Goal: Task Accomplishment & Management: Manage account settings

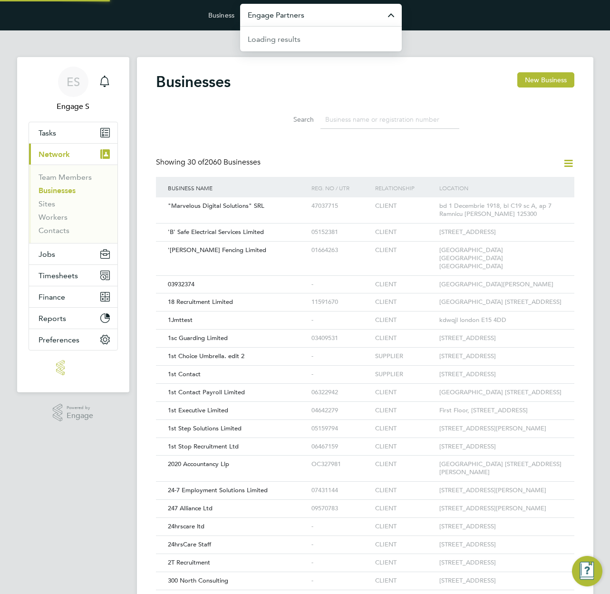
click at [334, 16] on input "Engage Partners" at bounding box center [321, 15] width 162 height 22
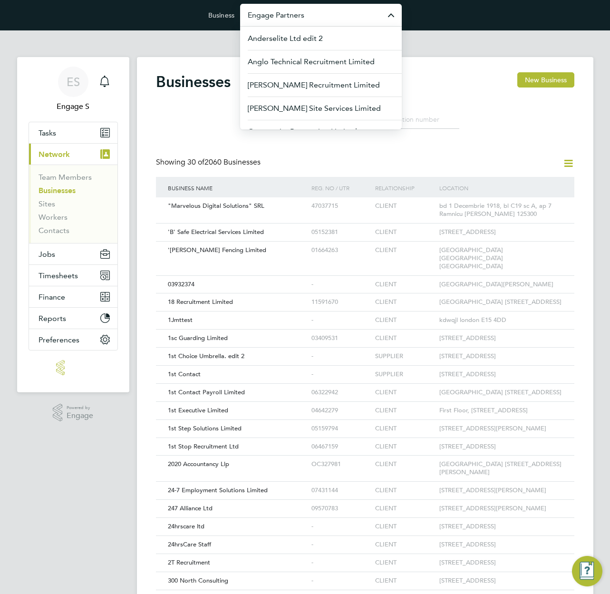
click at [516, 39] on app-barbie "Businesses New Business Search Showing 30 of 2060 Businesses Business Name Reg.…" at bounding box center [365, 427] width 456 height 795
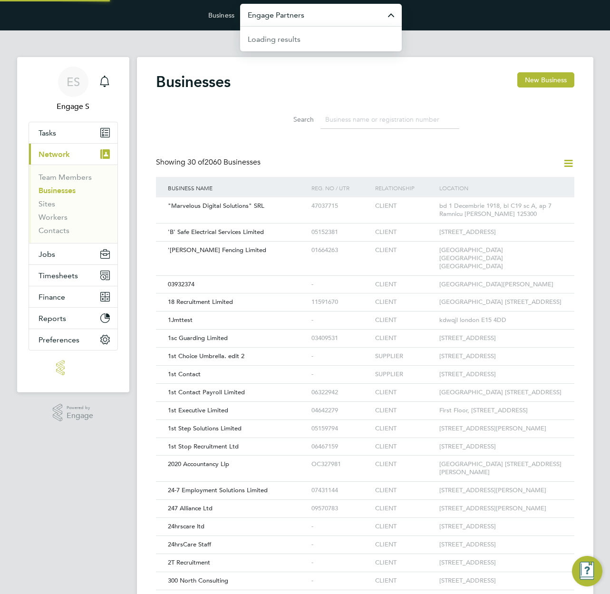
click at [341, 11] on input "Engage Partners" at bounding box center [321, 15] width 162 height 22
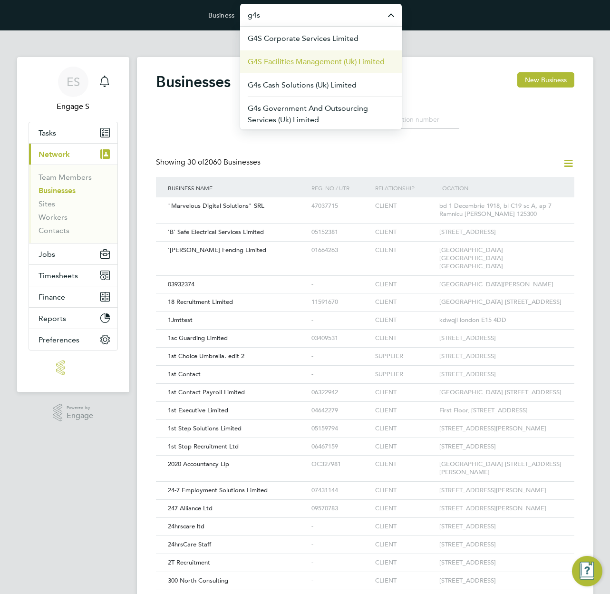
click at [339, 60] on span "G4S Facilities Management (Uk) Limited" at bounding box center [316, 61] width 137 height 11
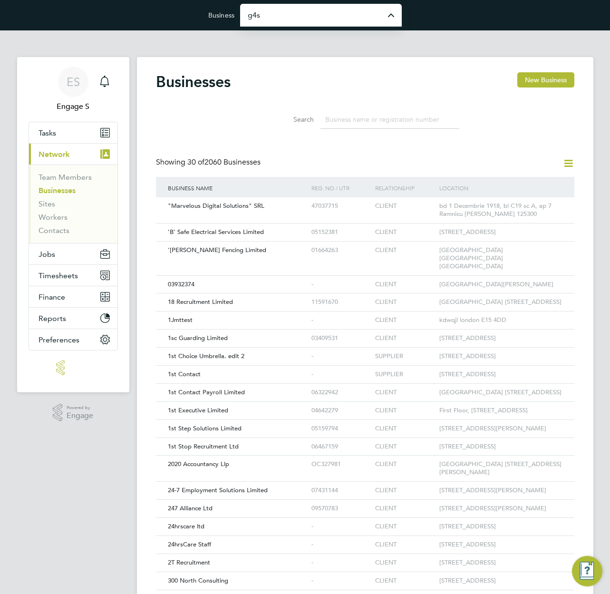
type input "G4S Facilities Management (Uk) Limited"
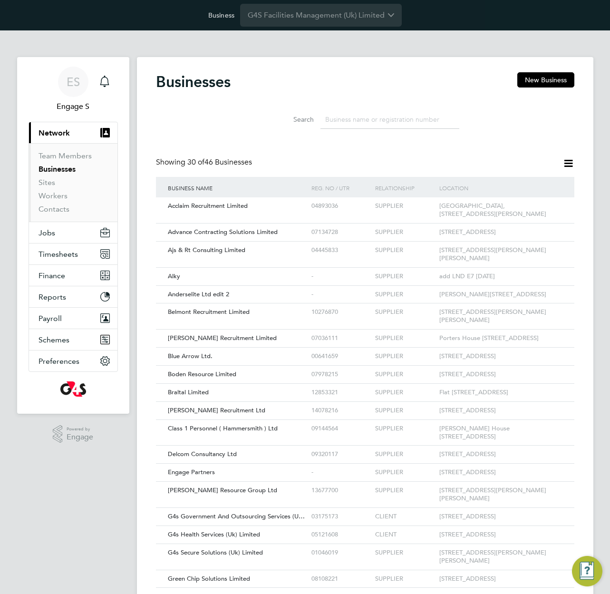
click at [413, 83] on div "Businesses New Business" at bounding box center [365, 86] width 418 height 29
click at [379, 120] on input at bounding box center [389, 119] width 139 height 19
click at [378, 121] on input at bounding box center [389, 119] width 139 height 19
drag, startPoint x: 378, startPoint y: 121, endPoint x: 330, endPoint y: 115, distance: 48.5
click at [330, 115] on input at bounding box center [389, 119] width 139 height 19
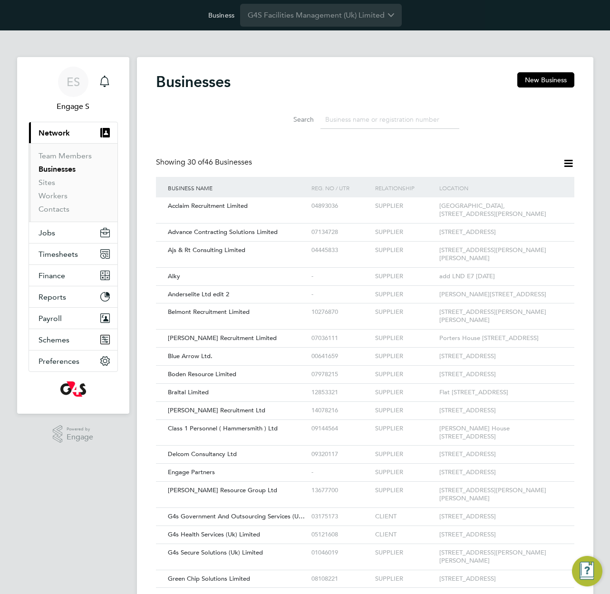
drag, startPoint x: 301, startPoint y: 119, endPoint x: 248, endPoint y: 85, distance: 63.5
click at [248, 86] on div "Businesses New Business Search Showing 30 of 46 Businesses Business Name Reg. N…" at bounding box center [365, 446] width 418 height 749
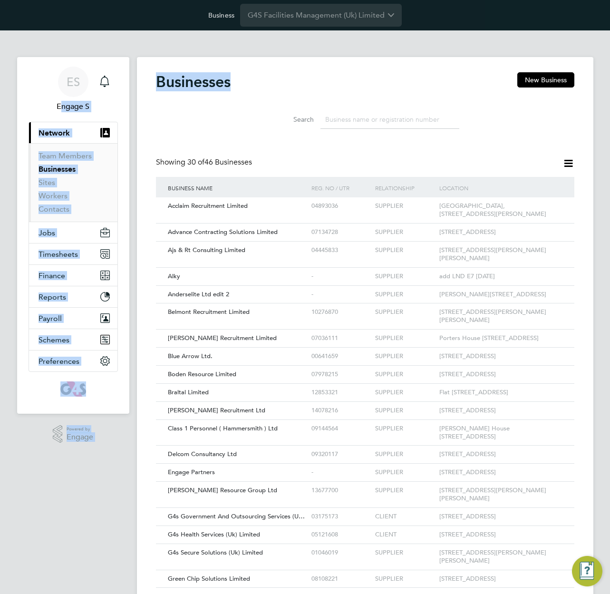
drag, startPoint x: 147, startPoint y: 72, endPoint x: 130, endPoint y: 74, distance: 17.2
click at [130, 74] on div "ES Engage S Notifications Applications: Current page: Network Team Members Busi…" at bounding box center [305, 447] width 610 height 834
click at [237, 88] on div "Businesses New Business" at bounding box center [365, 86] width 418 height 29
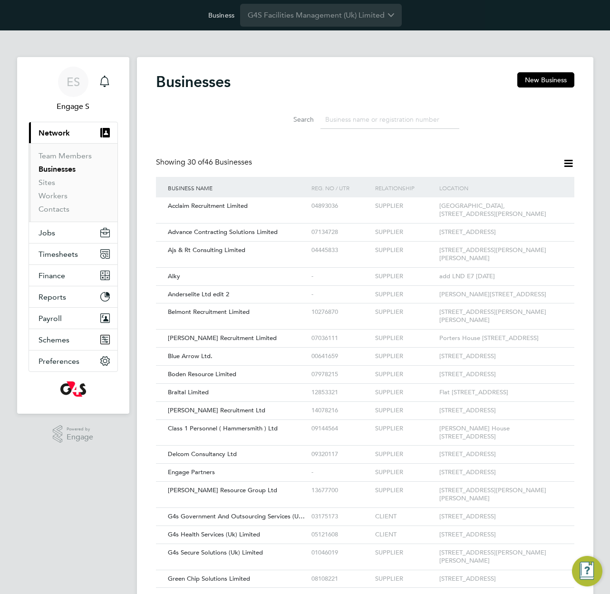
click at [193, 80] on h2 "Businesses" at bounding box center [193, 81] width 75 height 19
click at [390, 125] on input at bounding box center [389, 119] width 139 height 19
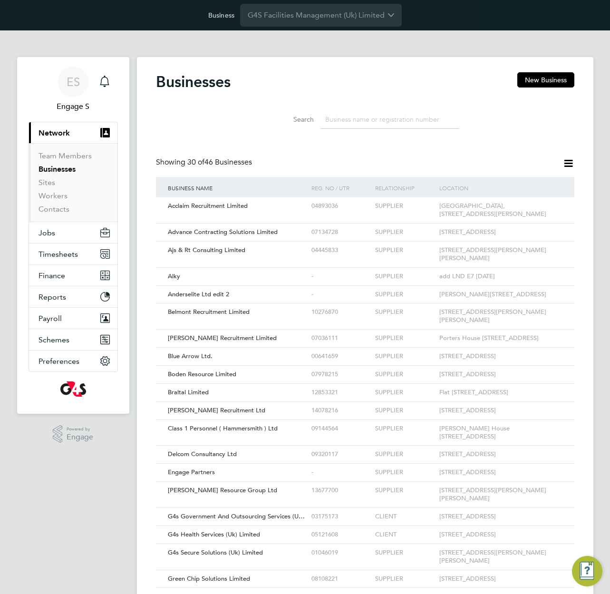
click at [390, 125] on input at bounding box center [389, 119] width 139 height 19
click at [390, 118] on input at bounding box center [389, 119] width 139 height 19
drag, startPoint x: 329, startPoint y: 116, endPoint x: 262, endPoint y: 119, distance: 67.1
click at [262, 119] on li "Search" at bounding box center [365, 120] width 212 height 28
drag, startPoint x: 305, startPoint y: 125, endPoint x: 261, endPoint y: 121, distance: 44.4
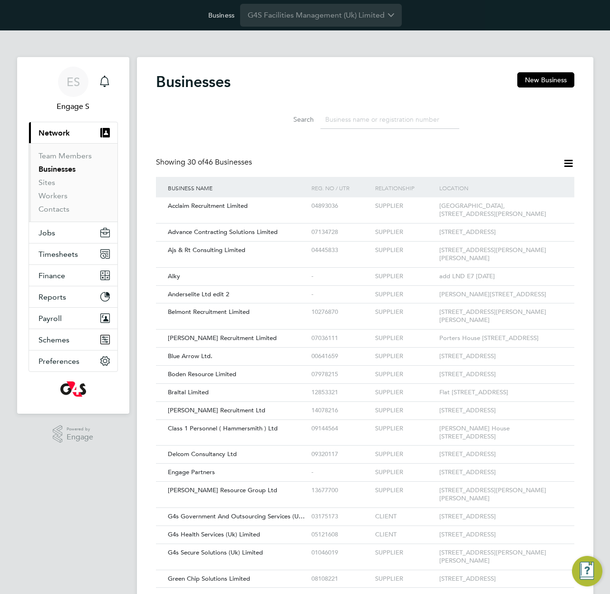
click at [259, 120] on li "Search" at bounding box center [365, 120] width 212 height 28
click at [435, 99] on div "Businesses New Business" at bounding box center [365, 86] width 418 height 29
click at [368, 99] on div "Businesses New Business" at bounding box center [365, 86] width 418 height 29
click at [43, 180] on link "Sites" at bounding box center [47, 182] width 17 height 9
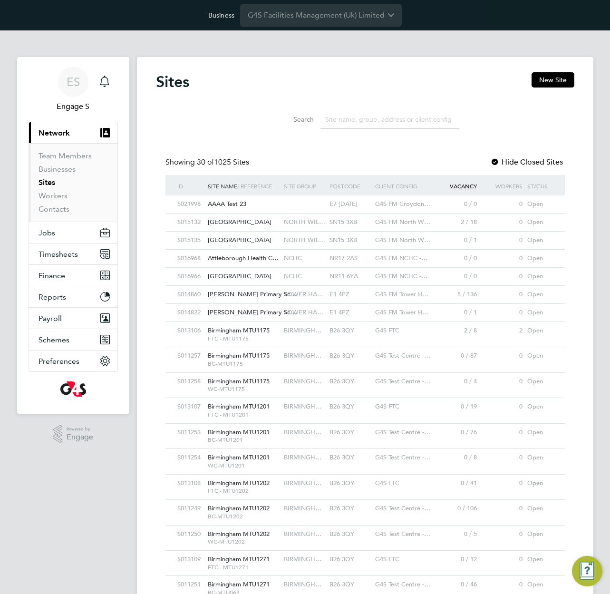
scroll to position [18, 46]
click at [248, 203] on div "AAAA Test 23" at bounding box center [243, 204] width 76 height 18
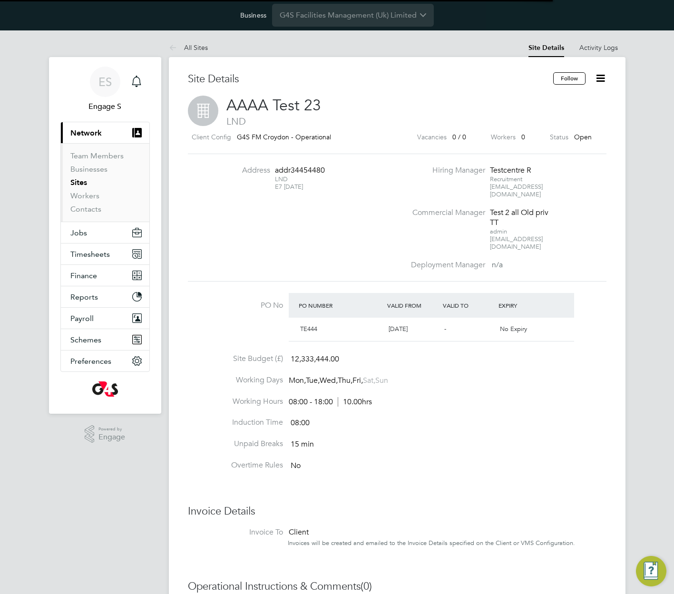
scroll to position [16, 89]
click at [531, 208] on div "Test 2 all Old priv TT" at bounding box center [519, 218] width 59 height 20
click at [606, 78] on icon at bounding box center [600, 78] width 12 height 12
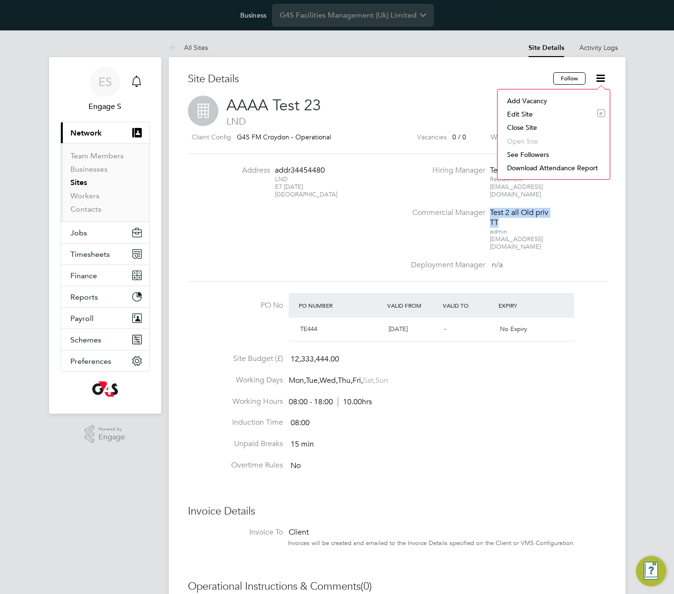
click at [519, 116] on li "Edit Site e" at bounding box center [553, 113] width 103 height 13
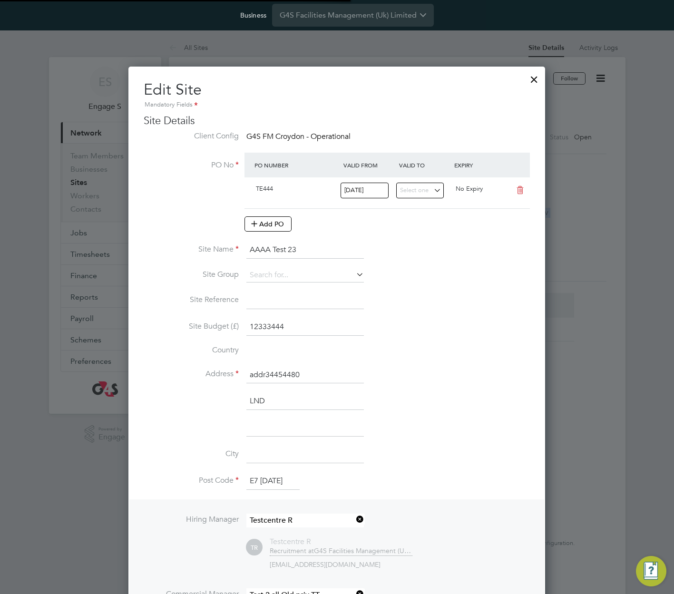
scroll to position [974, 417]
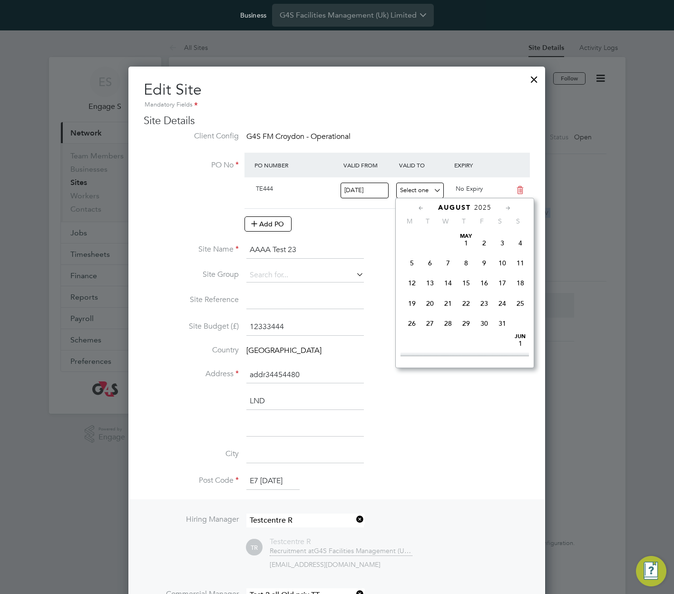
click at [414, 191] on input at bounding box center [420, 191] width 48 height 16
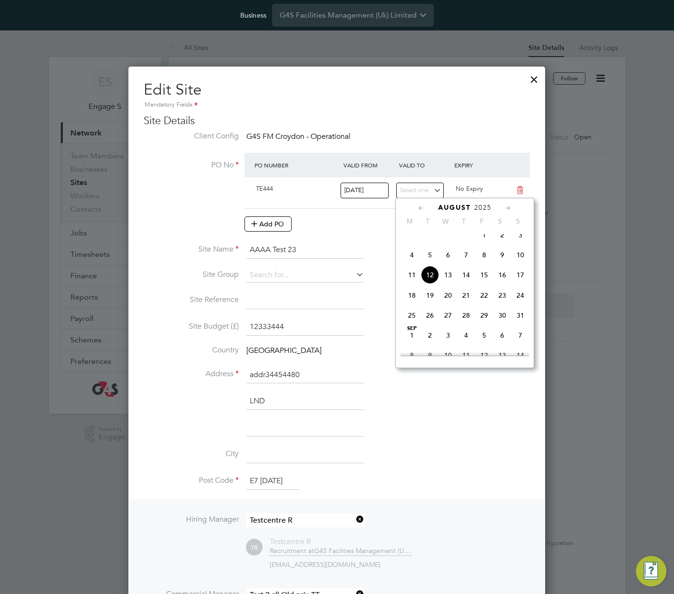
click at [519, 259] on span "10" at bounding box center [520, 255] width 18 height 18
type input "10 Aug 2025"
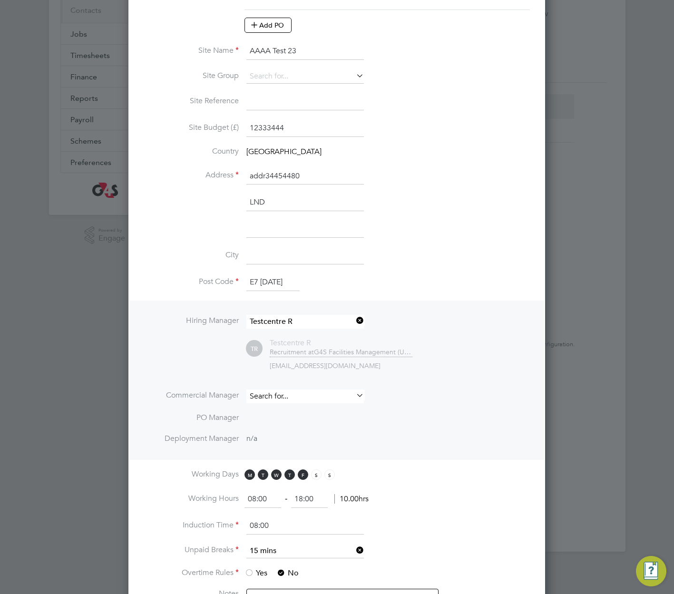
scroll to position [923, 417]
click at [328, 396] on input at bounding box center [304, 396] width 117 height 14
click at [296, 443] on li "[PERSON_NAME]" at bounding box center [305, 447] width 118 height 13
type input "[PERSON_NAME]"
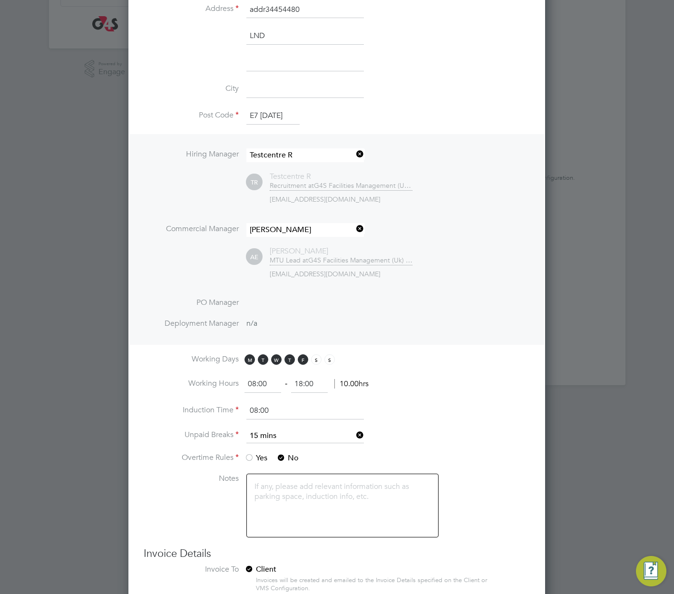
scroll to position [446, 0]
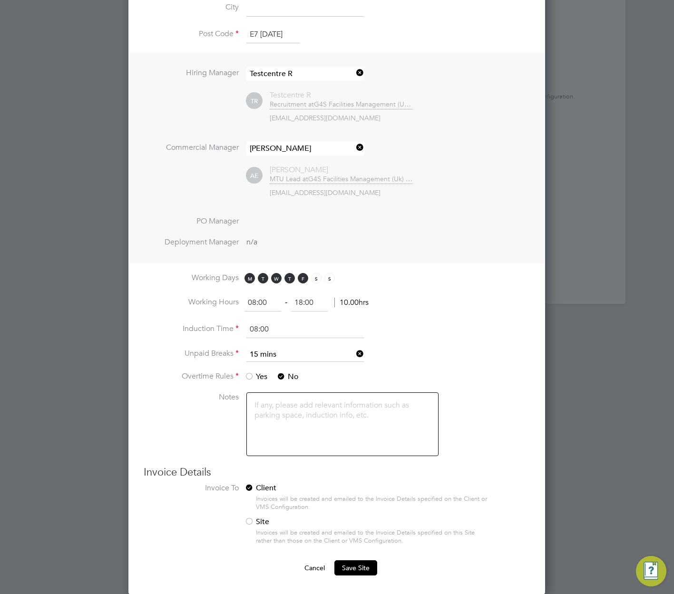
click at [248, 241] on span "n/a" at bounding box center [251, 242] width 11 height 10
drag, startPoint x: 248, startPoint y: 241, endPoint x: 277, endPoint y: 206, distance: 45.2
click at [253, 238] on span "n/a" at bounding box center [251, 242] width 11 height 10
click at [357, 561] on button "Save Site" at bounding box center [355, 567] width 43 height 15
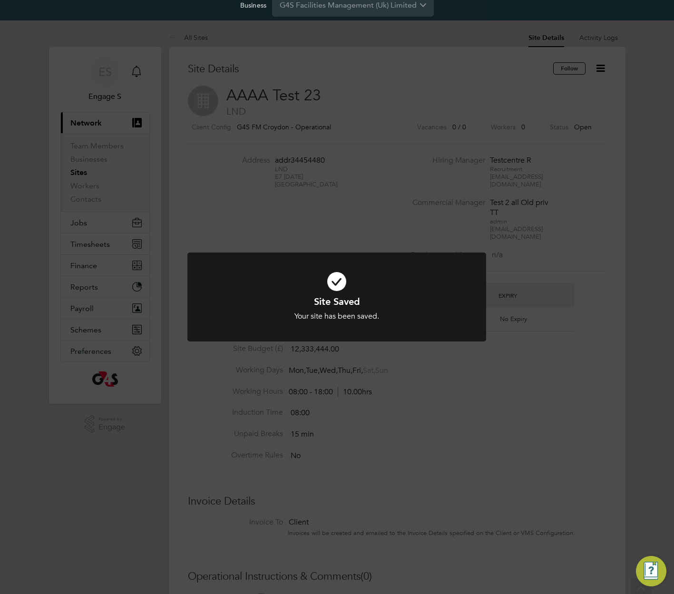
scroll to position [0, 0]
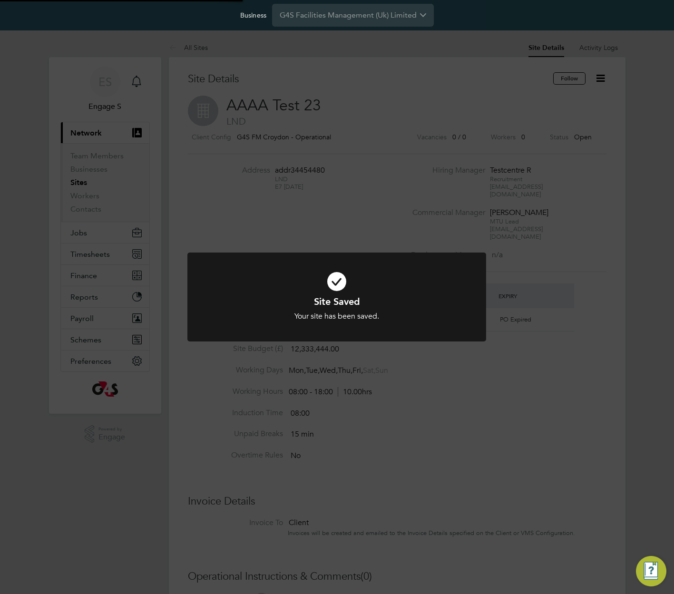
click at [499, 400] on div "Site Saved Your site has been saved. Cancel Okay" at bounding box center [337, 297] width 674 height 594
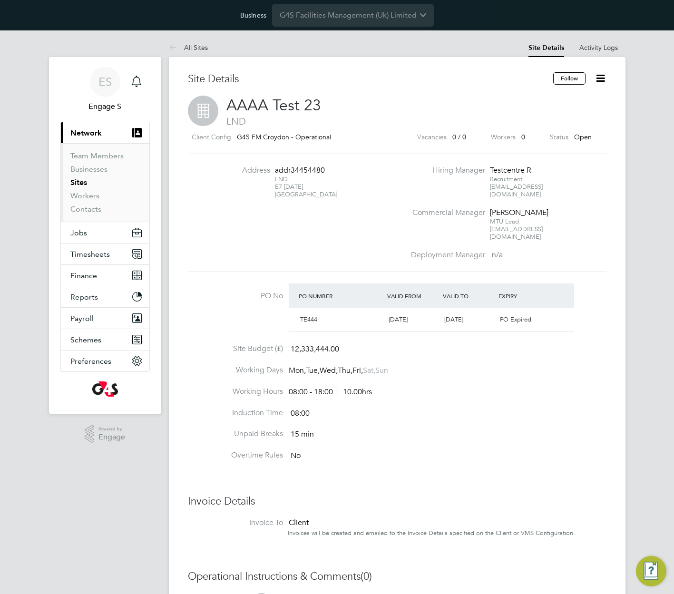
click at [603, 75] on icon at bounding box center [600, 78] width 12 height 12
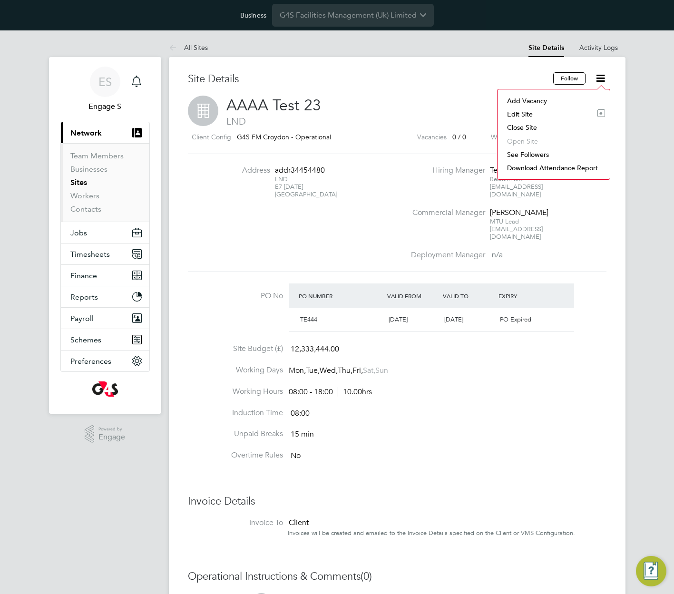
click at [531, 125] on li "Close Site" at bounding box center [553, 127] width 103 height 13
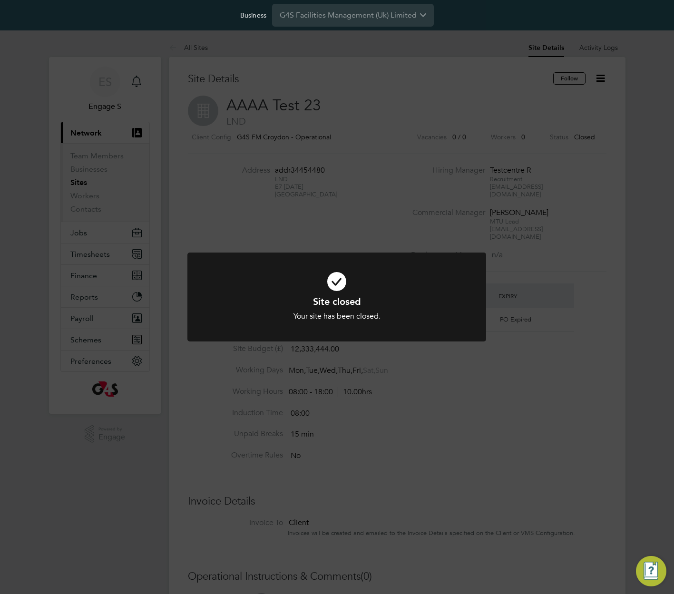
click at [549, 116] on div "Site closed Your site has been closed. Cancel Okay" at bounding box center [337, 297] width 674 height 594
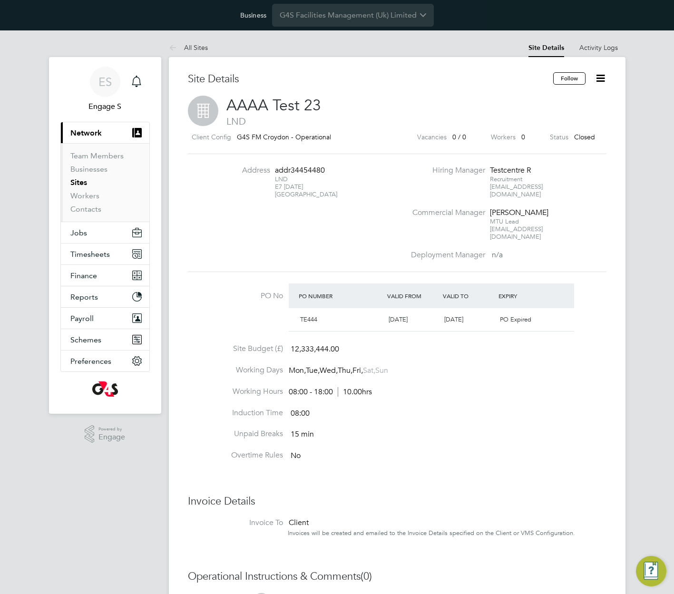
click at [597, 82] on icon at bounding box center [600, 78] width 12 height 12
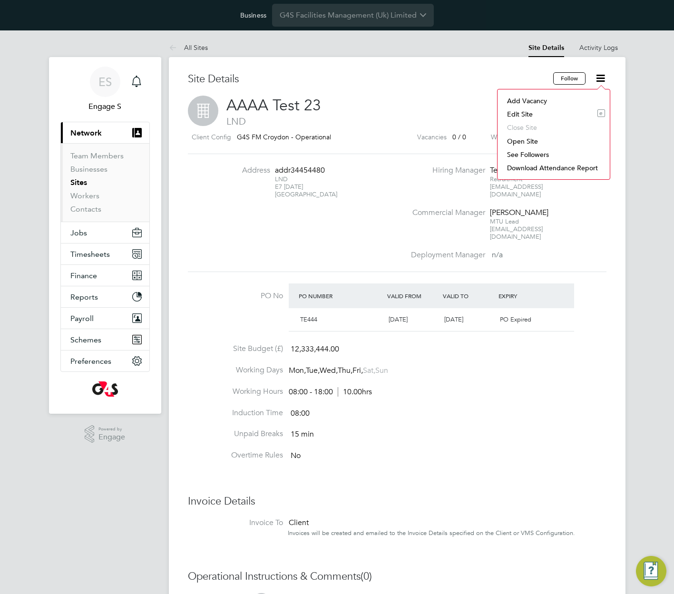
click at [525, 100] on li "Add Vacancy" at bounding box center [553, 100] width 103 height 13
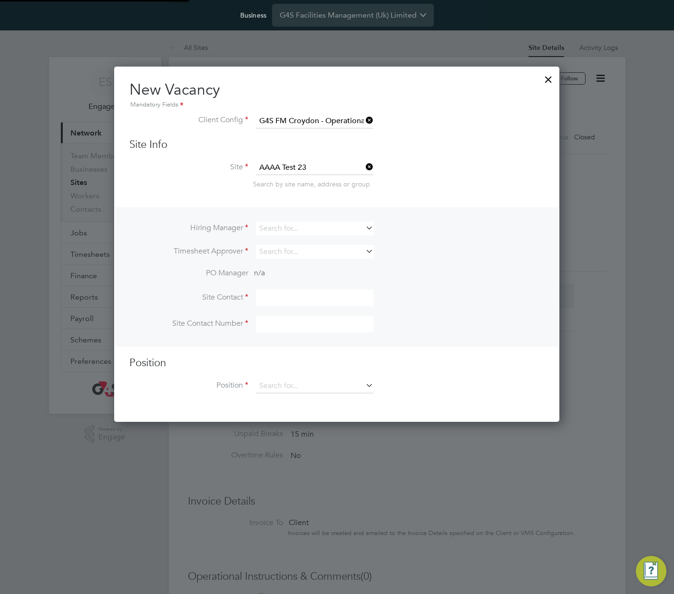
scroll to position [356, 446]
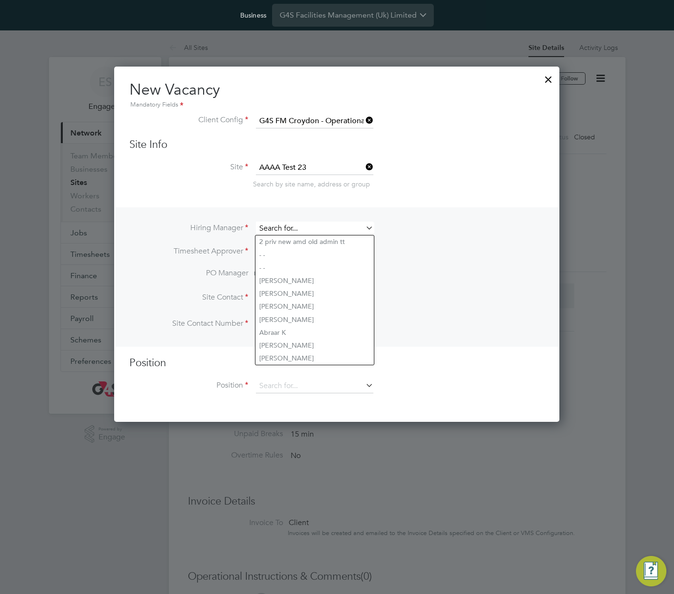
click at [331, 232] on input at bounding box center [314, 229] width 117 height 14
click at [308, 307] on li "[PERSON_NAME]" at bounding box center [314, 306] width 118 height 13
type input "[PERSON_NAME]"
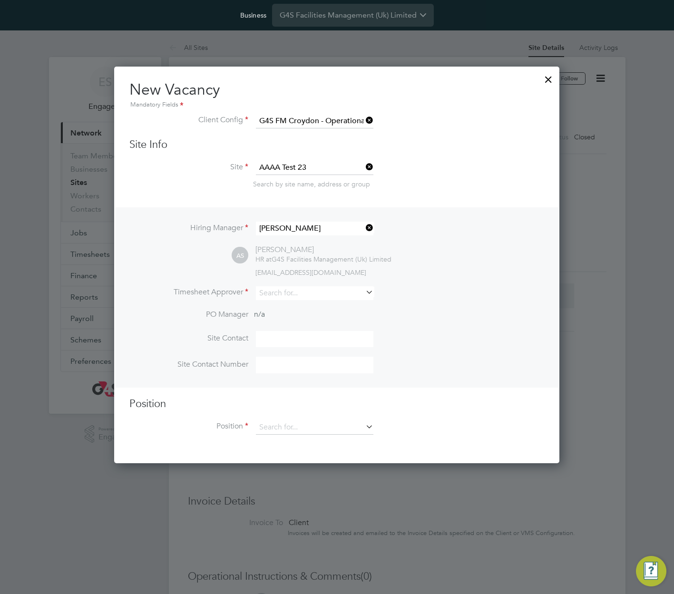
scroll to position [397, 446]
click at [354, 298] on input at bounding box center [314, 293] width 117 height 14
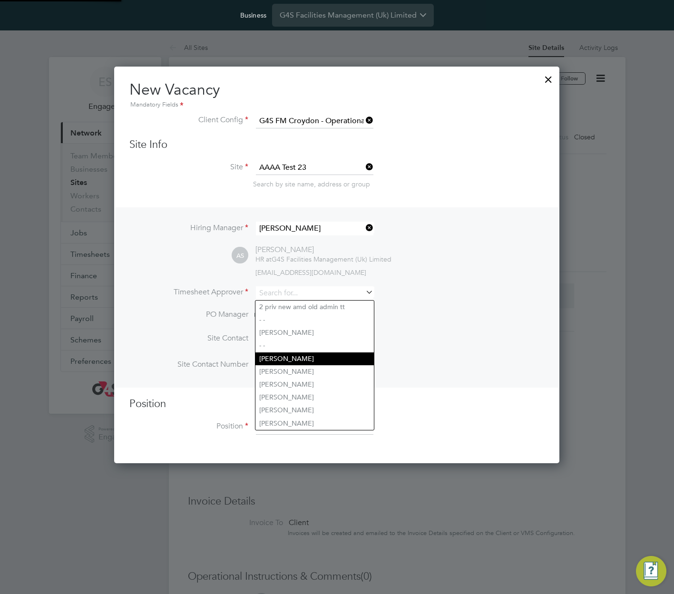
click at [339, 361] on li "[PERSON_NAME]" at bounding box center [314, 358] width 118 height 13
type input "[PERSON_NAME]"
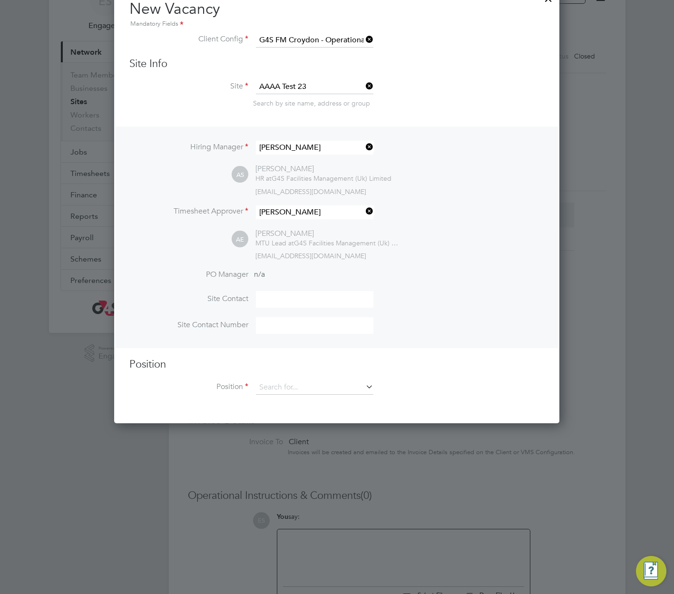
scroll to position [138, 0]
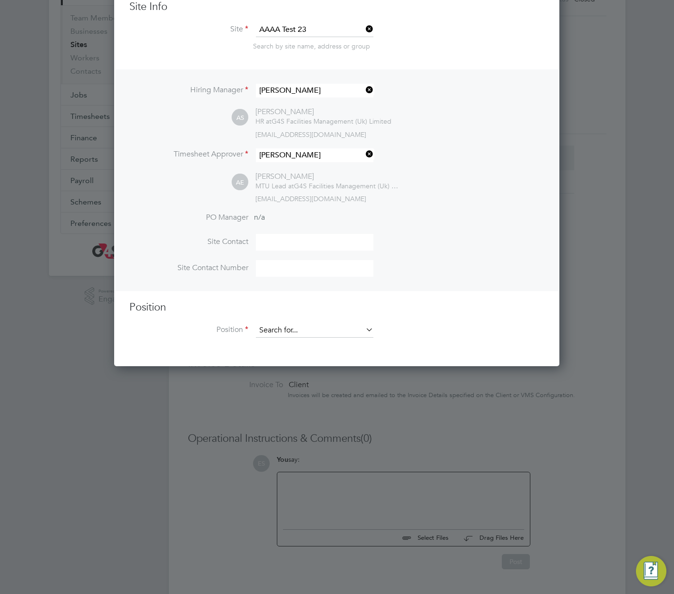
click at [333, 330] on input at bounding box center [314, 330] width 117 height 14
click at [331, 373] on li "Domestic Supervisor" at bounding box center [314, 371] width 118 height 13
type input "Domestic Supervisor"
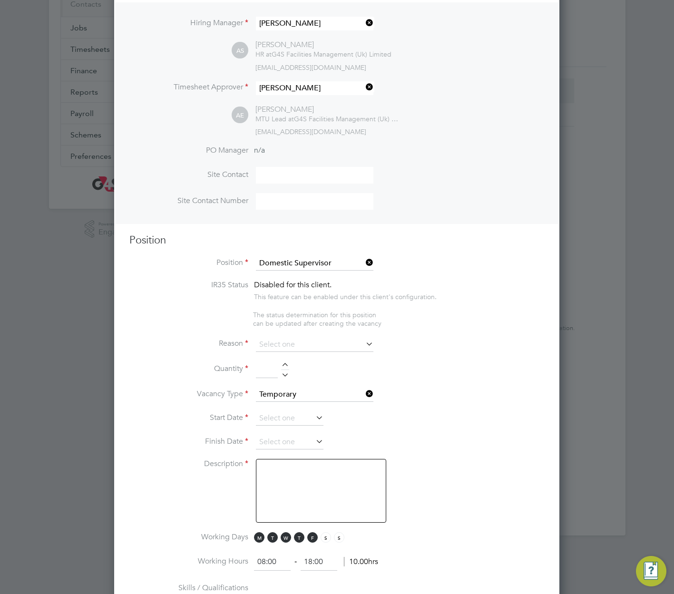
scroll to position [208, 0]
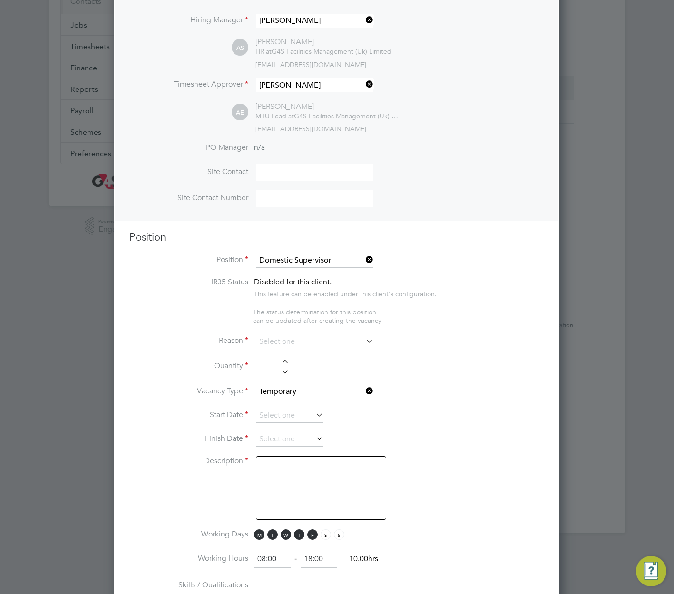
type textarea "Directing and leading the domestic/cleaning/house keeping team in order to ensu…"
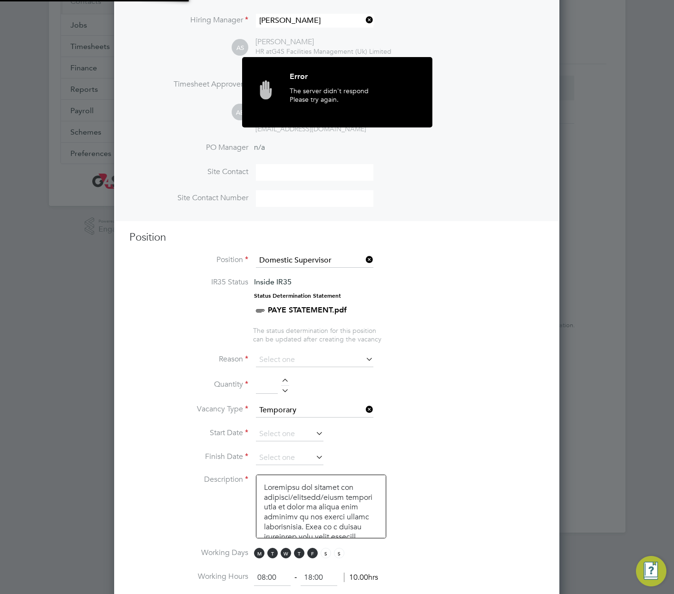
scroll to position [1357, 446]
click at [332, 330] on span "The status determination for this position can be updated after creating the va…" at bounding box center [317, 334] width 128 height 17
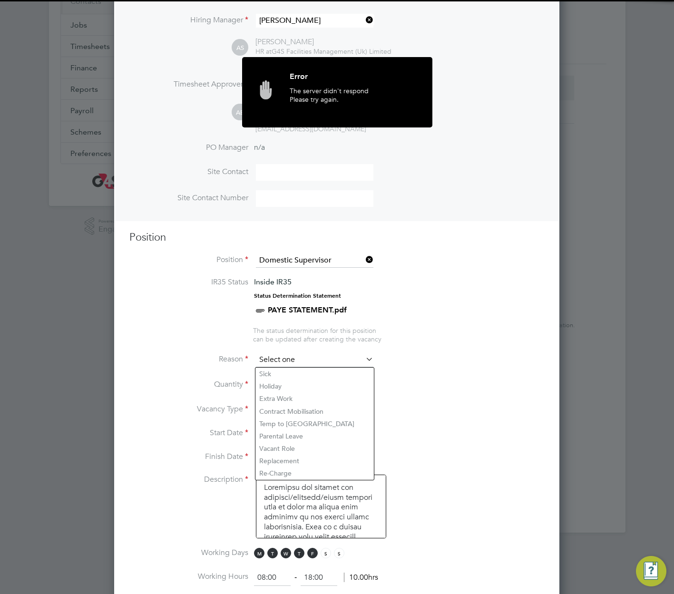
click at [331, 362] on input at bounding box center [314, 360] width 117 height 14
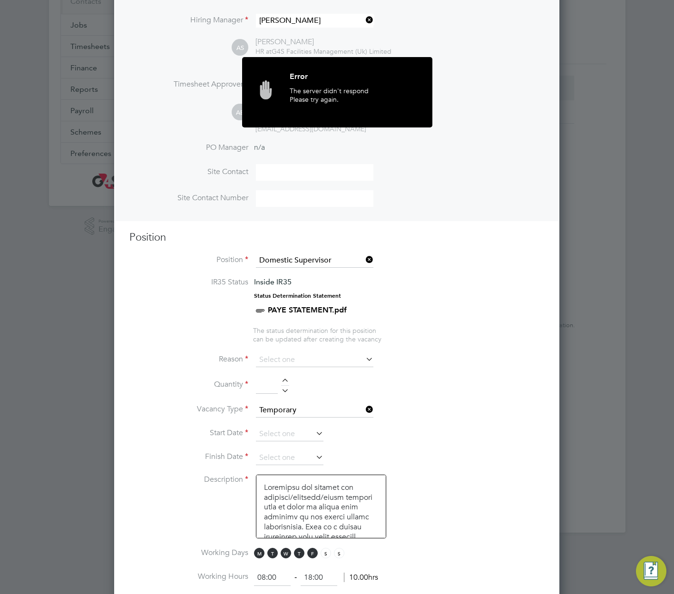
click at [315, 398] on li "Extra Work" at bounding box center [314, 398] width 118 height 12
type input "Extra Work"
click at [284, 383] on div at bounding box center [285, 381] width 8 height 7
type input "1"
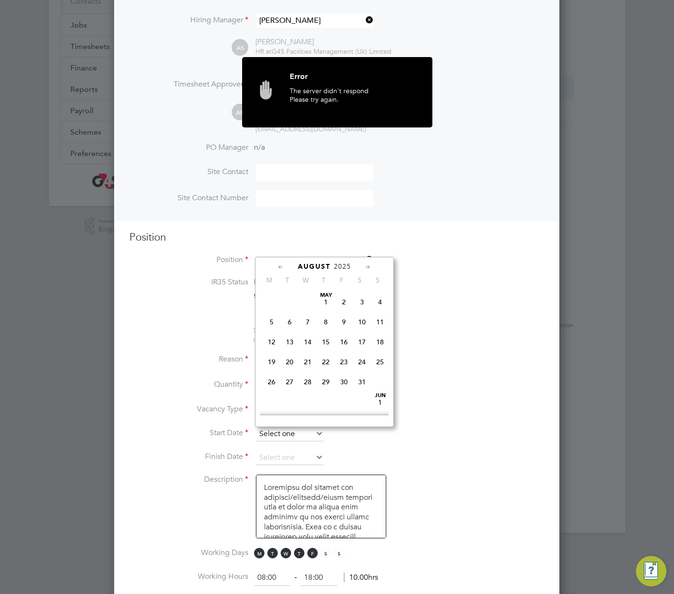
click at [299, 434] on input at bounding box center [290, 434] width 68 height 14
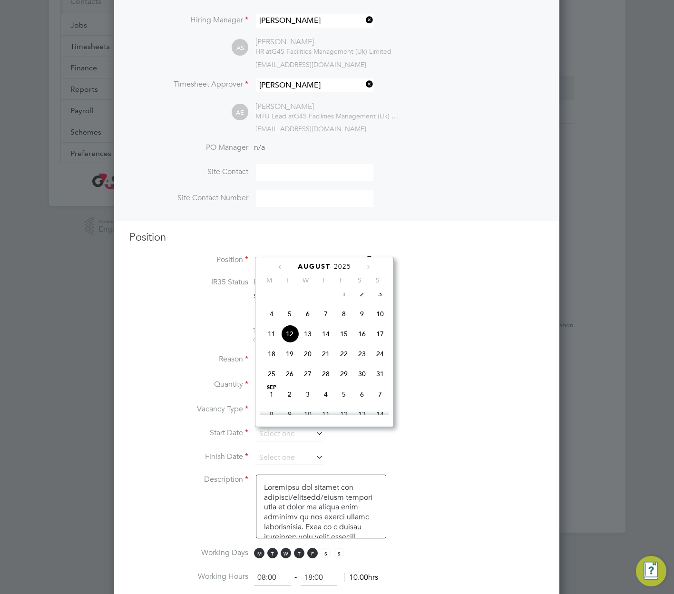
click at [344, 300] on span "Aug 1" at bounding box center [344, 294] width 18 height 18
type input "[DATE]"
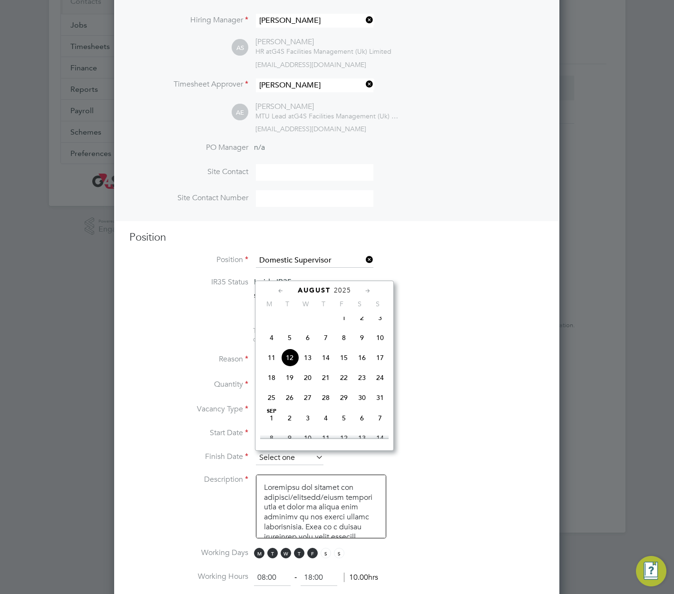
click at [305, 459] on input at bounding box center [290, 458] width 68 height 14
click at [379, 426] on span "7" at bounding box center [380, 418] width 18 height 18
type input "07 Sep 2025"
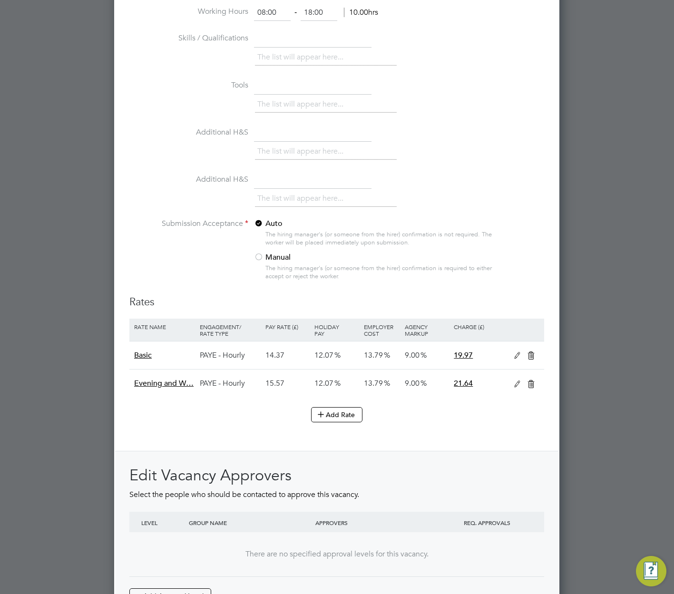
scroll to position [842, 0]
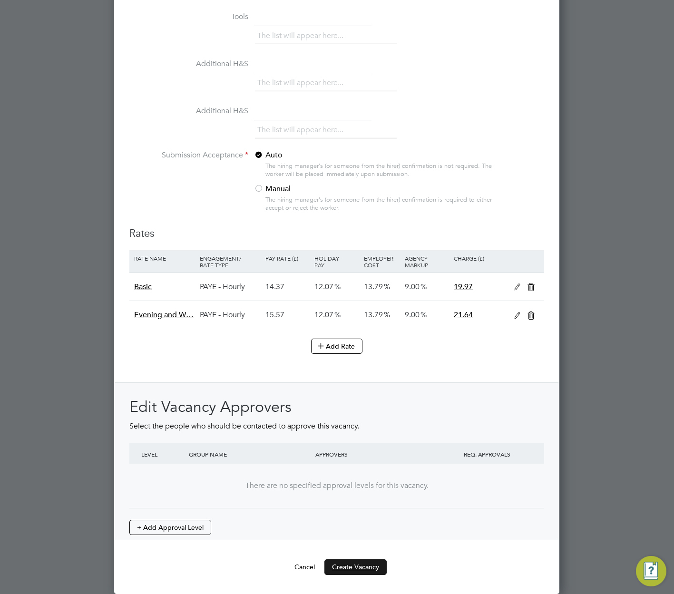
click at [368, 569] on button "Create Vacancy" at bounding box center [355, 566] width 62 height 15
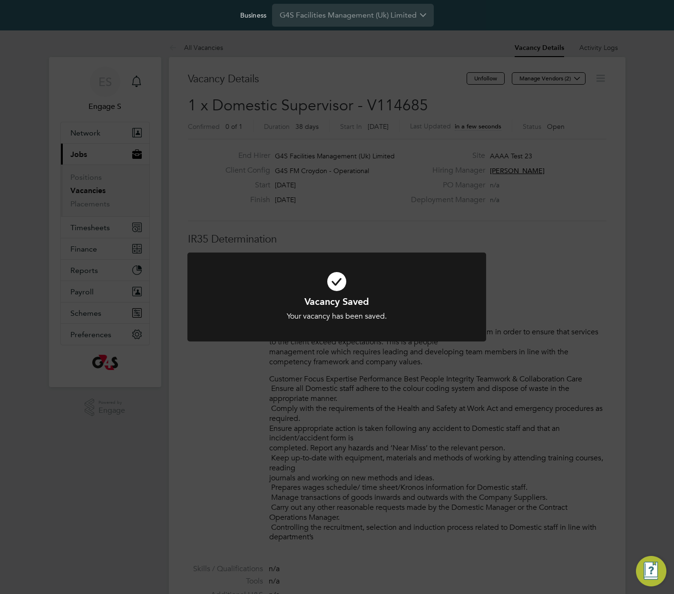
click at [503, 330] on div "Vacancy Saved Your vacancy has been saved. Cancel Okay" at bounding box center [337, 297] width 674 height 594
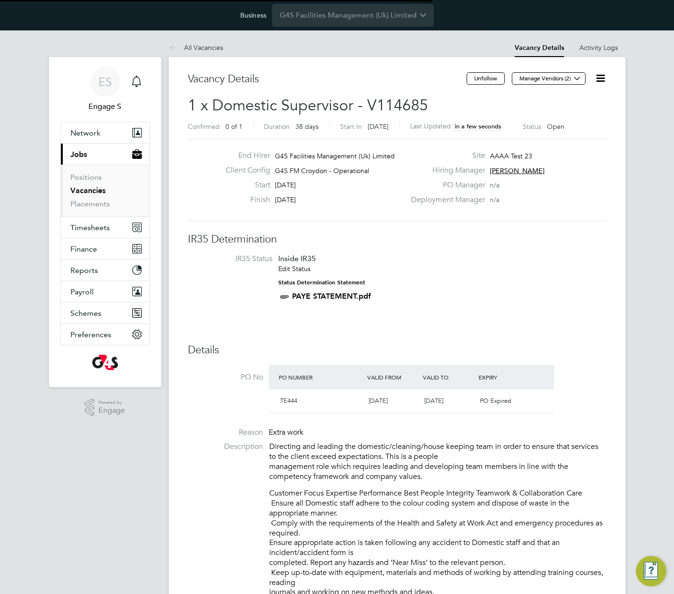
click at [566, 207] on div "Deployment Manager n/a" at bounding box center [507, 202] width 204 height 15
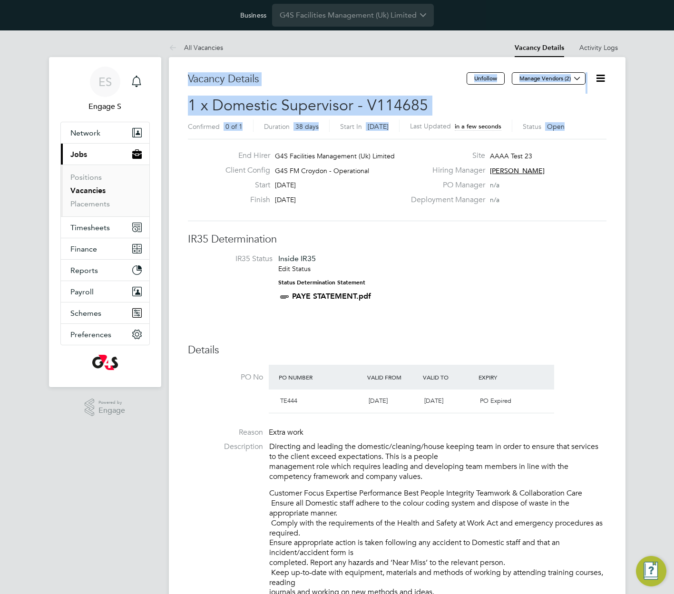
drag, startPoint x: 580, startPoint y: 127, endPoint x: 300, endPoint y: 40, distance: 293.3
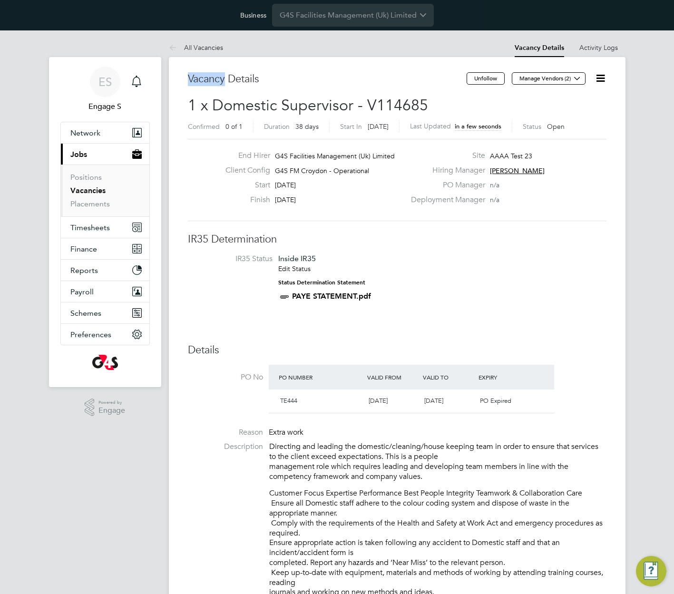
drag, startPoint x: 347, startPoint y: 84, endPoint x: 322, endPoint y: 85, distance: 24.7
click at [331, 85] on h3 "Vacancy Details" at bounding box center [327, 79] width 279 height 14
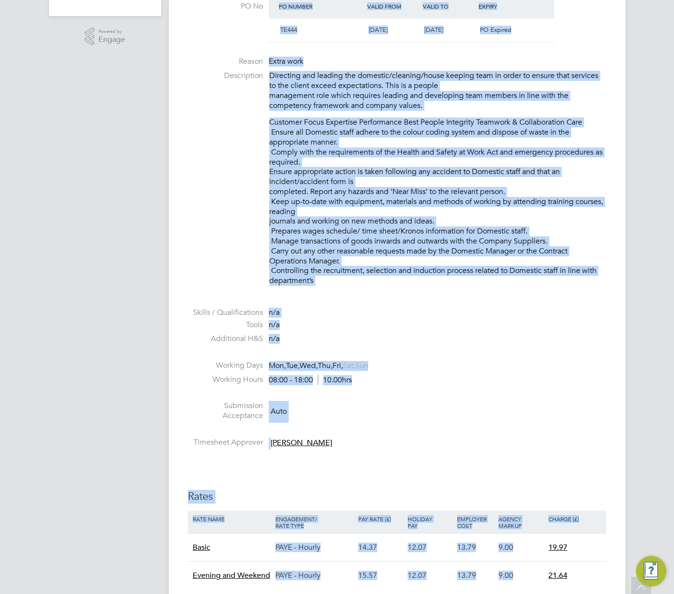
drag, startPoint x: 171, startPoint y: 73, endPoint x: 543, endPoint y: 552, distance: 605.8
click at [552, 593] on html "Business G4S Facilities Management (Uk) Limited ES Engage S Notifications Appli…" at bounding box center [337, 375] width 674 height 1492
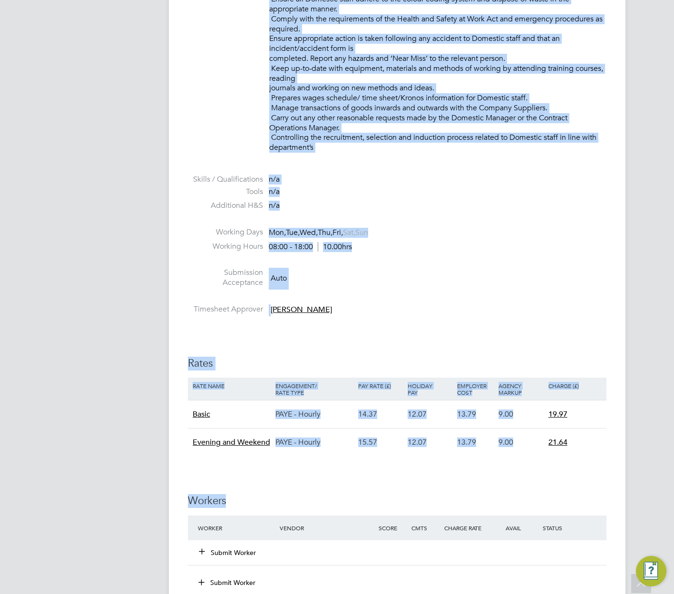
click at [487, 373] on div "IR35 Determination IR35 Status Inside IR35 Edit Status Status Determination Sta…" at bounding box center [397, 341] width 418 height 1224
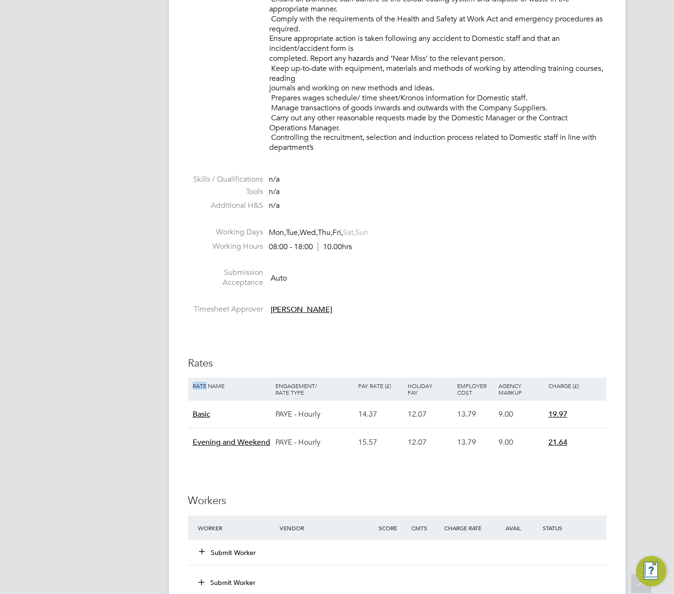
click at [487, 373] on div "IR35 Determination IR35 Status Inside IR35 Edit Status Status Determination Sta…" at bounding box center [397, 341] width 418 height 1224
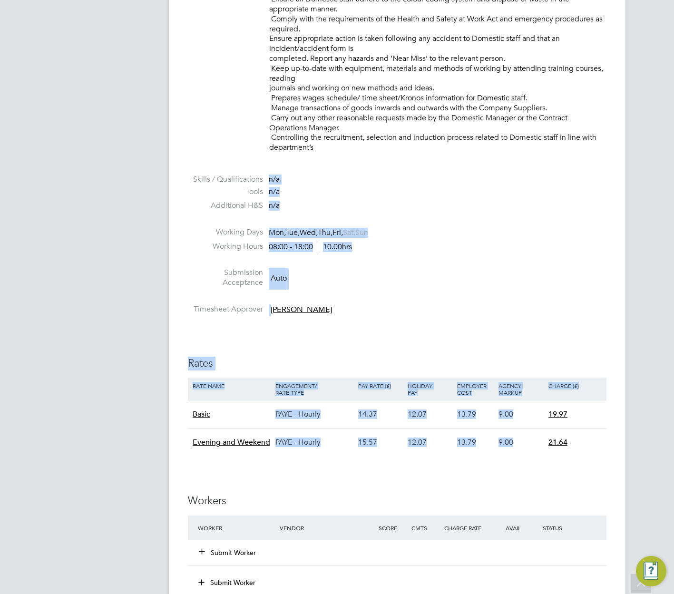
drag, startPoint x: 575, startPoint y: 464, endPoint x: 236, endPoint y: 173, distance: 446.8
click at [217, 165] on div "IR35 Determination IR35 Status Inside IR35 Edit Status Status Determination Sta…" at bounding box center [397, 341] width 418 height 1224
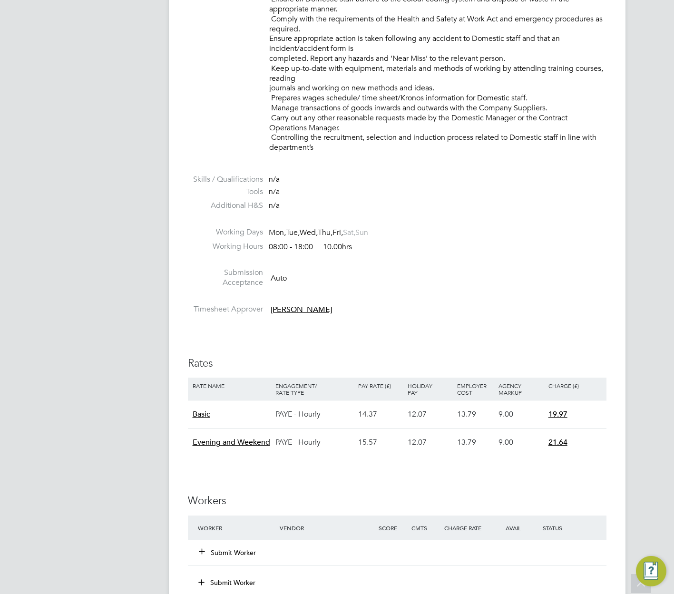
click at [489, 223] on li at bounding box center [397, 221] width 418 height 12
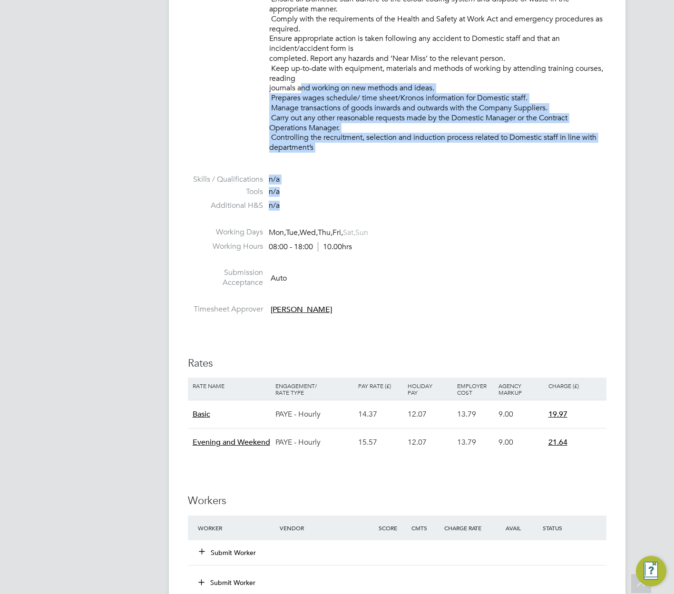
drag, startPoint x: 489, startPoint y: 223, endPoint x: 297, endPoint y: 68, distance: 247.4
click at [297, 68] on ul "PO No PO Number Valid From Valid To Expiry TE444 21 Oct 2024 10 Aug 2025 PO Exp…" at bounding box center [397, 90] width 418 height 458
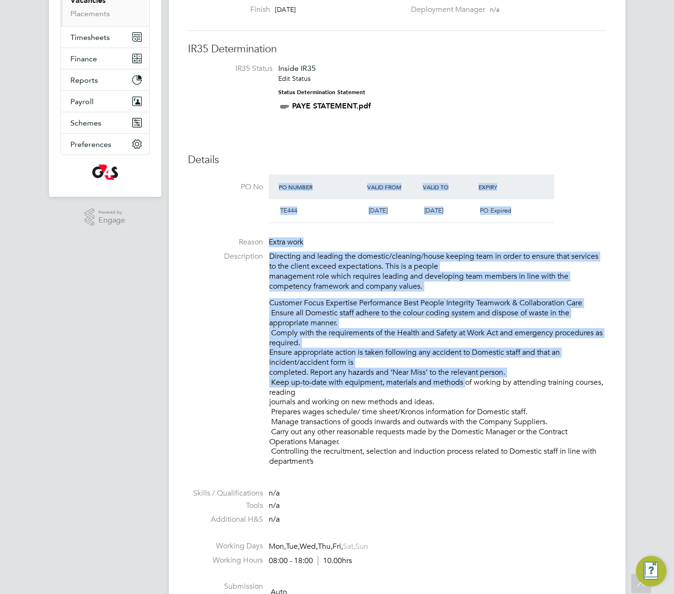
drag, startPoint x: 338, startPoint y: 298, endPoint x: 253, endPoint y: 198, distance: 130.9
click at [253, 198] on ul "PO No PO Number Valid From Valid To Expiry TE444 21 Oct 2024 10 Aug 2025 PO Exp…" at bounding box center [397, 403] width 418 height 458
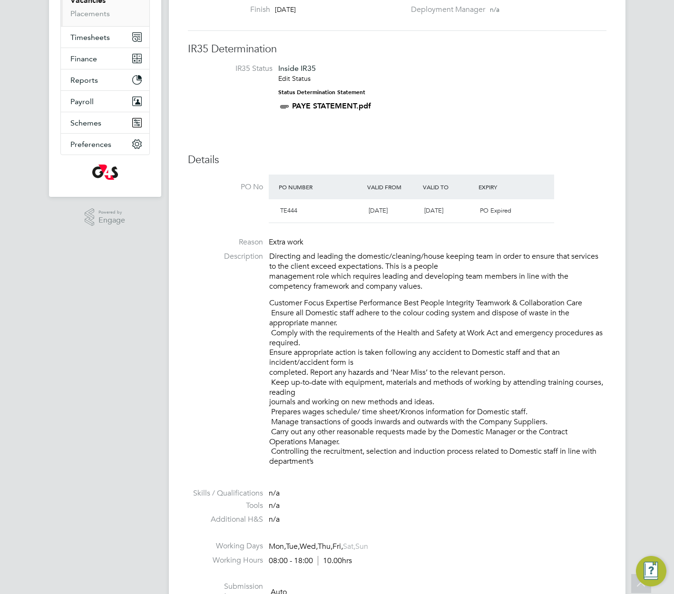
drag, startPoint x: 489, startPoint y: 141, endPoint x: 489, endPoint y: 151, distance: 10.0
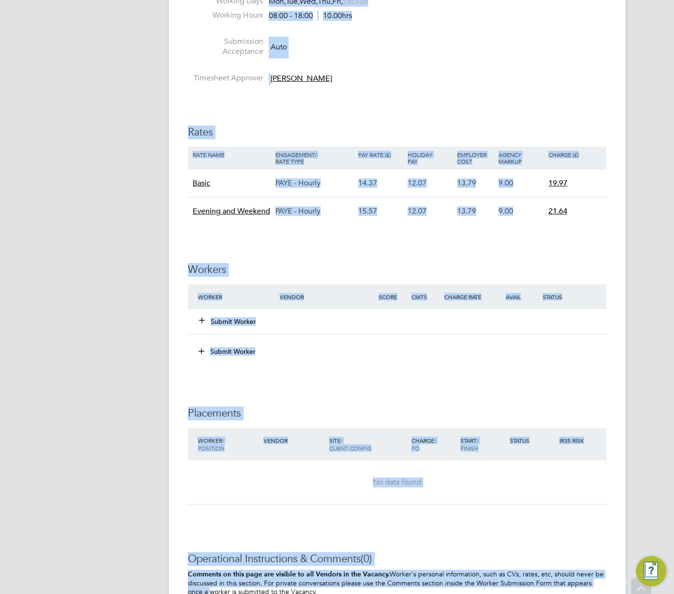
drag, startPoint x: 181, startPoint y: 68, endPoint x: 596, endPoint y: 621, distance: 691.8
click at [596, 593] on html "Business G4S Facilities Management (Uk) Limited ES Engage S Notifications Appli…" at bounding box center [337, 11] width 674 height 1492
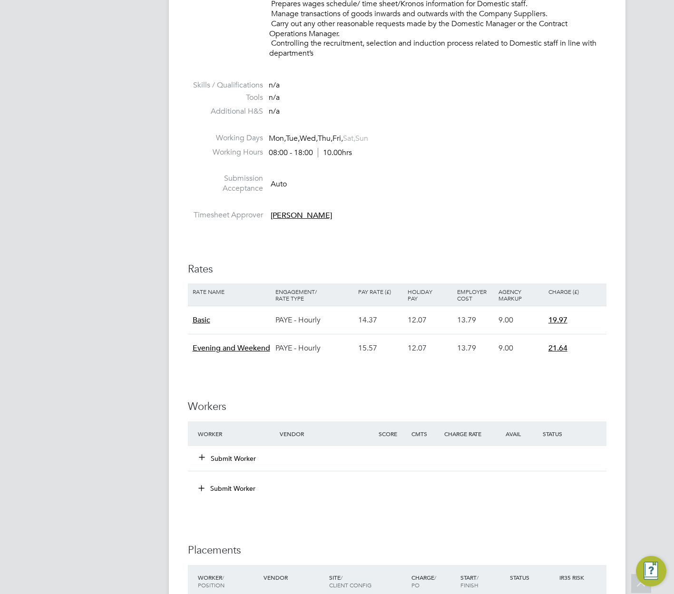
click at [487, 391] on div "IR35 Determination IR35 Status Inside IR35 Edit Status Status Determination Sta…" at bounding box center [397, 246] width 418 height 1224
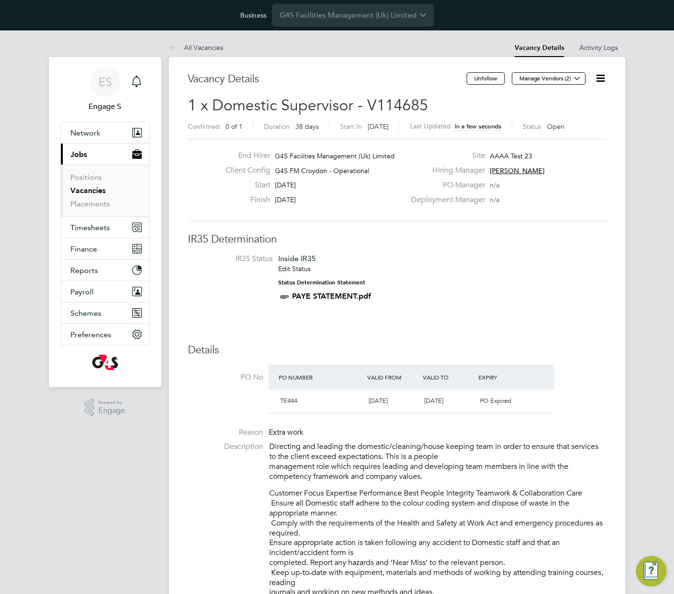
drag, startPoint x: 265, startPoint y: 431, endPoint x: 510, endPoint y: 567, distance: 279.7
click at [510, 567] on ul "PO No PO Number Valid From Valid To Expiry TE444 21 Oct 2024 10 Aug 2025 PO Exp…" at bounding box center [397, 594] width 418 height 458
drag, startPoint x: 510, startPoint y: 567, endPoint x: 471, endPoint y: 562, distance: 39.2
click at [471, 562] on p "Customer Focus Expertise Performance Best People Integrity Teamwork & Collabora…" at bounding box center [437, 572] width 337 height 168
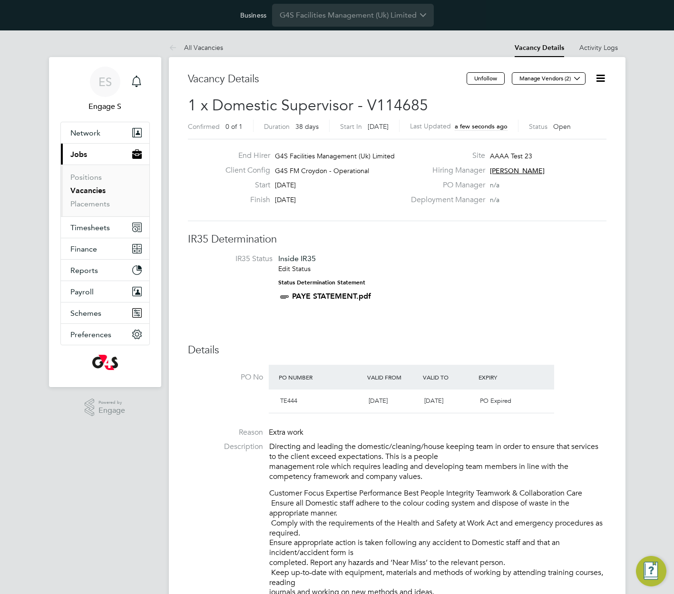
click at [434, 274] on li "IR35 Status Inside IR35 Edit Status Status Determination Statement PAYE STATEME…" at bounding box center [396, 279] width 399 height 51
click at [378, 168] on div "Client Config G4S FM Croydon - Operational" at bounding box center [311, 172] width 187 height 15
drag, startPoint x: 376, startPoint y: 170, endPoint x: 293, endPoint y: 166, distance: 82.8
click at [297, 168] on div "Client Config G4S FM Croydon - Operational" at bounding box center [311, 172] width 187 height 15
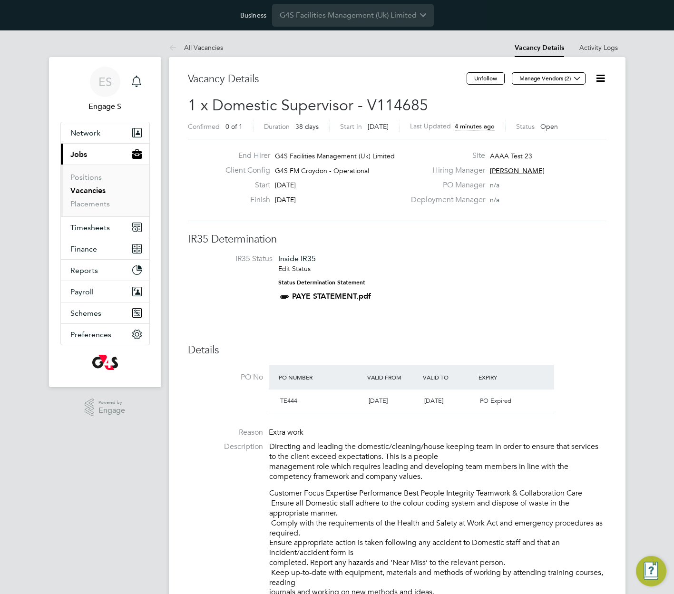
click at [290, 159] on span "G4S Facilities Management (Uk) Limited" at bounding box center [335, 156] width 120 height 9
click at [562, 78] on button "Manage Vendors (2)" at bounding box center [549, 78] width 74 height 12
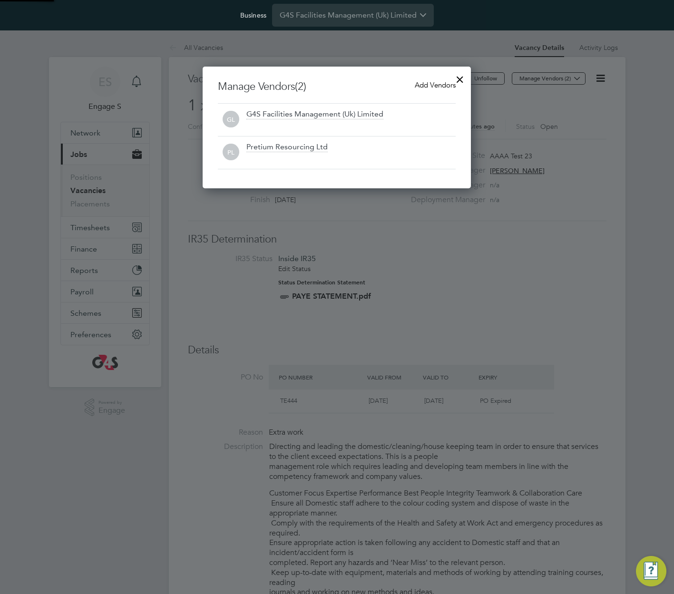
scroll to position [122, 269]
click at [457, 73] on div at bounding box center [459, 76] width 17 height 17
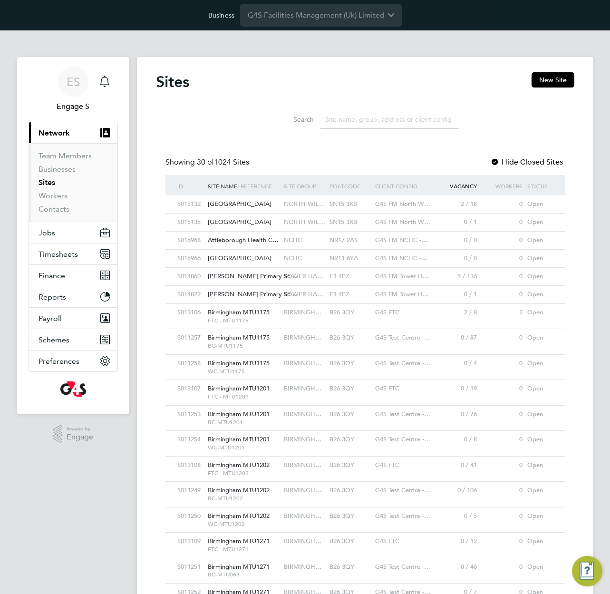
click at [376, 208] on div "G4S FM North W…" at bounding box center [403, 204] width 61 height 18
click at [546, 82] on button "New Site" at bounding box center [553, 79] width 43 height 15
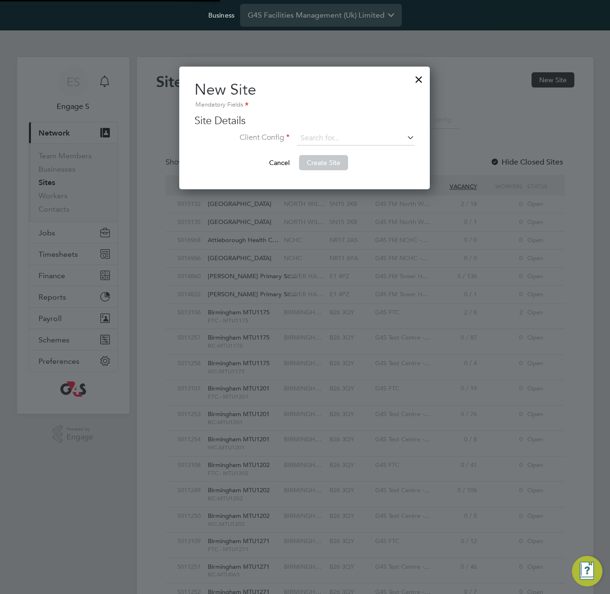
scroll to position [124, 252]
click at [380, 138] on input at bounding box center [355, 138] width 117 height 14
click at [366, 198] on li "G4S FM Liftco - Operational" at bounding box center [402, 203] width 210 height 13
type input "G4S FM Liftco - Operational"
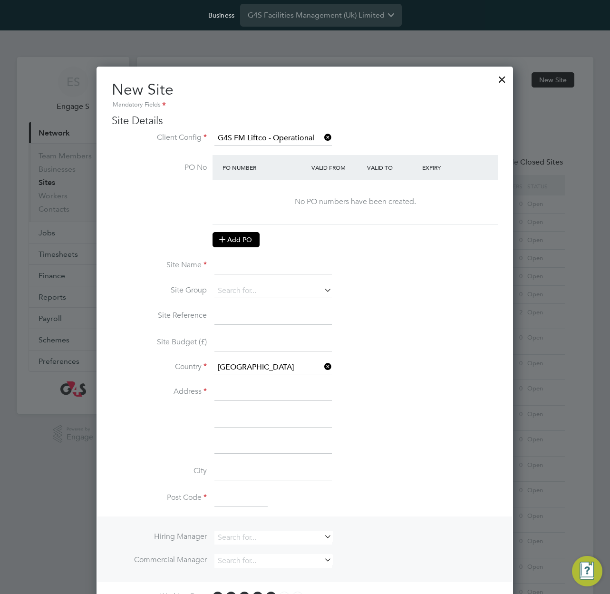
click at [240, 243] on button "Add PO" at bounding box center [236, 239] width 47 height 15
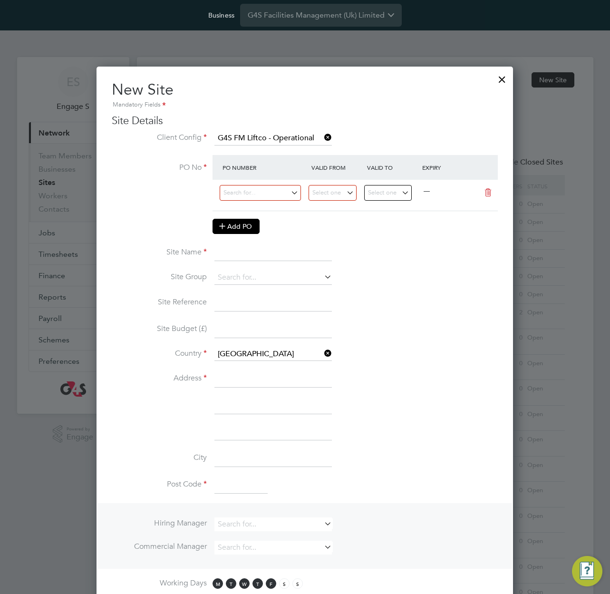
scroll to position [833, 417]
click at [252, 193] on input at bounding box center [260, 193] width 81 height 16
type input "26323565965"
click at [271, 222] on li "Use "26323565965"" at bounding box center [260, 219] width 82 height 13
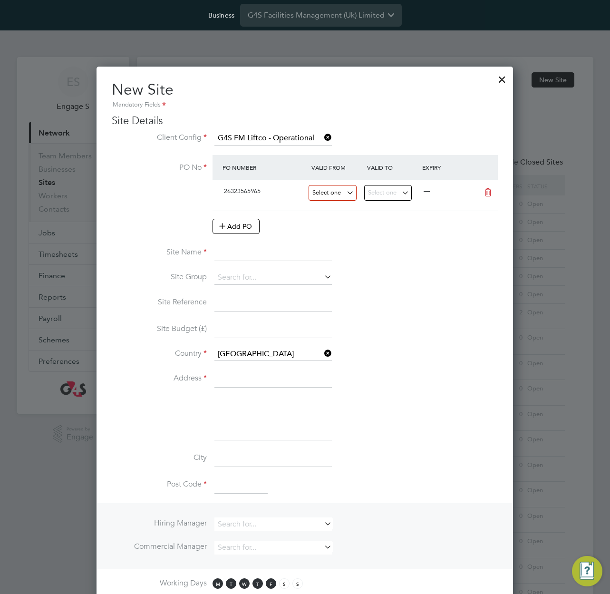
scroll to position [329, 0]
click at [342, 192] on input at bounding box center [333, 193] width 48 height 16
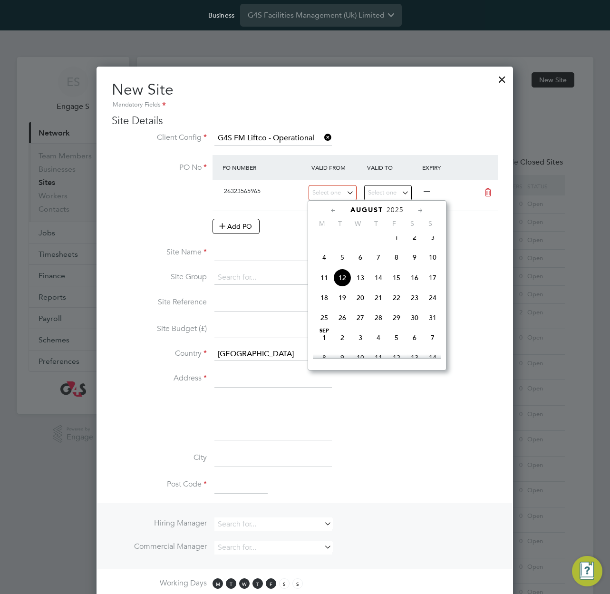
click at [394, 233] on span "Aug" at bounding box center [397, 230] width 18 height 5
type input "01 Aug 2025"
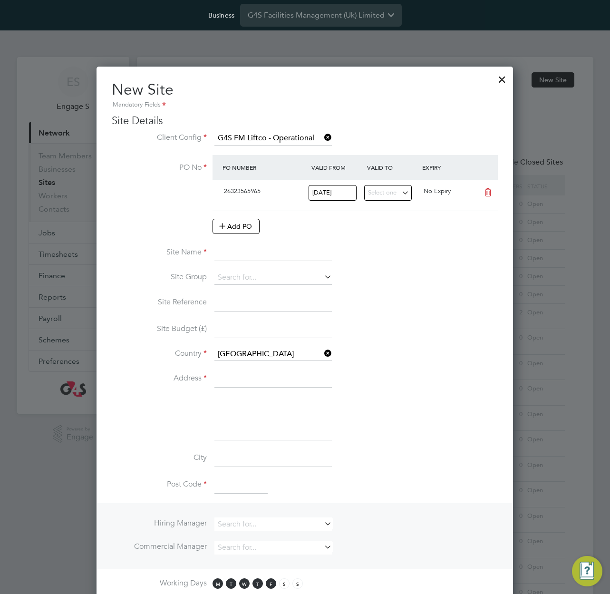
click at [280, 256] on input at bounding box center [272, 252] width 117 height 17
type input "A site AAAAA"
click at [233, 384] on input at bounding box center [272, 378] width 117 height 17
type input "addr34"
click at [254, 480] on input at bounding box center [240, 484] width 53 height 17
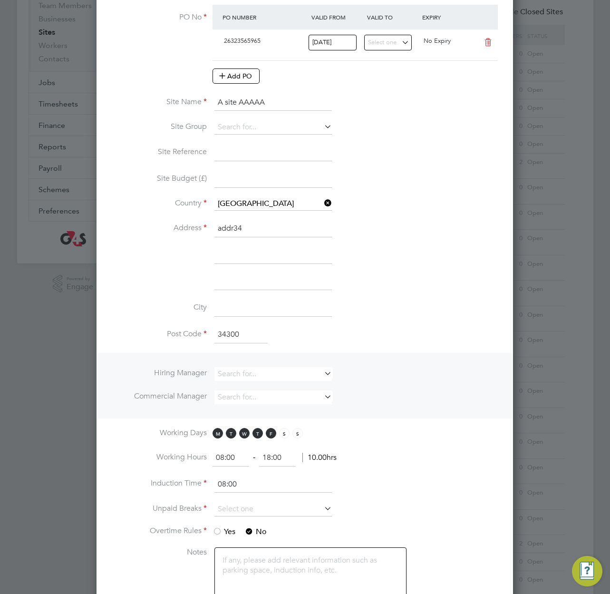
scroll to position [162, 0]
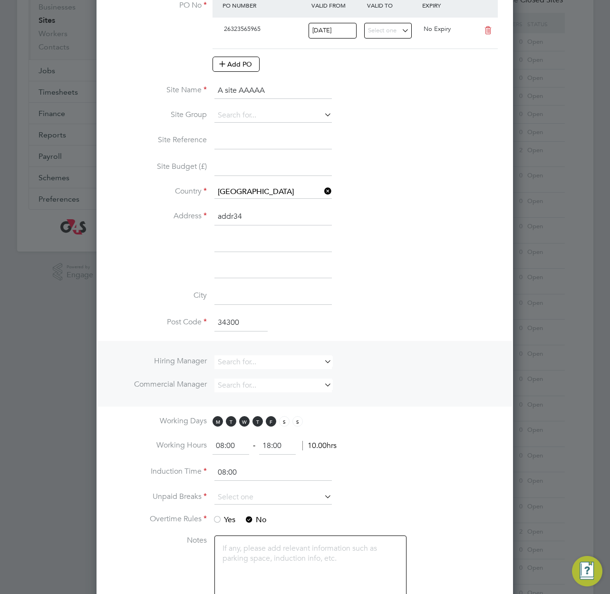
type input "34300"
drag, startPoint x: 422, startPoint y: 349, endPoint x: 389, endPoint y: 363, distance: 35.1
click at [420, 350] on li "Hiring Manager Commercial Manager" at bounding box center [304, 374] width 415 height 66
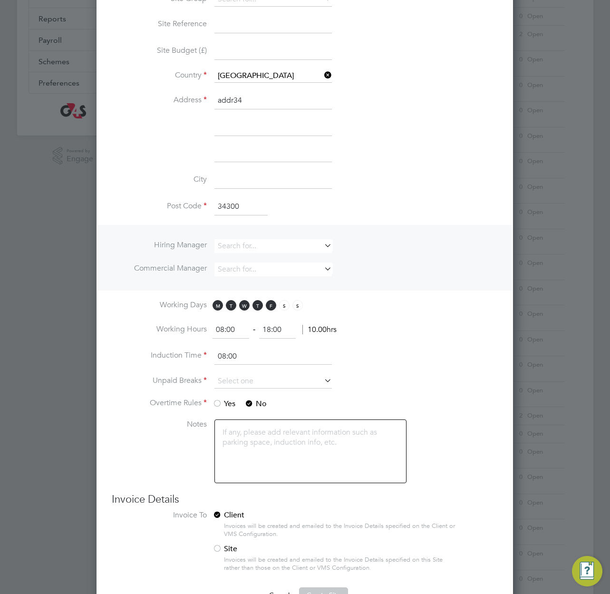
scroll to position [368, 0]
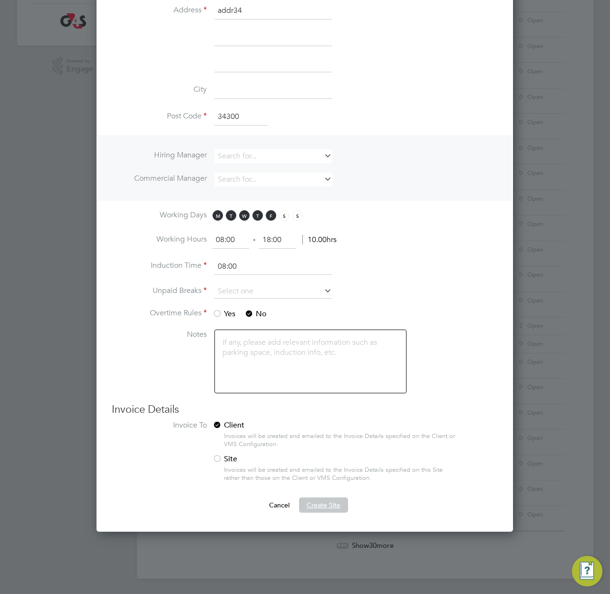
click at [324, 504] on span "Create Site" at bounding box center [324, 505] width 34 height 9
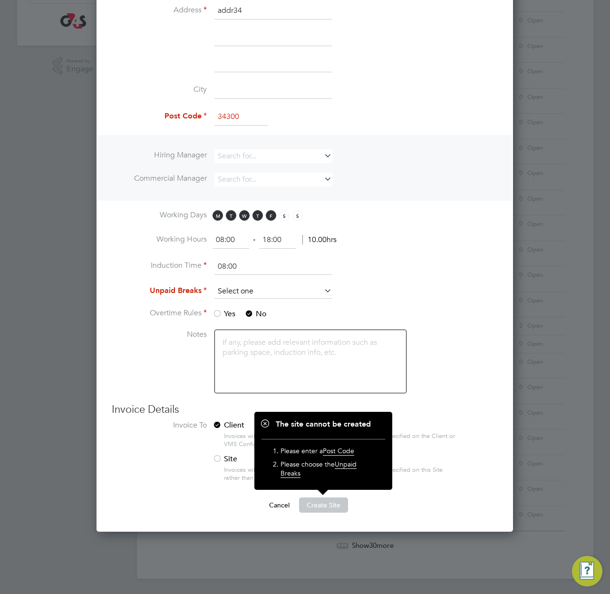
click at [234, 291] on input at bounding box center [272, 291] width 117 height 14
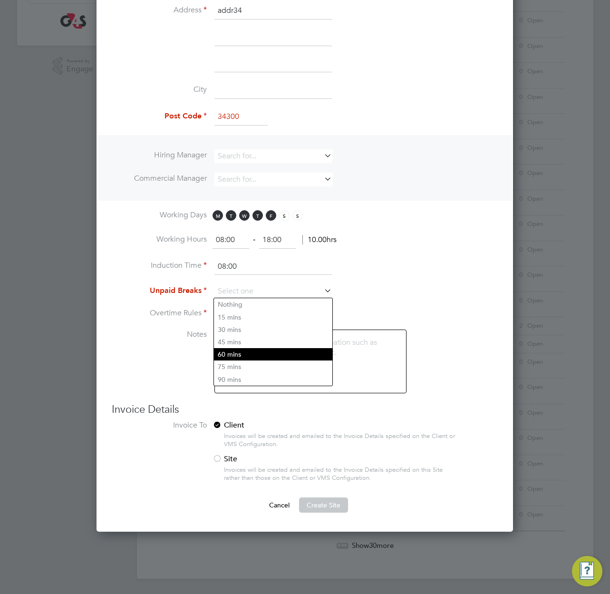
click at [247, 354] on li "60 mins" at bounding box center [273, 354] width 118 height 12
type input "60 mins"
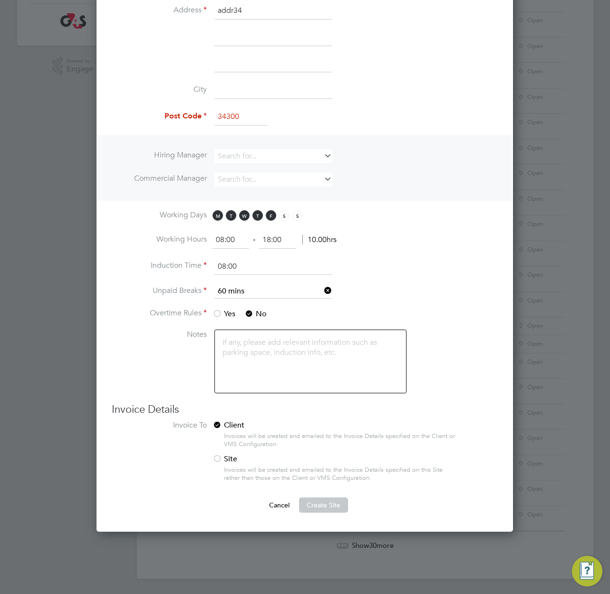
click at [336, 496] on li "Invoice To Client Invoices will be created and emailed to the Invoice Details s…" at bounding box center [305, 458] width 386 height 77
click at [330, 505] on span "Create Site" at bounding box center [324, 505] width 34 height 9
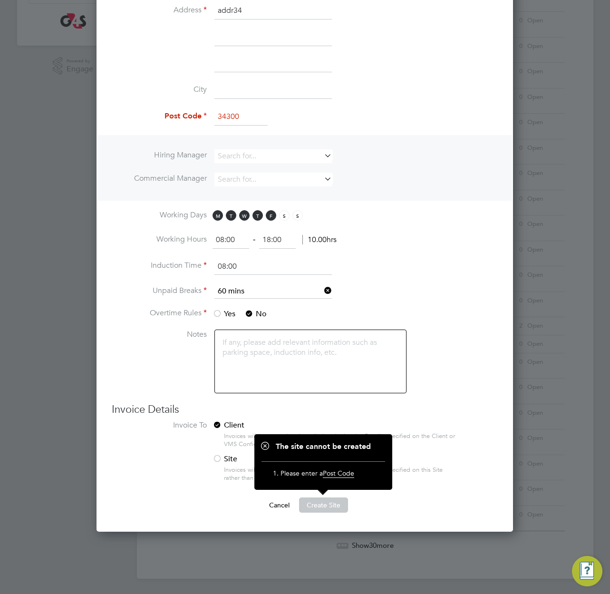
click at [221, 313] on div at bounding box center [218, 315] width 10 height 10
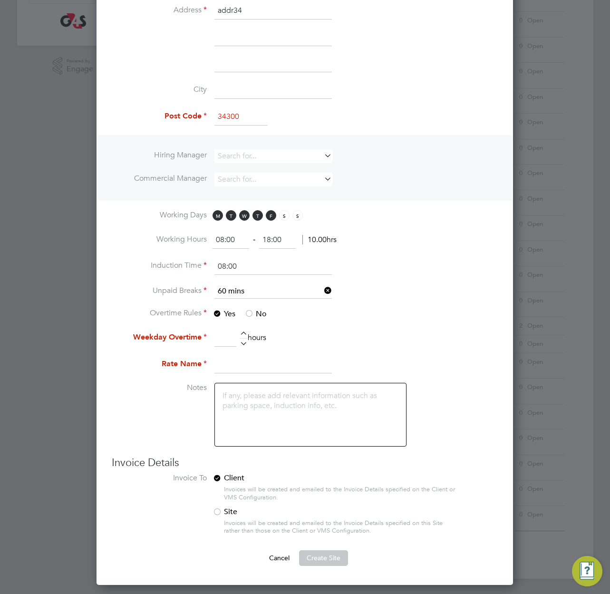
click at [221, 338] on input at bounding box center [225, 337] width 22 height 17
type input "22"
click at [252, 363] on input at bounding box center [272, 364] width 117 height 17
type input "testre54"
click at [331, 556] on span "Create Site" at bounding box center [324, 557] width 34 height 9
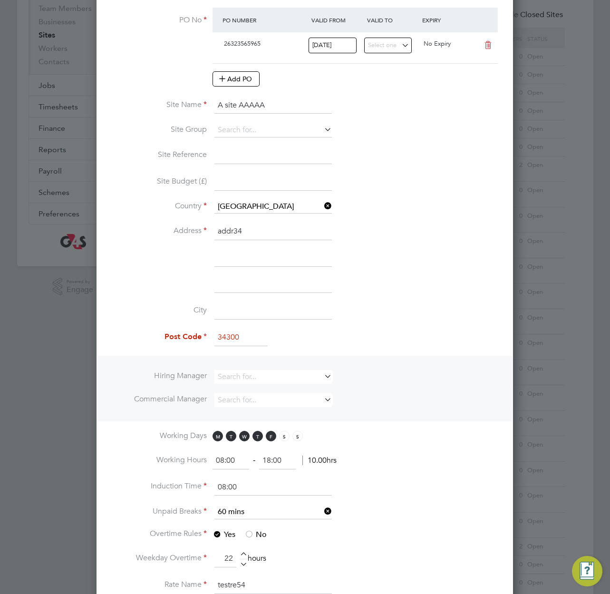
scroll to position [141, 0]
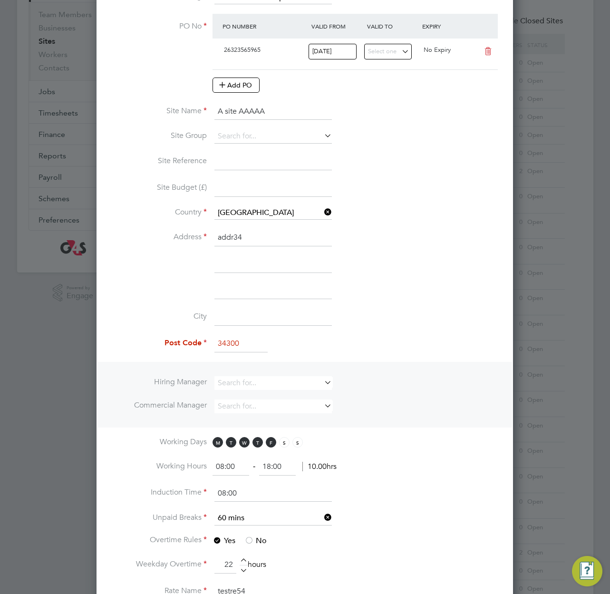
click at [244, 340] on input "34300" at bounding box center [240, 343] width 53 height 17
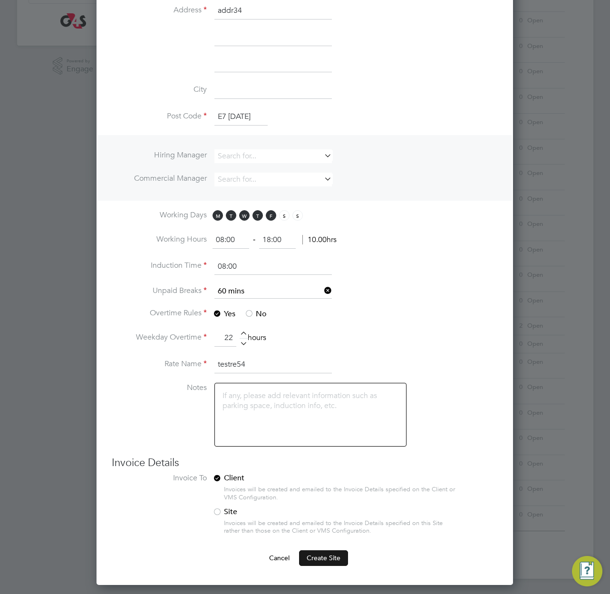
type input "E7 [DATE]"
click at [330, 558] on span "Create Site" at bounding box center [324, 557] width 34 height 9
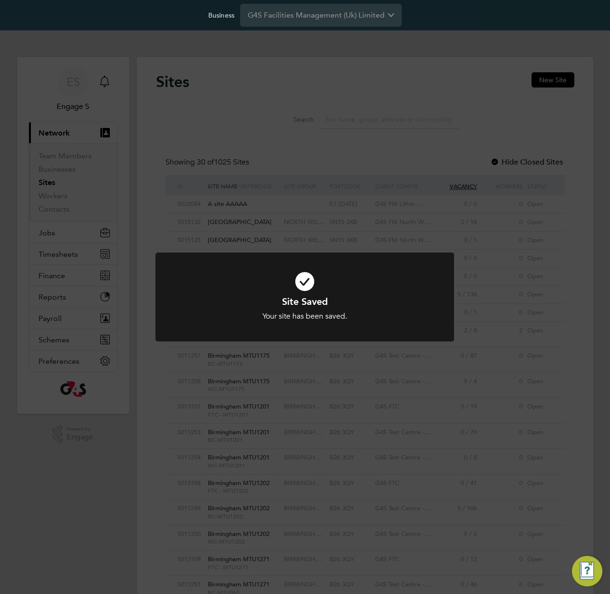
scroll to position [26, 77]
click at [234, 203] on div "Site Saved Your site has been saved. Cancel Okay" at bounding box center [305, 297] width 610 height 594
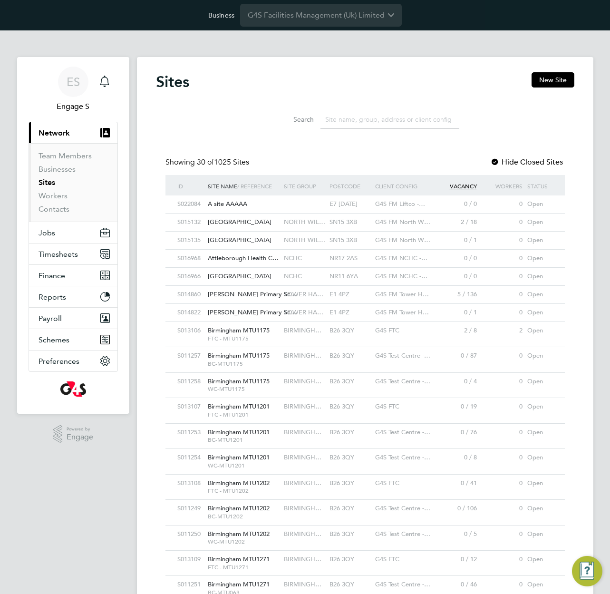
click at [248, 203] on div "A site AAAAA" at bounding box center [243, 204] width 76 height 18
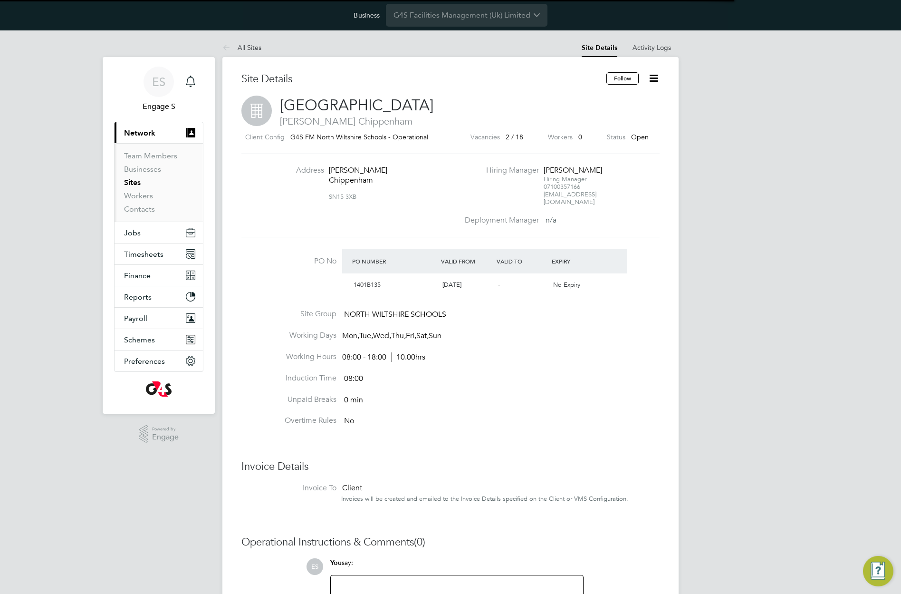
scroll to position [16, 89]
click at [537, 233] on div "Site Details Follow [GEOGRAPHIC_DATA] [PERSON_NAME] [GEOGRAPHIC_DATA] Client Co…" at bounding box center [451, 379] width 418 height 614
drag, startPoint x: 631, startPoint y: 288, endPoint x: 291, endPoint y: 246, distance: 343.0
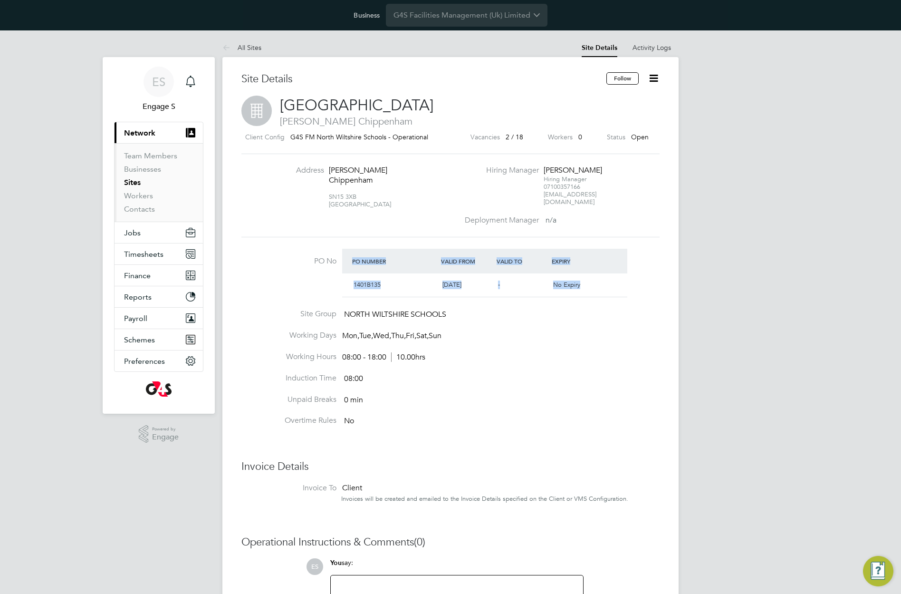
click at [291, 249] on li "PO No PO Number Valid From Valid To Expiry 1401B135 [DATE] - No Expiry" at bounding box center [451, 279] width 418 height 61
click at [653, 83] on icon at bounding box center [654, 78] width 12 height 12
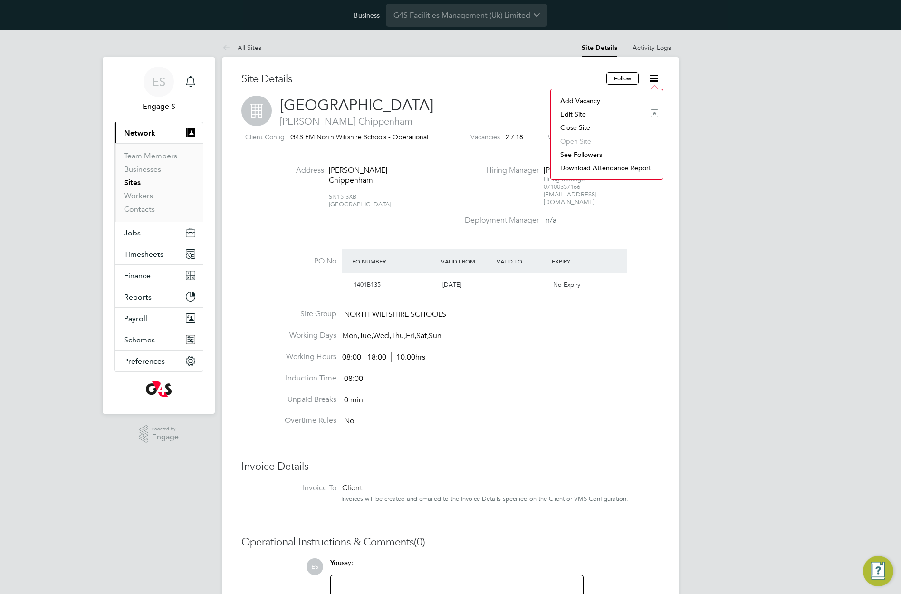
click at [578, 114] on li "Edit Site e" at bounding box center [607, 113] width 103 height 13
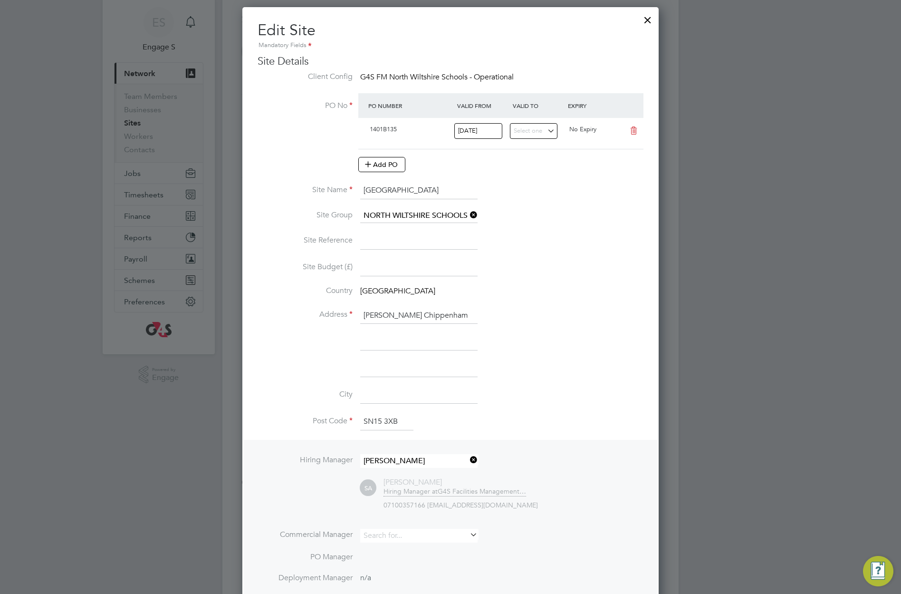
scroll to position [374, 0]
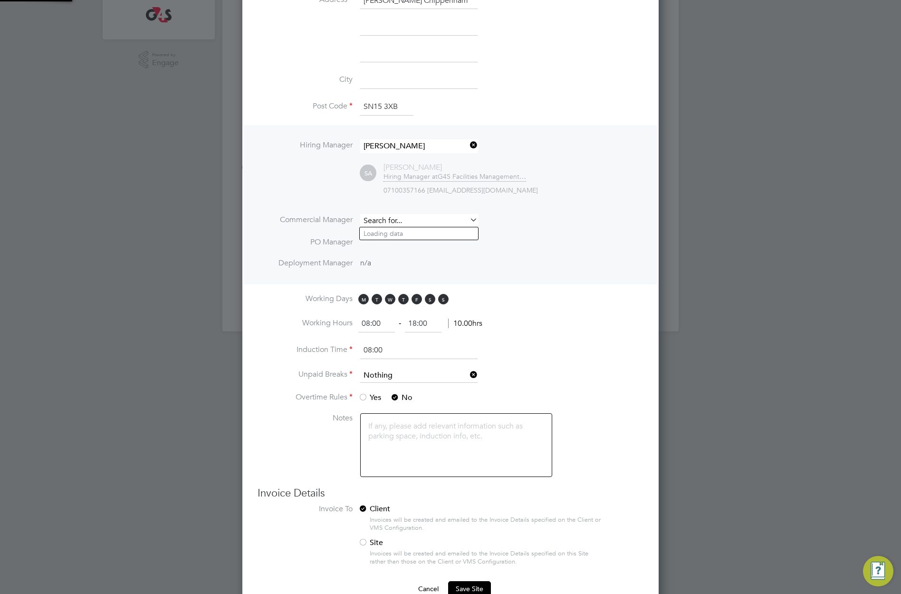
click at [450, 219] on input at bounding box center [418, 221] width 117 height 14
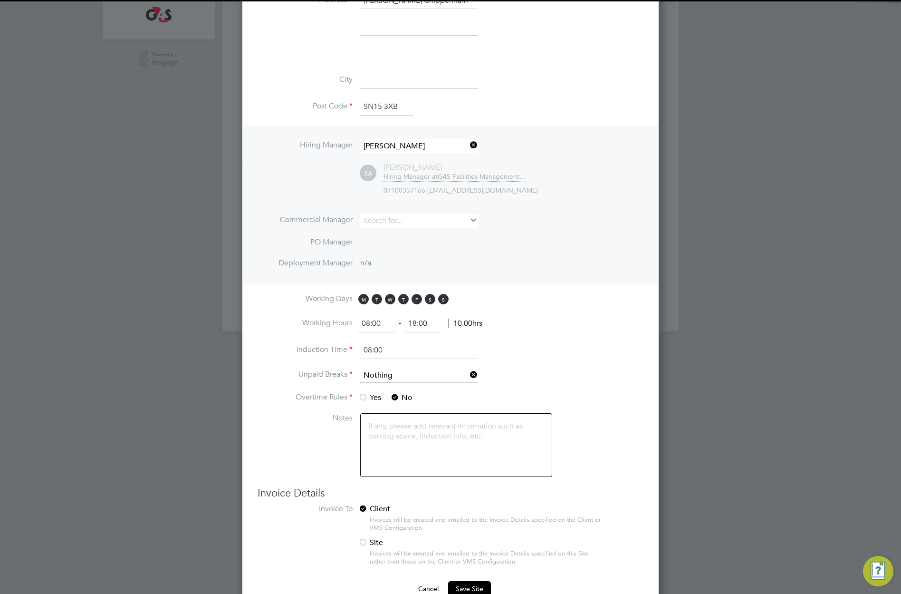
click at [456, 330] on li "[PERSON_NAME]" at bounding box center [419, 336] width 118 height 13
type input "[PERSON_NAME]"
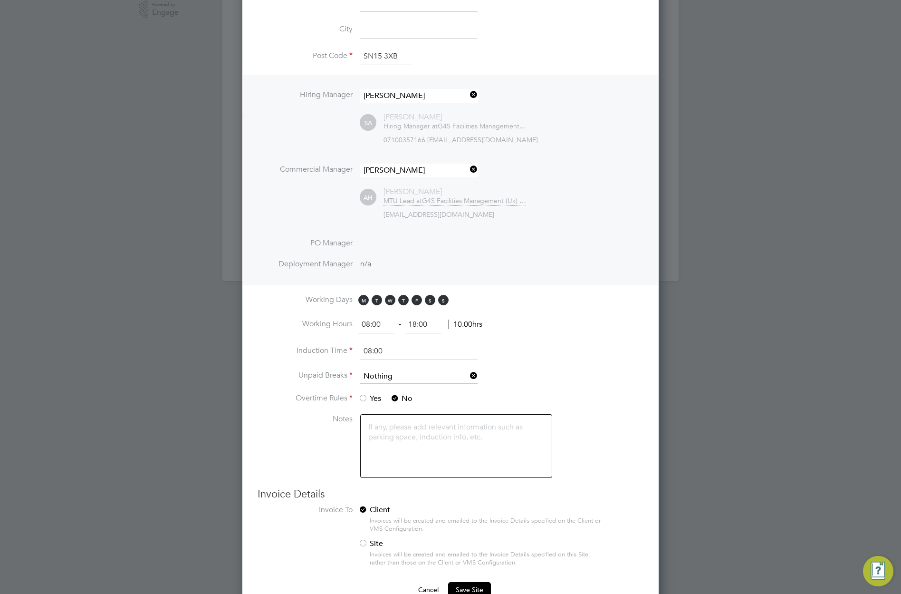
scroll to position [446, 0]
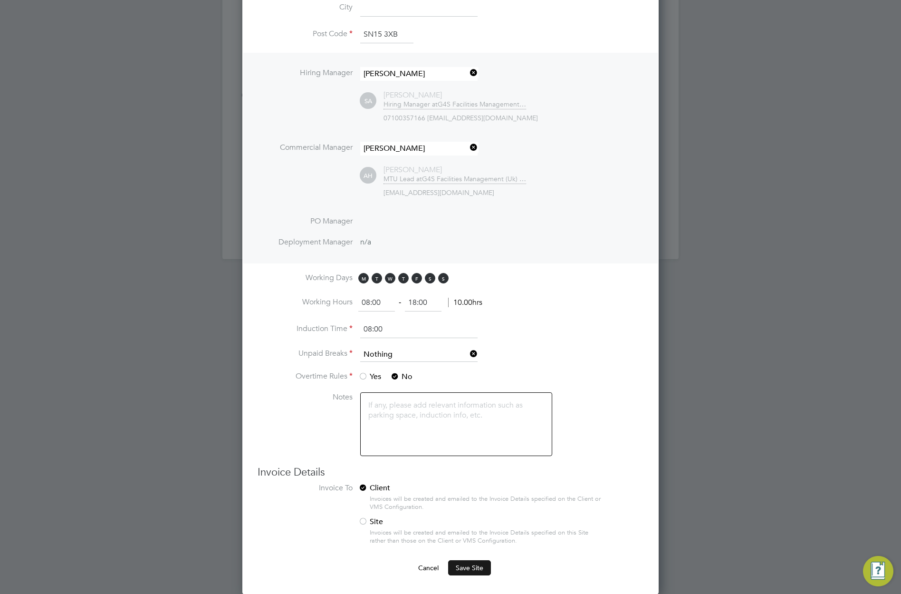
click at [473, 568] on span "Save Site" at bounding box center [470, 567] width 28 height 9
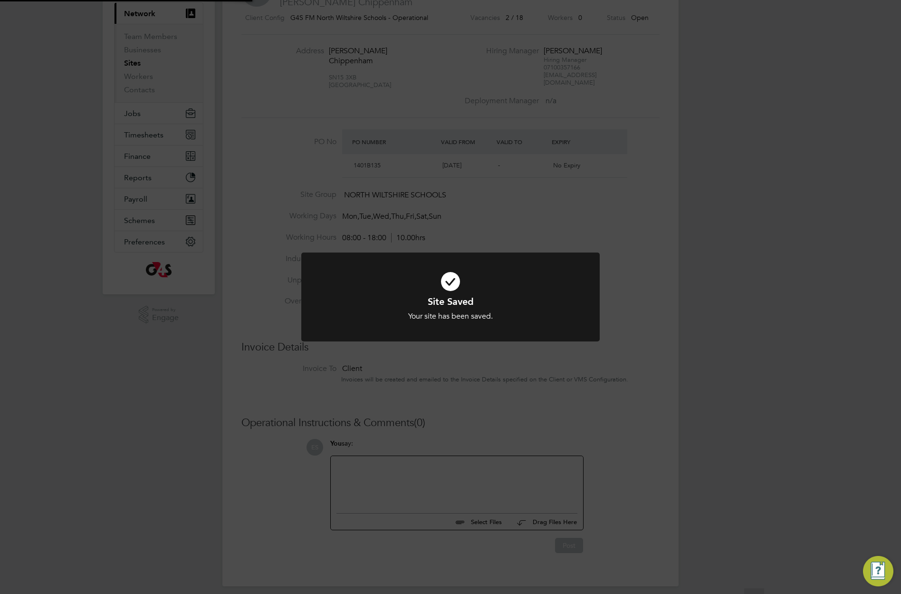
scroll to position [0, 0]
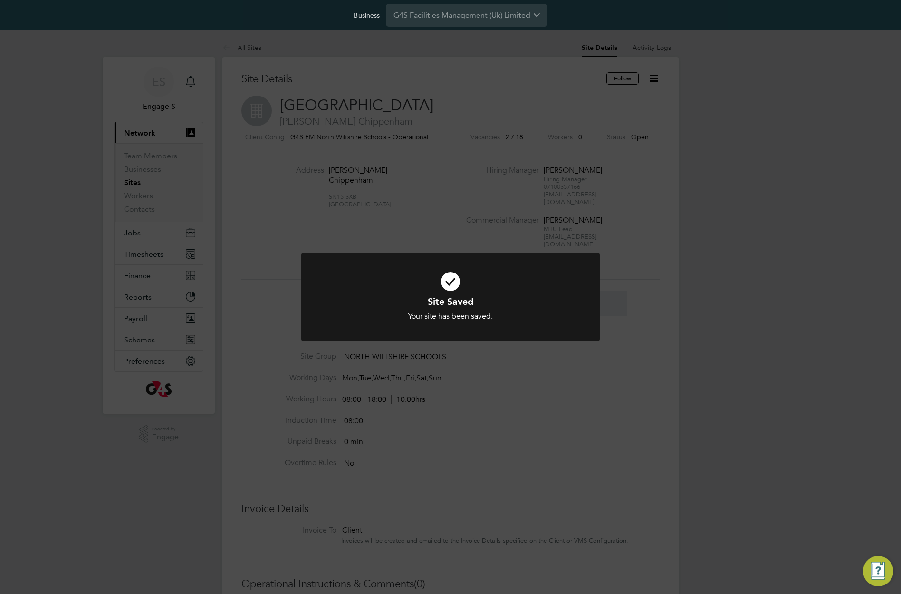
click at [656, 438] on div "Site Saved Your site has been saved. Cancel Okay" at bounding box center [450, 297] width 901 height 594
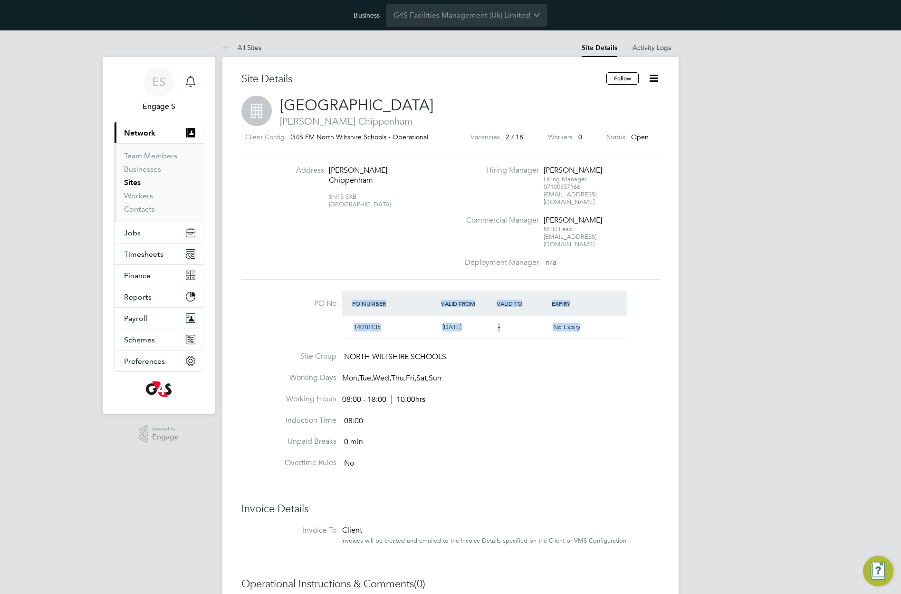
drag, startPoint x: 486, startPoint y: 299, endPoint x: 262, endPoint y: 253, distance: 228.9
click at [262, 253] on div "Site Details Follow [GEOGRAPHIC_DATA] [PERSON_NAME] [GEOGRAPHIC_DATA] Client Co…" at bounding box center [451, 400] width 418 height 657
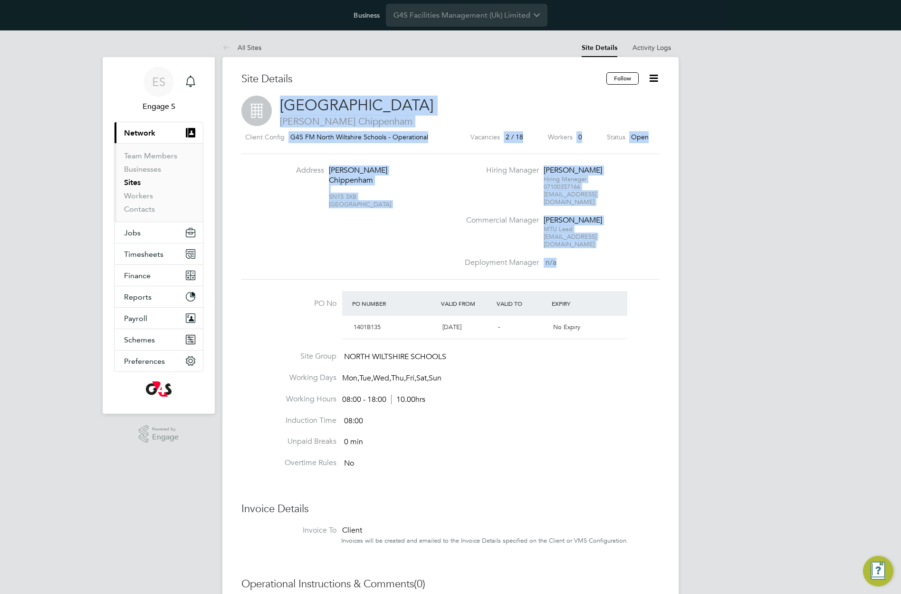
drag, startPoint x: 626, startPoint y: 243, endPoint x: 248, endPoint y: 97, distance: 405.0
click at [248, 97] on div "Site Details Follow [GEOGRAPHIC_DATA] [PERSON_NAME] [GEOGRAPHIC_DATA] Client Co…" at bounding box center [451, 402] width 456 height 691
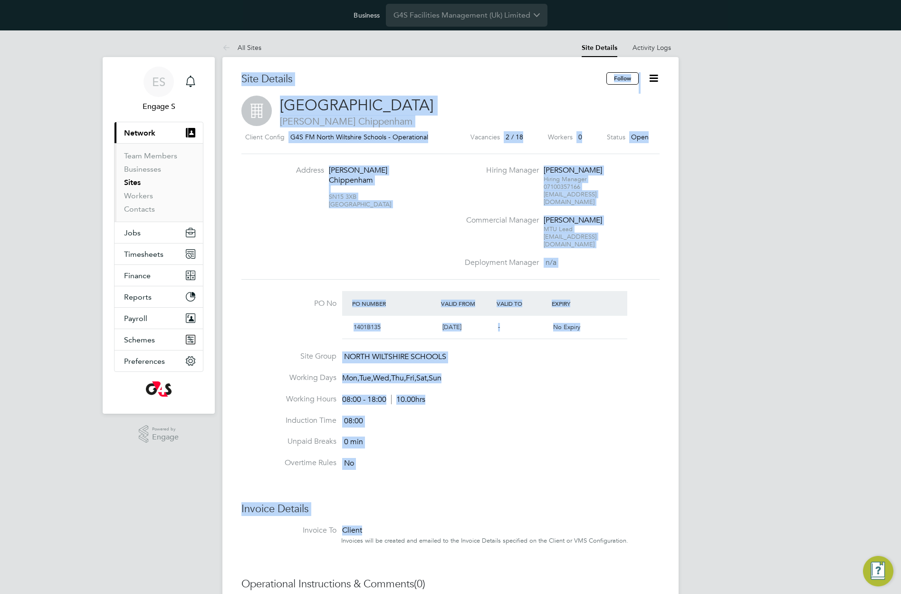
drag, startPoint x: 227, startPoint y: 70, endPoint x: 773, endPoint y: 515, distance: 704.6
click at [773, 515] on div "ES Engage S Notifications Applications: Current page: Network Team Members Busi…" at bounding box center [450, 396] width 901 height 733
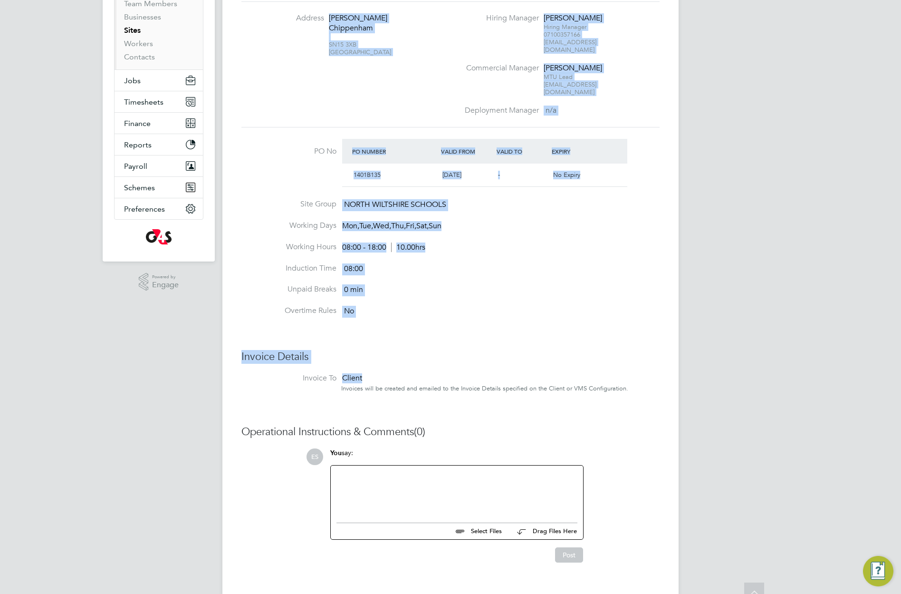
scroll to position [154, 0]
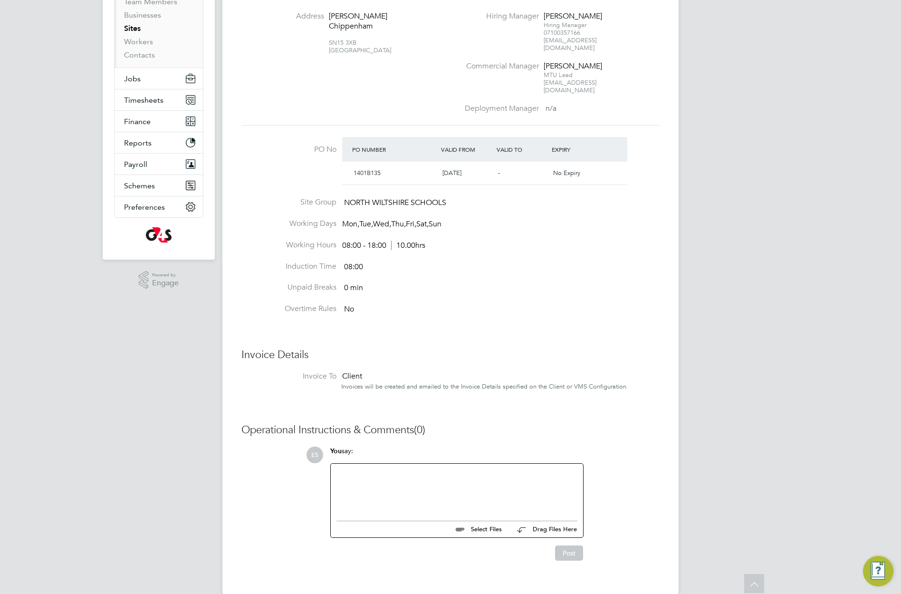
click at [625, 396] on div "Site Details Follow [GEOGRAPHIC_DATA] [PERSON_NAME] [GEOGRAPHIC_DATA] Client Co…" at bounding box center [451, 246] width 418 height 657
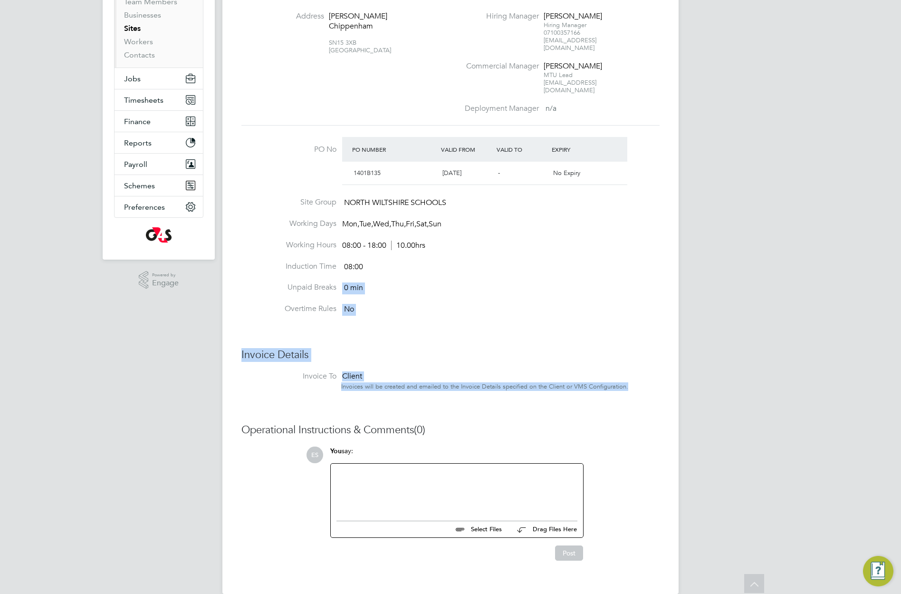
drag, startPoint x: 537, startPoint y: 356, endPoint x: 328, endPoint y: 269, distance: 226.6
click at [328, 269] on div "Site Details Follow [GEOGRAPHIC_DATA] [PERSON_NAME] [GEOGRAPHIC_DATA] Client Co…" at bounding box center [451, 248] width 456 height 691
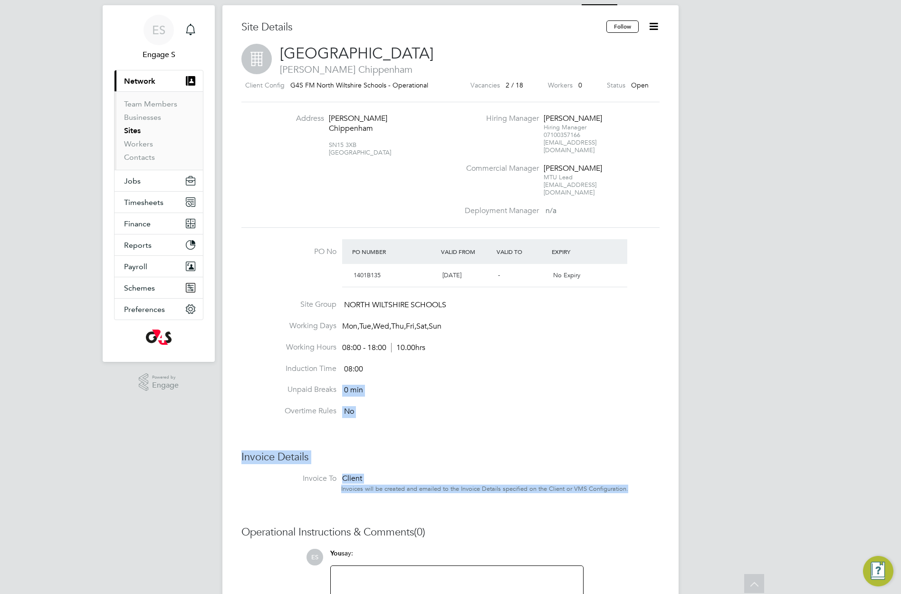
scroll to position [0, 0]
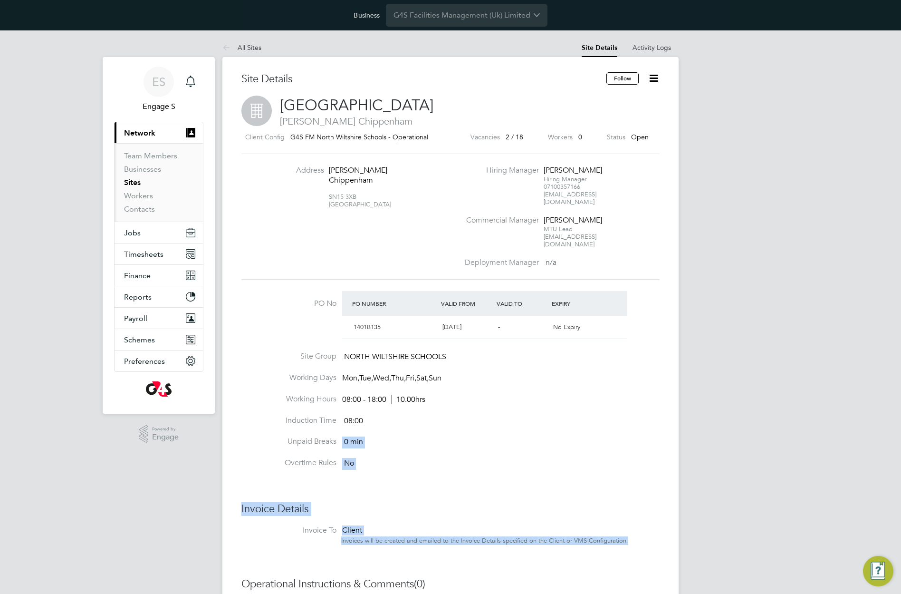
drag, startPoint x: 237, startPoint y: 42, endPoint x: 787, endPoint y: 475, distance: 700.5
click at [820, 398] on div "ES Engage S Notifications Applications: Current page: Network Team Members Busi…" at bounding box center [450, 396] width 901 height 733
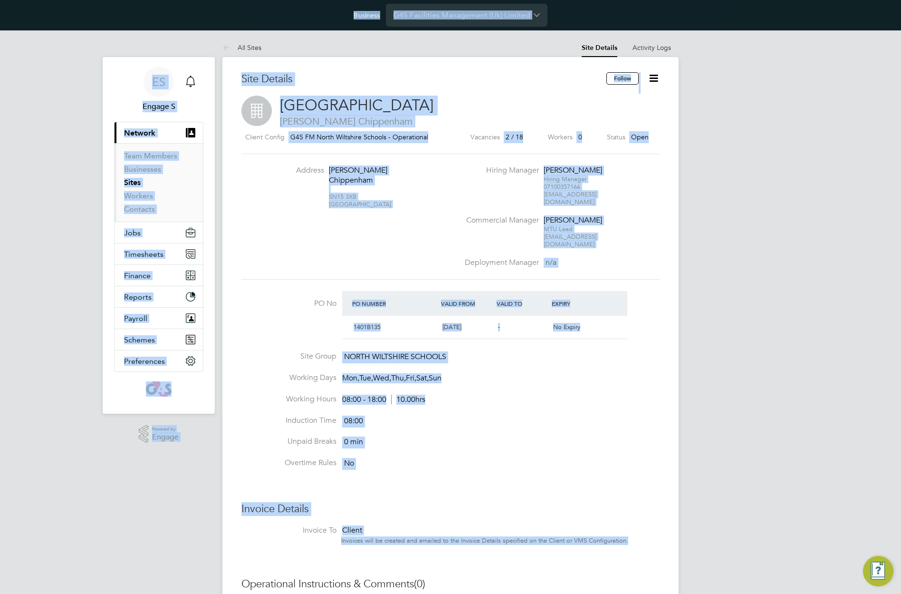
drag, startPoint x: 747, startPoint y: 532, endPoint x: 269, endPoint y: 2, distance: 714.0
click at [269, 2] on div "Business G4S Facilities Management (Uk) Limited ES Engage S Notifications Appli…" at bounding box center [450, 381] width 901 height 763
click at [399, 58] on div "Site Details Follow [GEOGRAPHIC_DATA] [PERSON_NAME] [GEOGRAPHIC_DATA] Client Co…" at bounding box center [451, 402] width 456 height 691
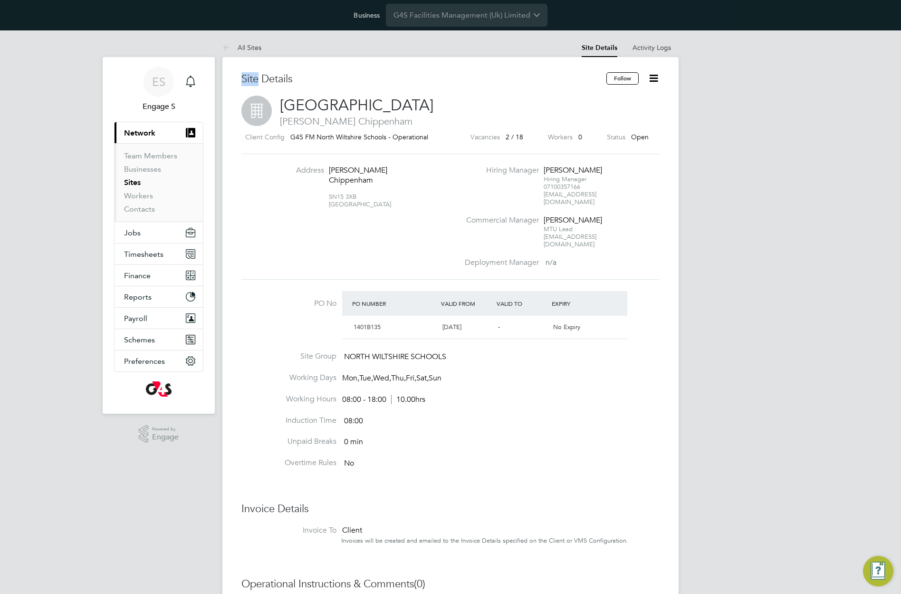
click at [399, 58] on div "Site Details Follow [GEOGRAPHIC_DATA] [PERSON_NAME] [GEOGRAPHIC_DATA] Client Co…" at bounding box center [451, 402] width 456 height 691
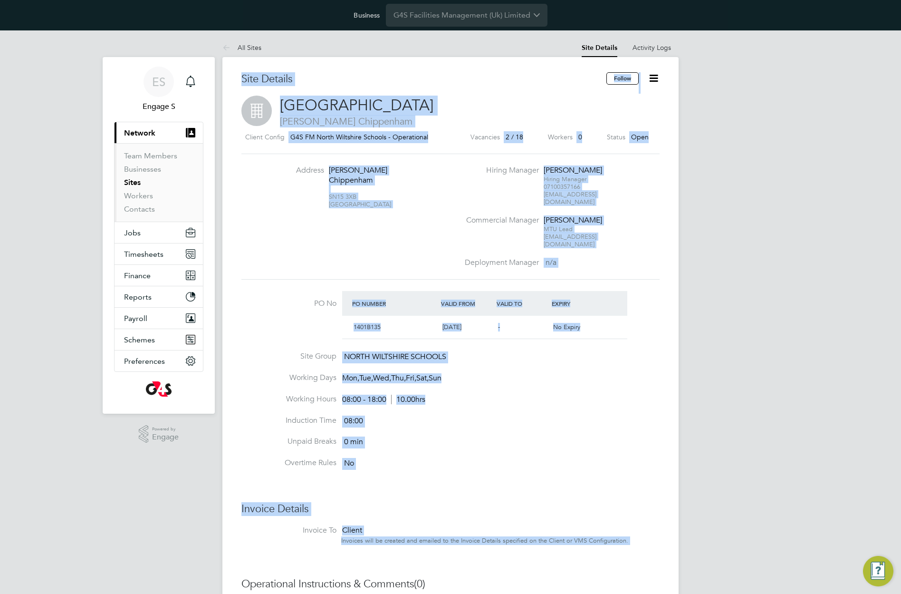
drag, startPoint x: 641, startPoint y: 545, endPoint x: 228, endPoint y: 36, distance: 655.8
click at [228, 36] on div "ES Engage S Notifications Applications: Current page: Network Team Members Busi…" at bounding box center [450, 396] width 901 height 733
click at [372, 106] on span "[GEOGRAPHIC_DATA]" at bounding box center [357, 105] width 154 height 19
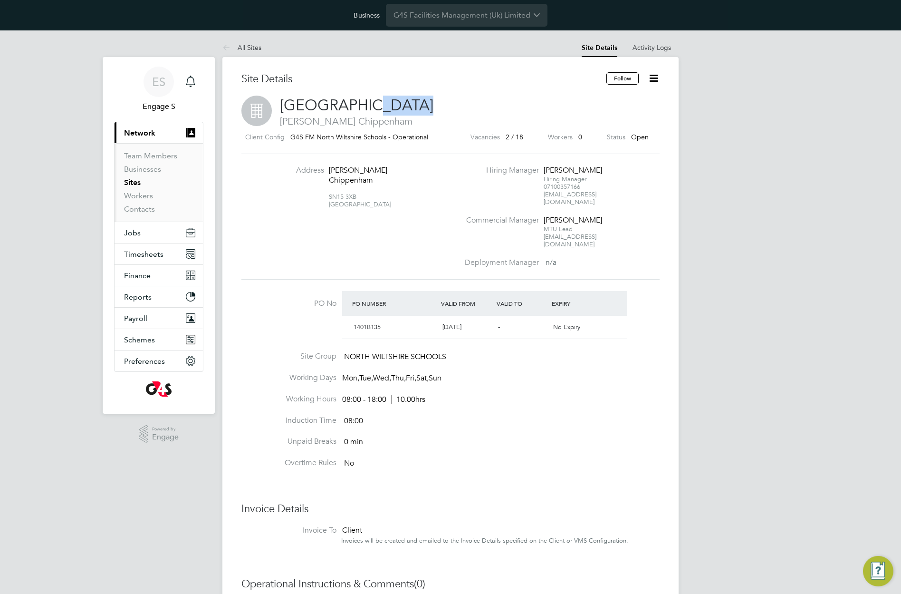
click at [372, 106] on span "[GEOGRAPHIC_DATA]" at bounding box center [357, 105] width 154 height 19
drag, startPoint x: 534, startPoint y: 171, endPoint x: 621, endPoint y: 218, distance: 98.9
click at [621, 217] on ul "Hiring Manager [PERSON_NAME] a Hiring Manager 07100357166 [EMAIL_ADDRESS][DOMAI…" at bounding box center [561, 216] width 204 height 102
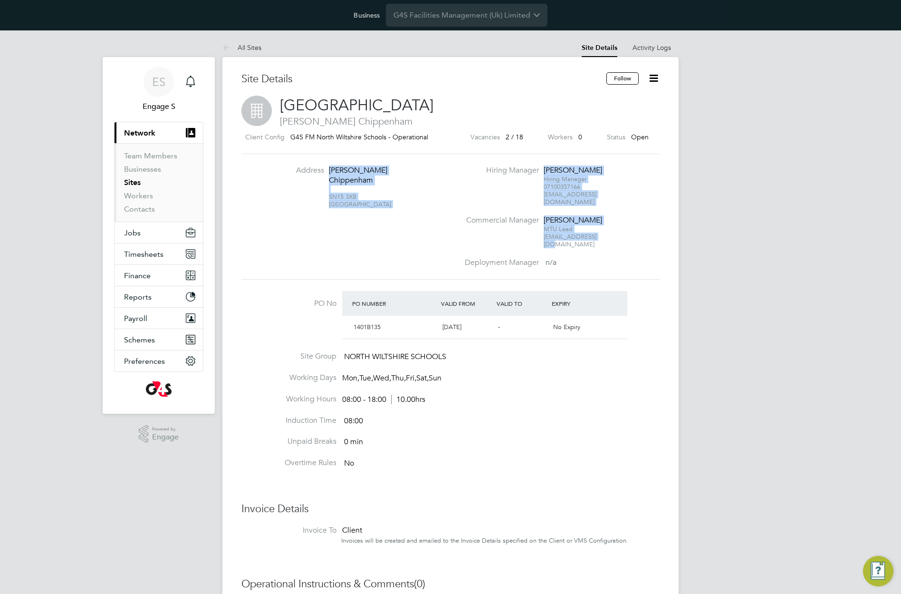
drag, startPoint x: 602, startPoint y: 209, endPoint x: 533, endPoint y: 155, distance: 88.2
click at [533, 155] on div "Address Stanley Lane Chippenham SN15 3XB United Kingdom Hiring Manager steve a …" at bounding box center [451, 217] width 418 height 126
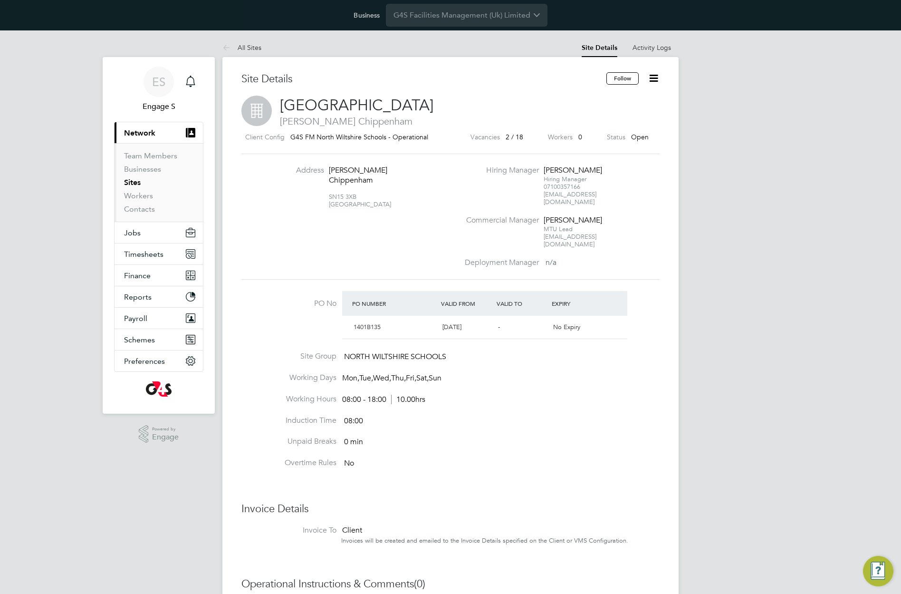
drag, startPoint x: 646, startPoint y: 214, endPoint x: 532, endPoint y: 165, distance: 124.8
click at [532, 165] on div "Address Stanley Lane Chippenham SN15 3XB United Kingdom Hiring Manager steve a …" at bounding box center [451, 217] width 418 height 126
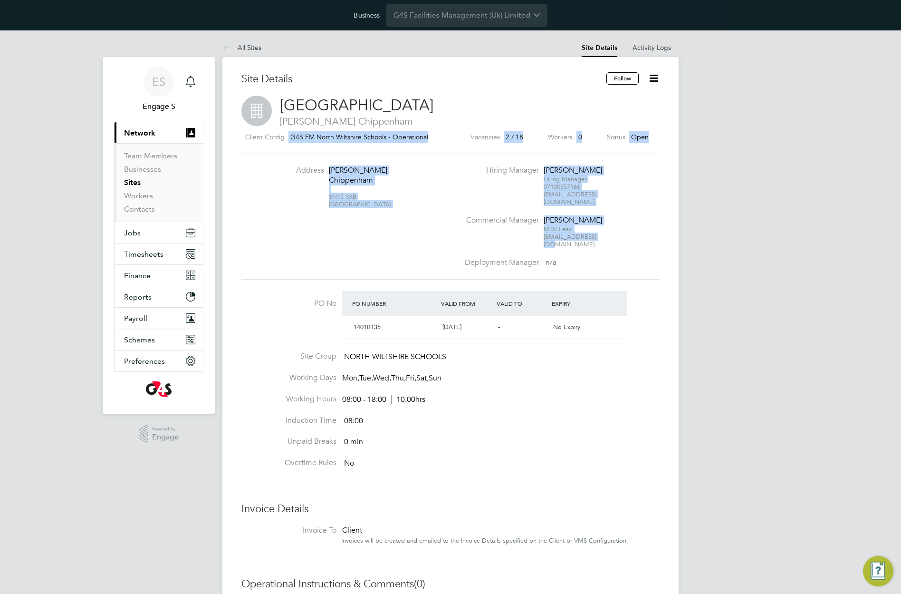
drag, startPoint x: 610, startPoint y: 232, endPoint x: 281, endPoint y: 137, distance: 342.5
click at [281, 137] on div "Site Details Follow Abbeyfield School Stanley Lane Chippenham Client Config G4S…" at bounding box center [451, 400] width 418 height 657
copy div "G4S FM North Wiltshire Schools - Operational Vacancies 2 / 18 Workers 0 Status …"
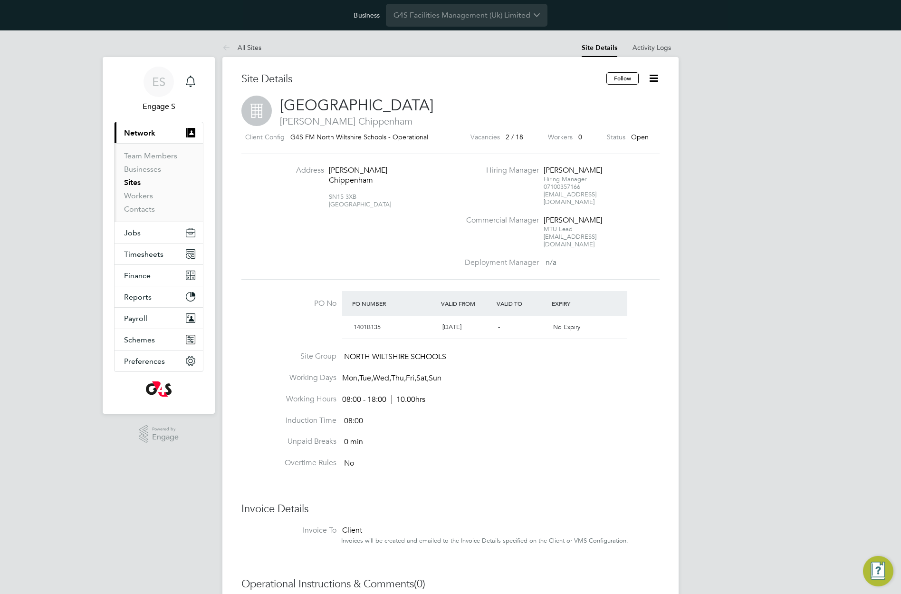
click at [696, 102] on div "ES Engage S Notifications Applications: Current page: Network Team Members Busi…" at bounding box center [450, 396] width 901 height 733
click at [680, 98] on div "ES Engage S Notifications Applications: Current page: Network Team Members Busi…" at bounding box center [450, 396] width 901 height 733
click at [655, 74] on icon at bounding box center [654, 78] width 12 height 12
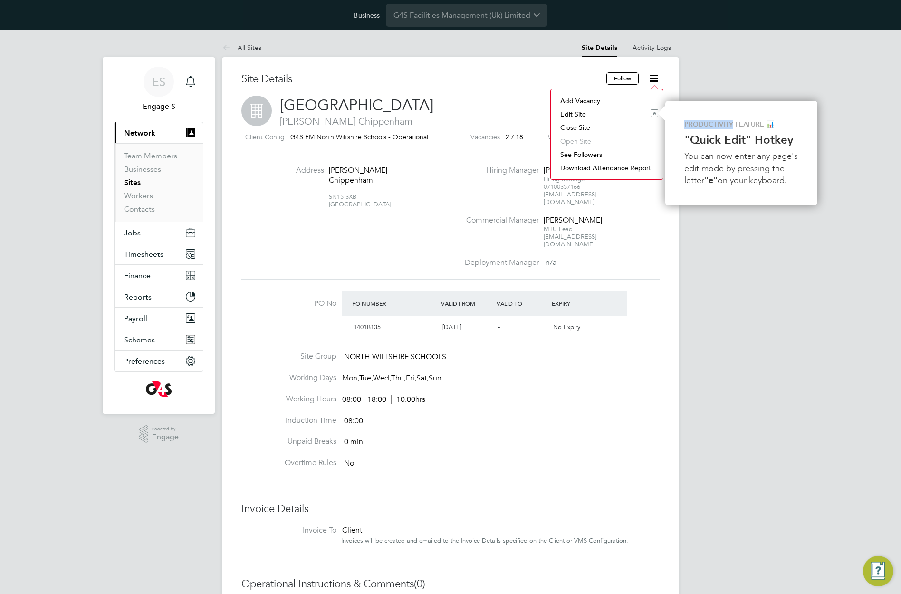
click at [575, 115] on li "Edit Site e" at bounding box center [607, 113] width 103 height 13
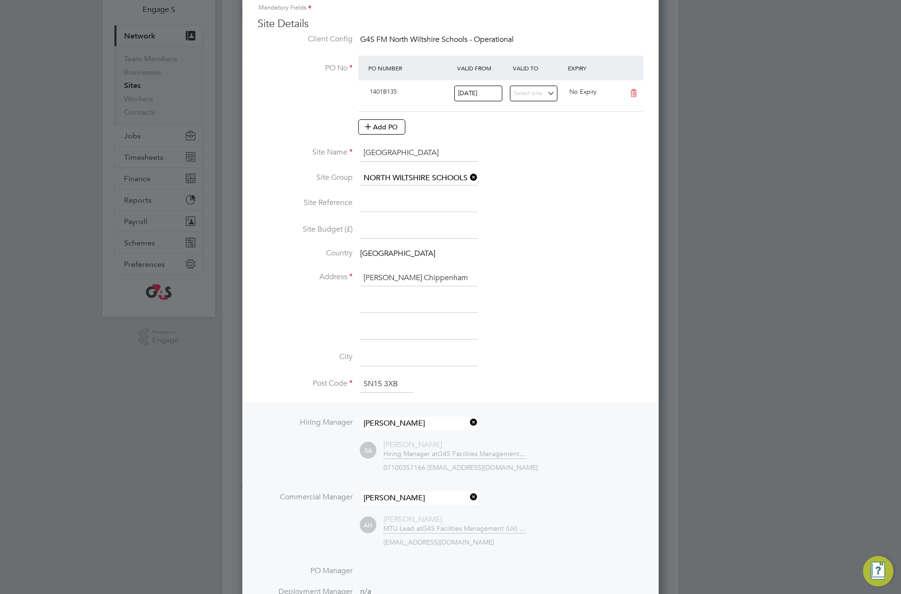
scroll to position [102, 0]
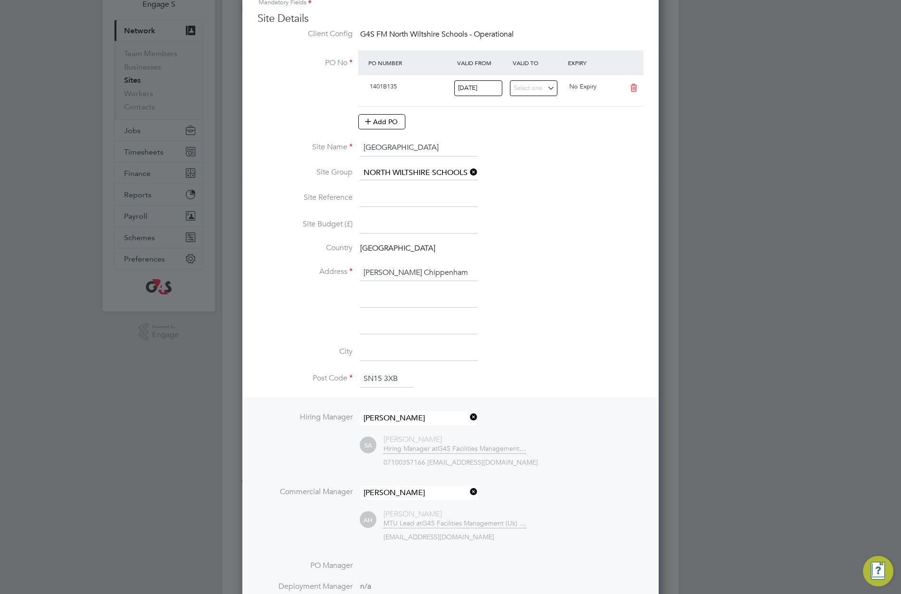
click at [387, 199] on input at bounding box center [418, 198] width 117 height 17
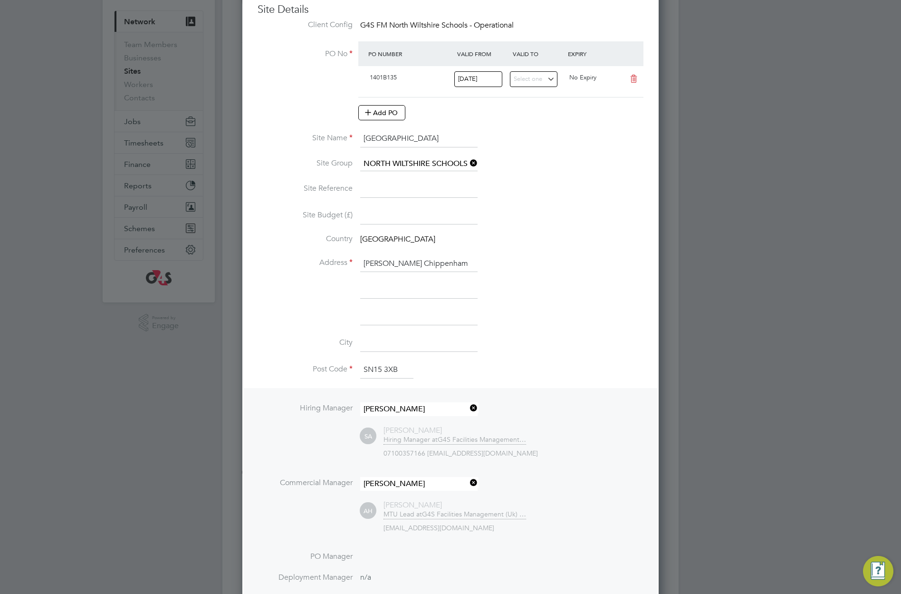
scroll to position [446, 0]
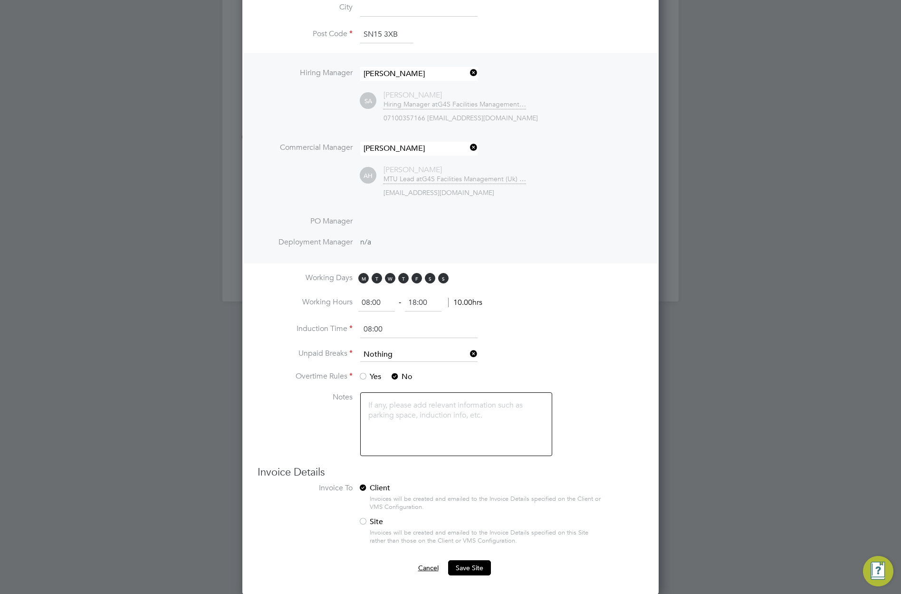
click at [424, 566] on button "Cancel" at bounding box center [429, 567] width 36 height 15
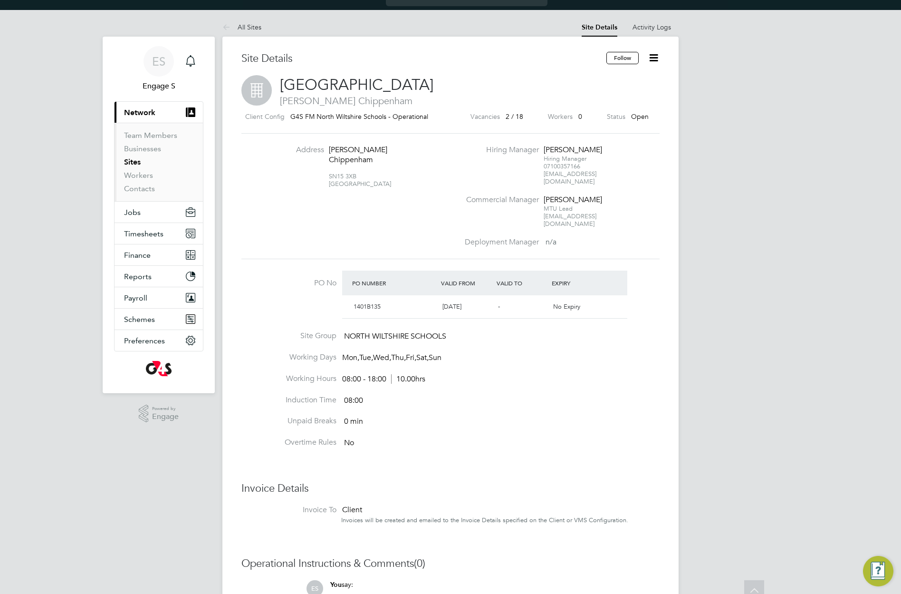
scroll to position [0, 0]
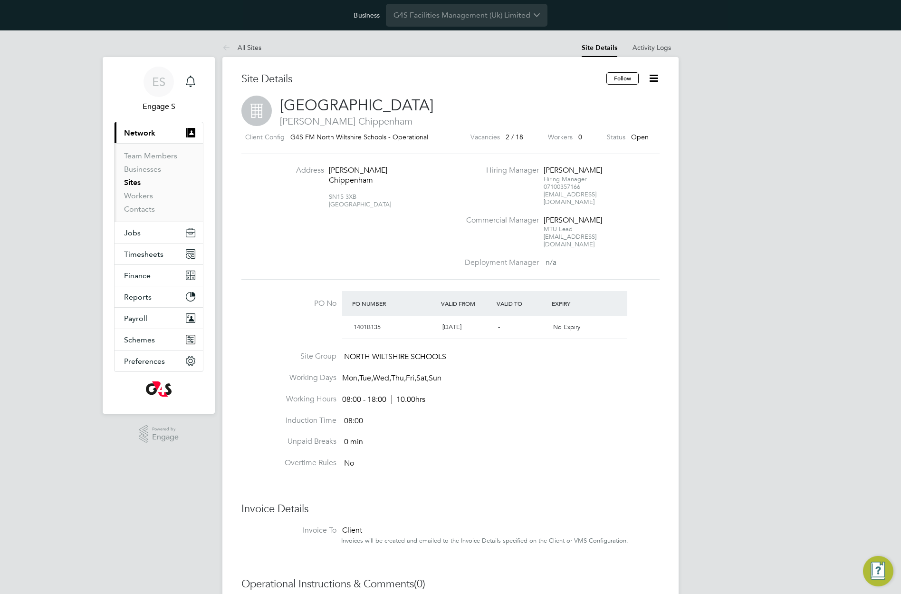
click at [656, 78] on icon at bounding box center [654, 78] width 12 height 12
click at [591, 170] on li "Download Attendance Report" at bounding box center [607, 167] width 103 height 13
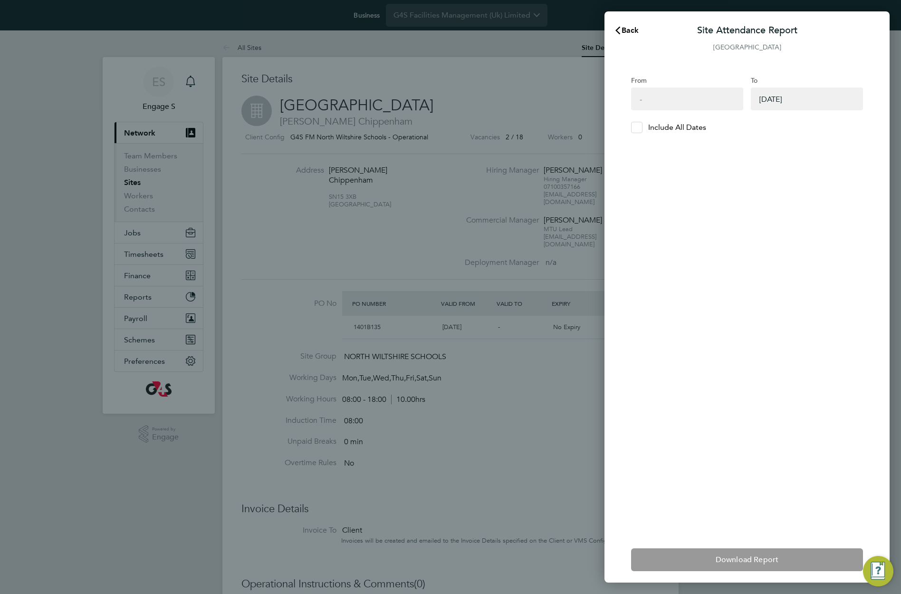
click at [647, 128] on label "Include All Dates" at bounding box center [747, 127] width 232 height 11
click at [641, 127] on input "Include All Dates" at bounding box center [641, 127] width 0 height 0
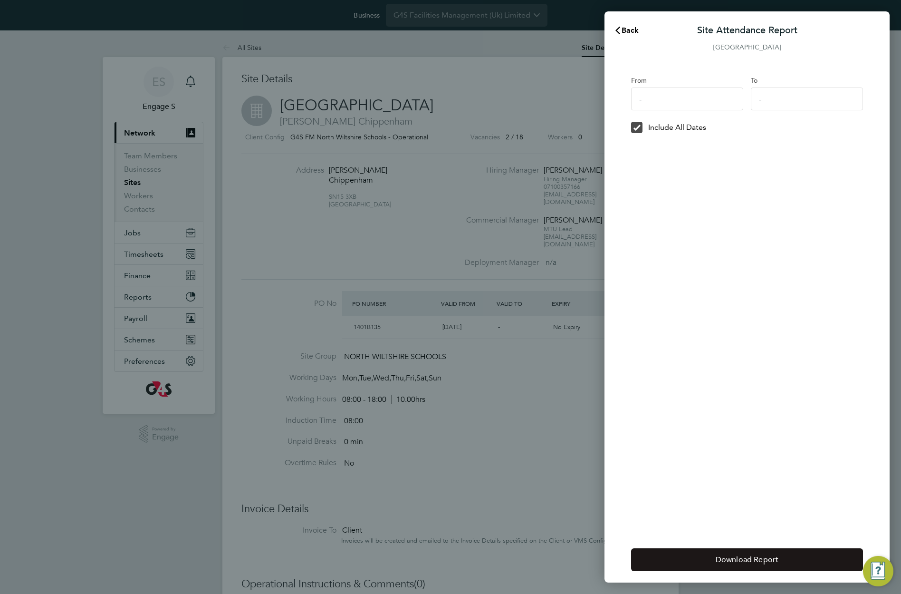
click at [770, 562] on span "Download Report" at bounding box center [747, 560] width 63 height 10
click at [631, 28] on span "Back" at bounding box center [631, 30] width 18 height 9
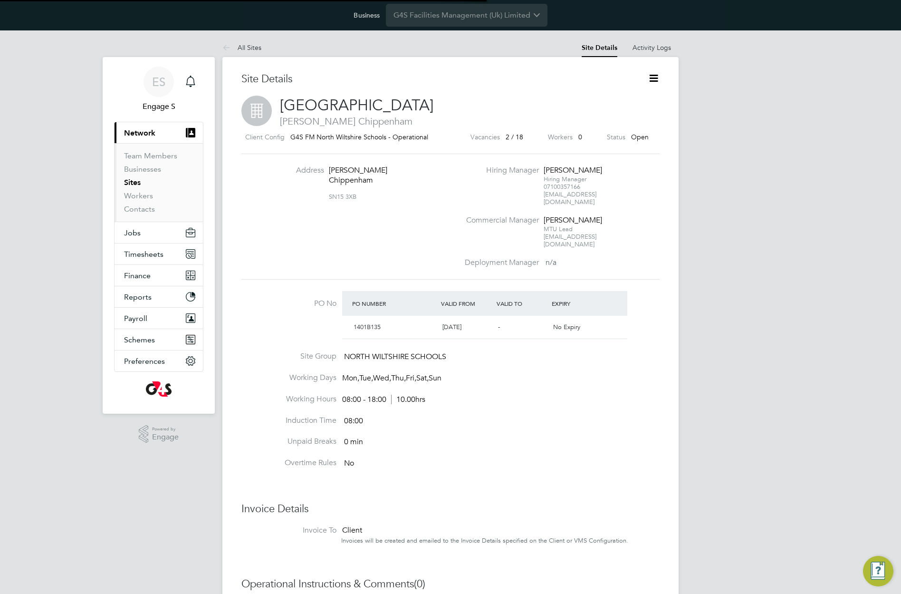
scroll to position [16, 89]
drag, startPoint x: 535, startPoint y: 79, endPoint x: 451, endPoint y: 0, distance: 115.4
click at [535, 79] on h3 "Site Details" at bounding box center [441, 79] width 399 height 14
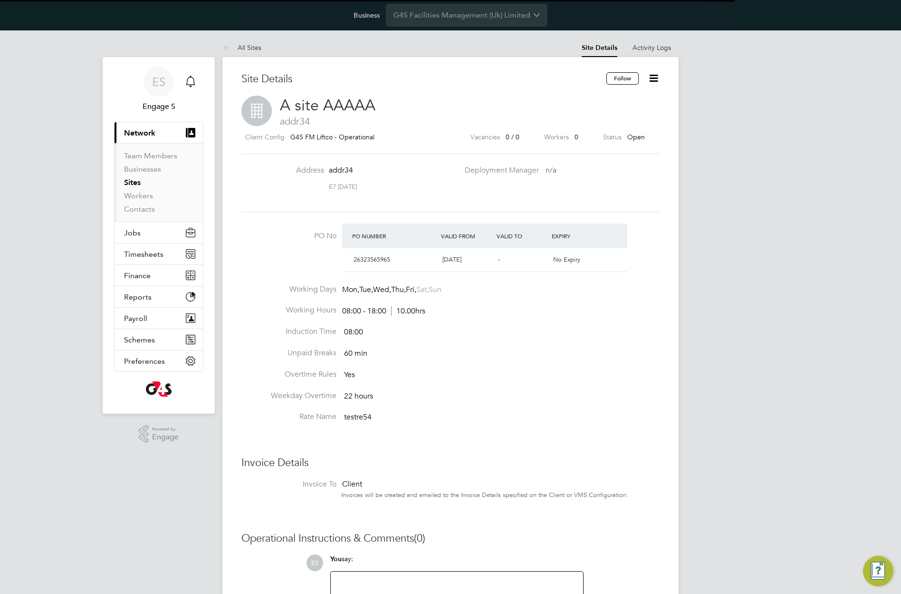
scroll to position [16, 89]
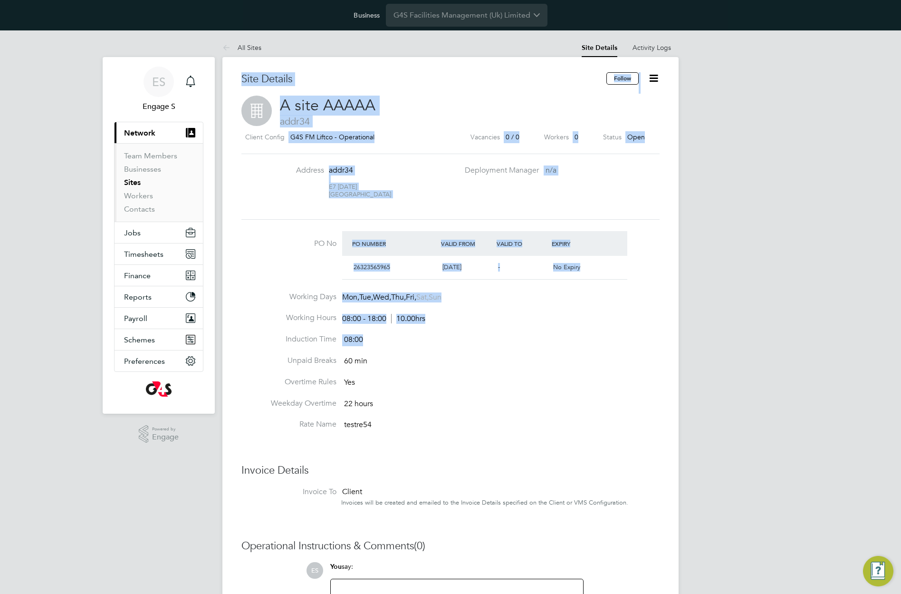
drag, startPoint x: 478, startPoint y: 335, endPoint x: 234, endPoint y: 37, distance: 385.9
click at [234, 37] on app-barbie "All Sites Site Details Activity Logs Site Details Activity Logs All Sites Site …" at bounding box center [451, 369] width 456 height 679
click at [489, 68] on div "Site Details Follow A site AAAAA addr34 Client Config G4S FM Liftco - Operation…" at bounding box center [451, 383] width 456 height 652
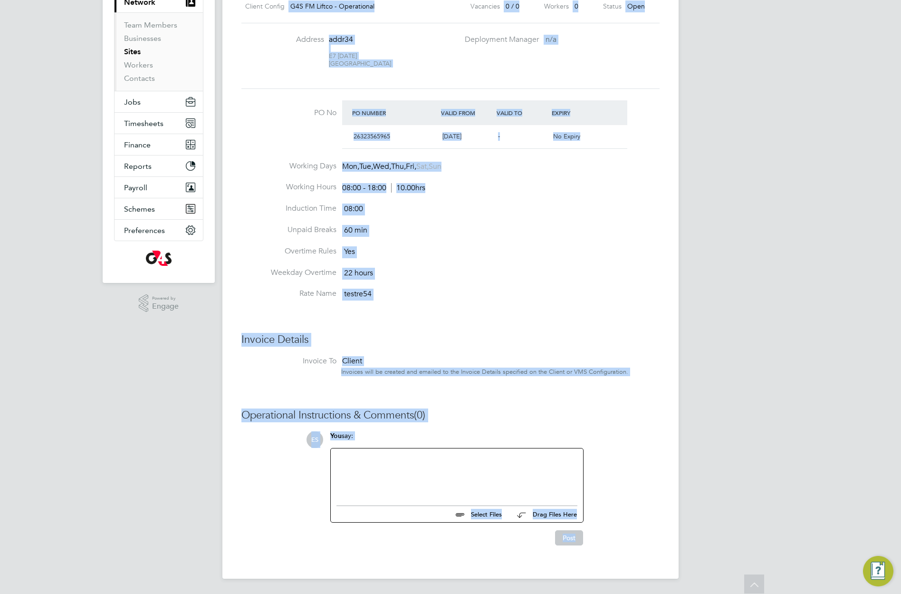
drag, startPoint x: 273, startPoint y: 102, endPoint x: 643, endPoint y: 621, distance: 636.8
click at [643, 593] on html "Business G4S Facilities Management (Uk) Limited ES Engage S Notifications Appli…" at bounding box center [450, 231] width 901 height 725
click at [766, 235] on div "ES Engage S Notifications Applications: Current page: Network Team Members Busi…" at bounding box center [450, 247] width 901 height 694
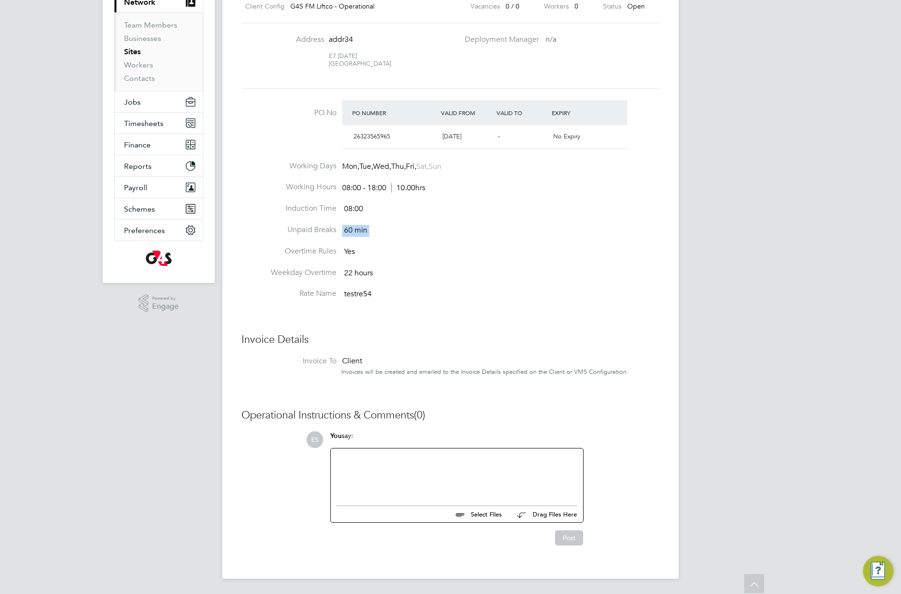
click at [766, 235] on div "ES Engage S Notifications Applications: Current page: Network Team Members Busi…" at bounding box center [450, 247] width 901 height 694
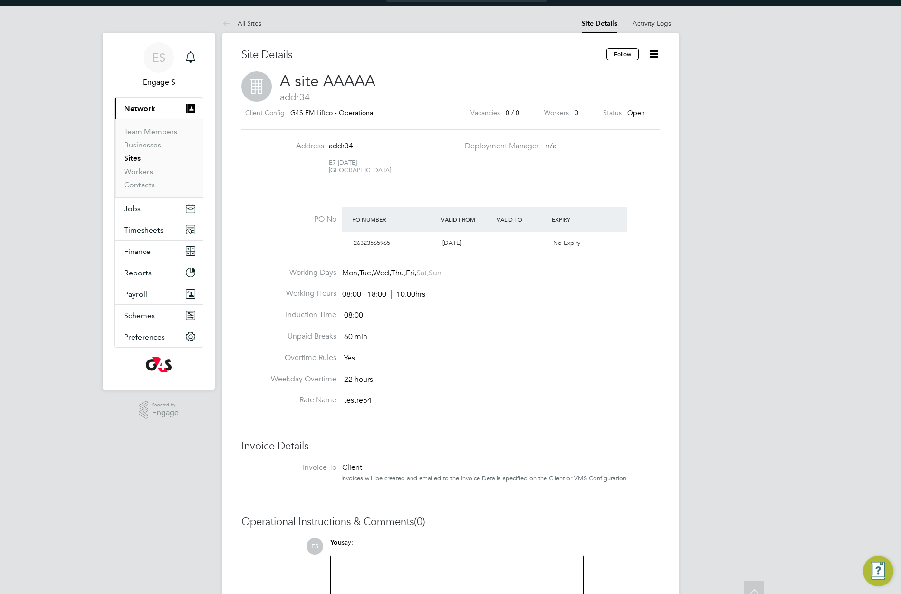
scroll to position [0, 0]
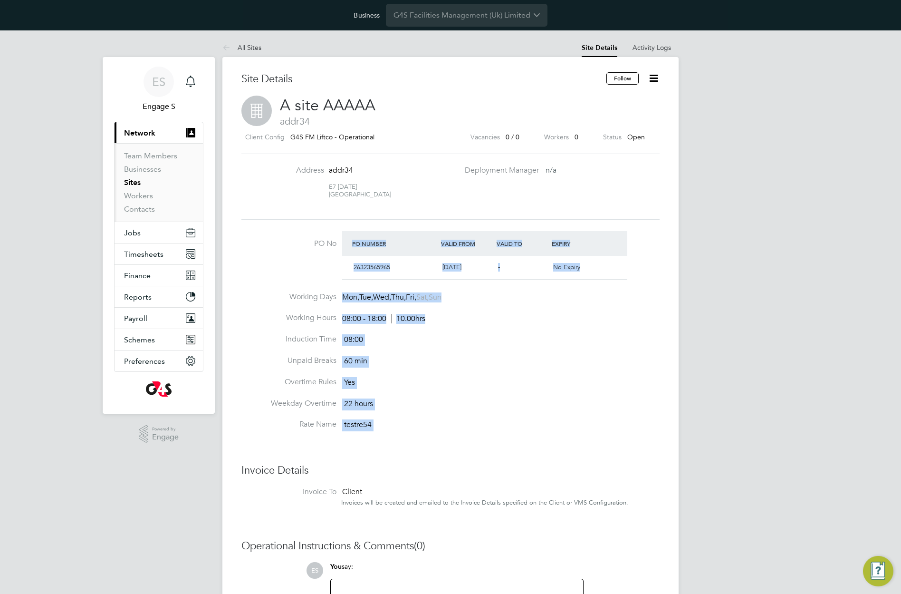
drag, startPoint x: 510, startPoint y: 456, endPoint x: 288, endPoint y: 214, distance: 328.4
click at [288, 214] on div "Site Details Follow A site AAAAA addr34 Client Config G4S FM Liftco - Operation…" at bounding box center [451, 381] width 418 height 618
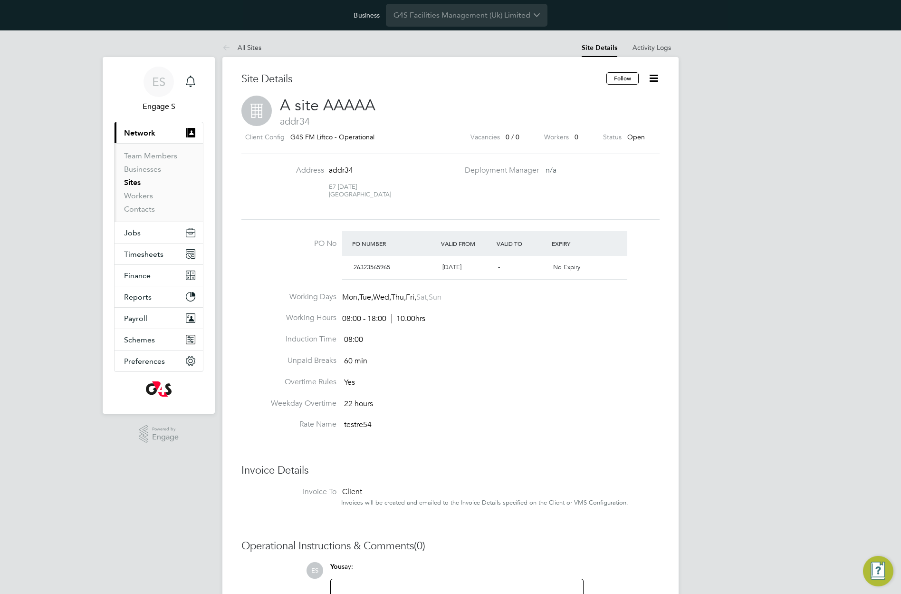
click at [654, 77] on icon at bounding box center [654, 78] width 12 height 12
click at [622, 77] on button "Follow" at bounding box center [623, 78] width 32 height 12
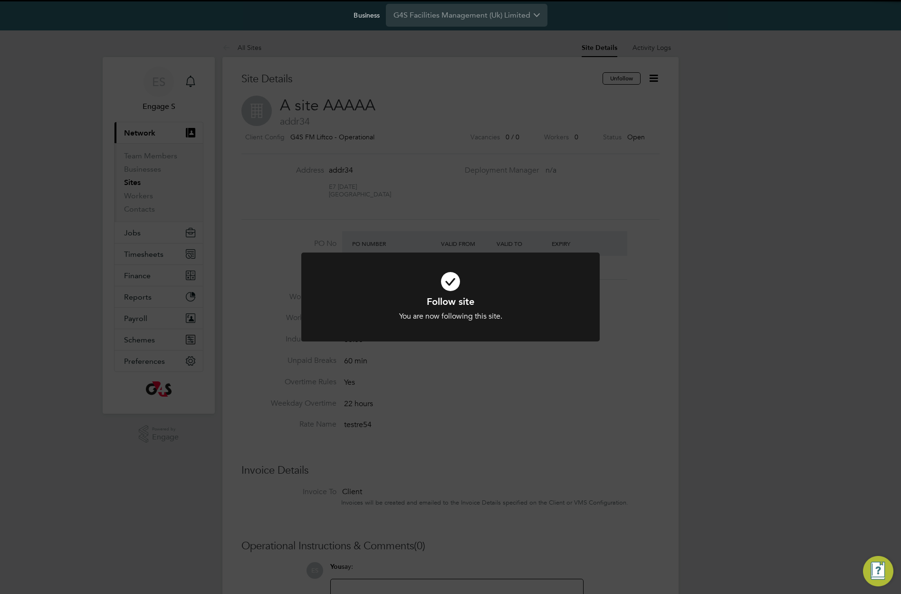
click at [661, 87] on div "Follow site You are now following this site. Cancel Okay" at bounding box center [450, 297] width 901 height 594
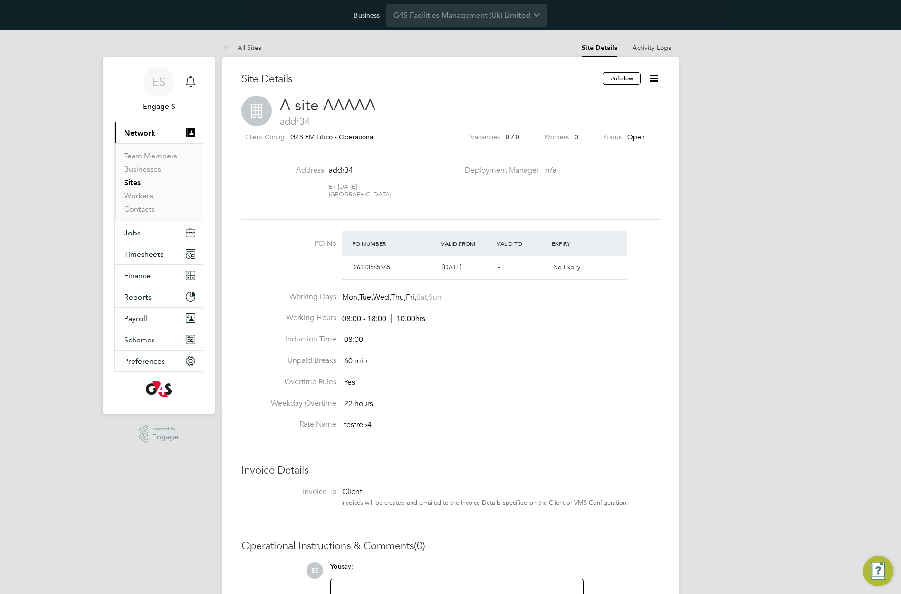
click at [653, 79] on icon at bounding box center [654, 78] width 12 height 12
click at [677, 52] on ul "Site Details Activity Logs" at bounding box center [626, 47] width 105 height 19
click at [656, 48] on link "Activity Logs" at bounding box center [652, 47] width 39 height 9
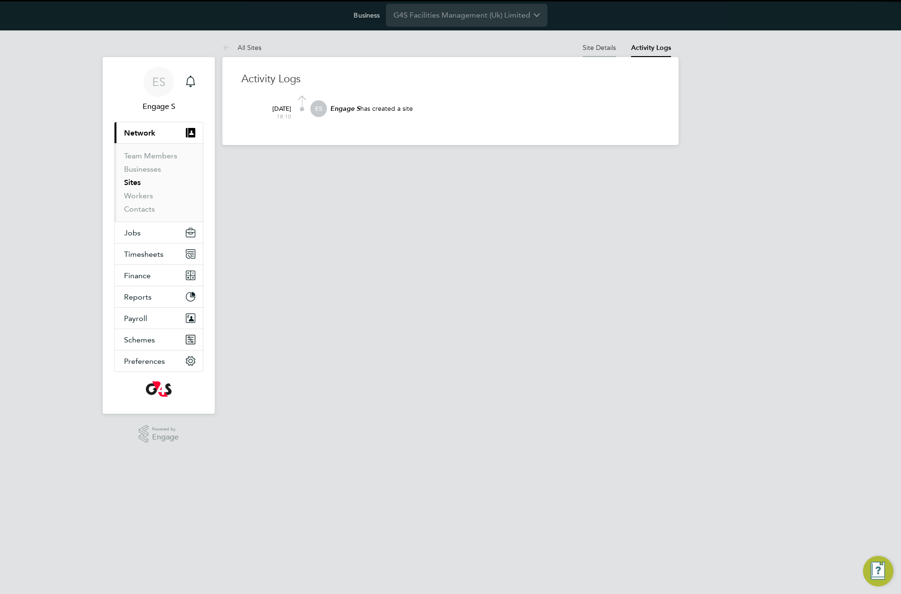
click at [600, 50] on link "Site Details" at bounding box center [599, 47] width 33 height 9
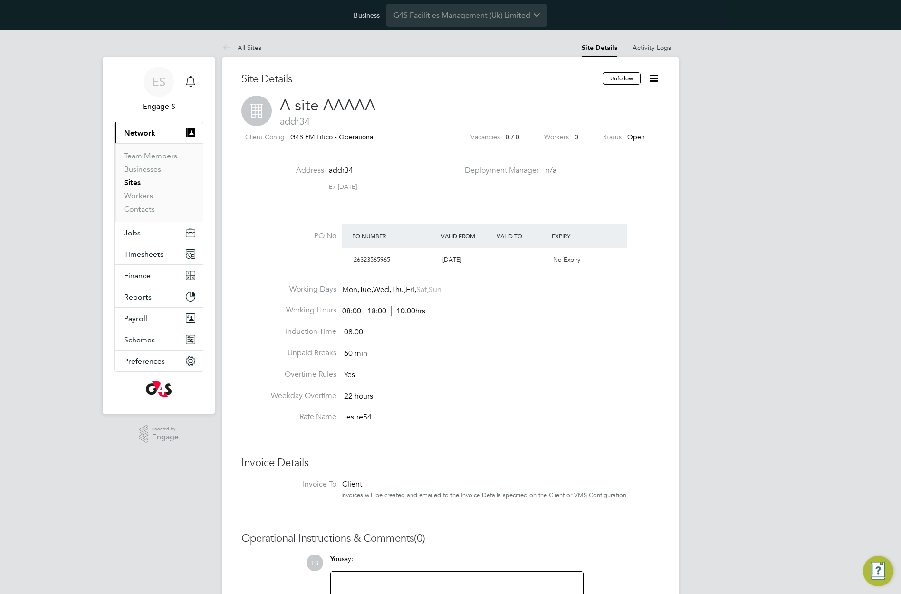
scroll to position [16, 89]
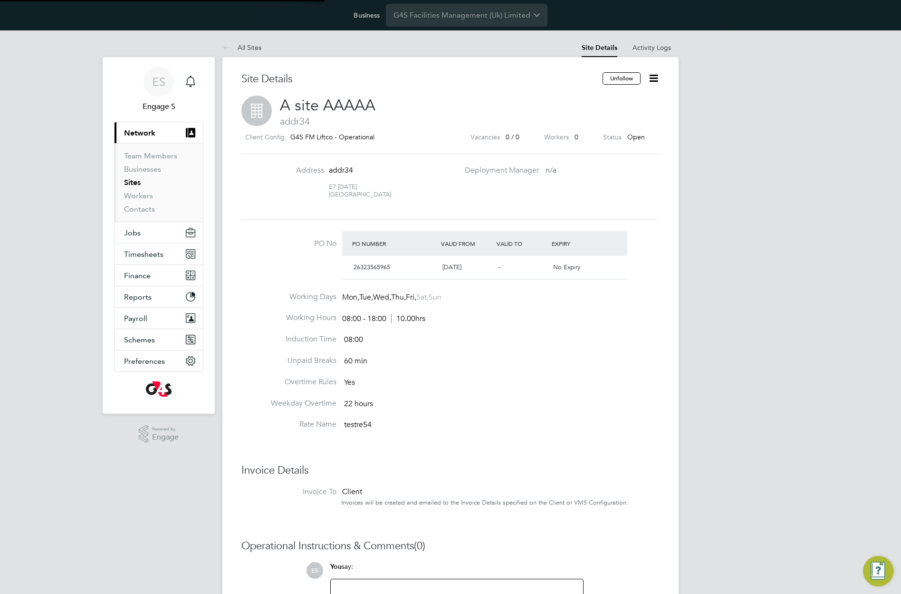
click at [651, 76] on icon at bounding box center [654, 78] width 12 height 12
click at [580, 126] on li "Close Site" at bounding box center [607, 127] width 103 height 13
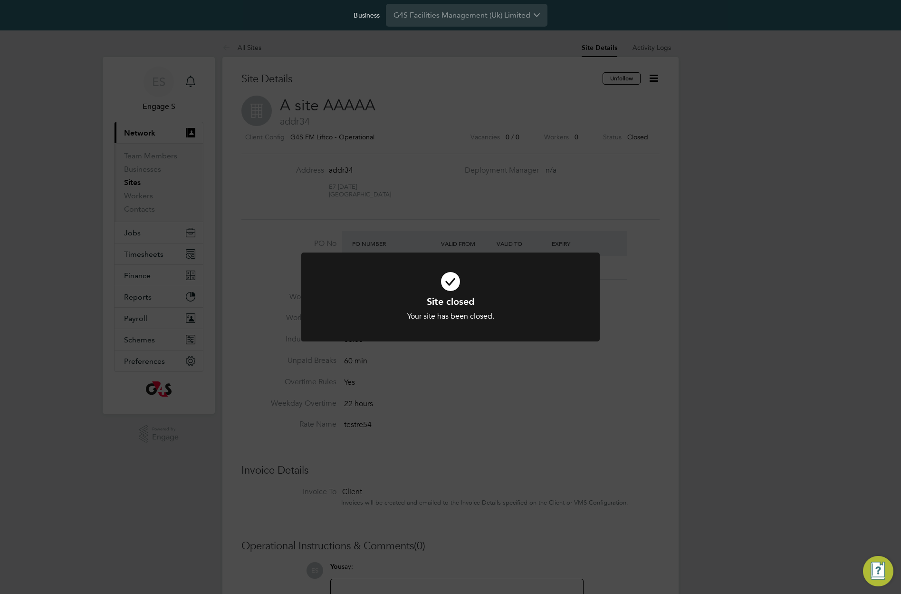
click at [590, 198] on div "Site closed Your site has been closed. Cancel Okay" at bounding box center [450, 297] width 901 height 594
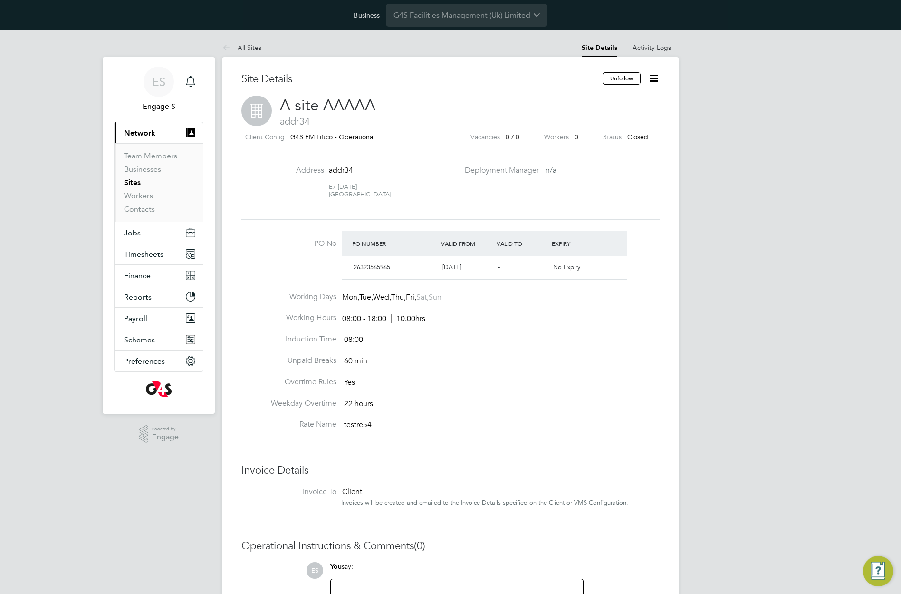
click at [576, 181] on div "Address addr34 E7 1AD United Kingdom Deployment Manager n/a" at bounding box center [451, 186] width 426 height 42
drag, startPoint x: 562, startPoint y: 169, endPoint x: 455, endPoint y: 168, distance: 106.5
click at [455, 168] on div "Address addr34 E7 1AD United Kingdom Deployment Manager n/a" at bounding box center [451, 186] width 426 height 42
drag, startPoint x: 516, startPoint y: 203, endPoint x: 386, endPoint y: 159, distance: 137.6
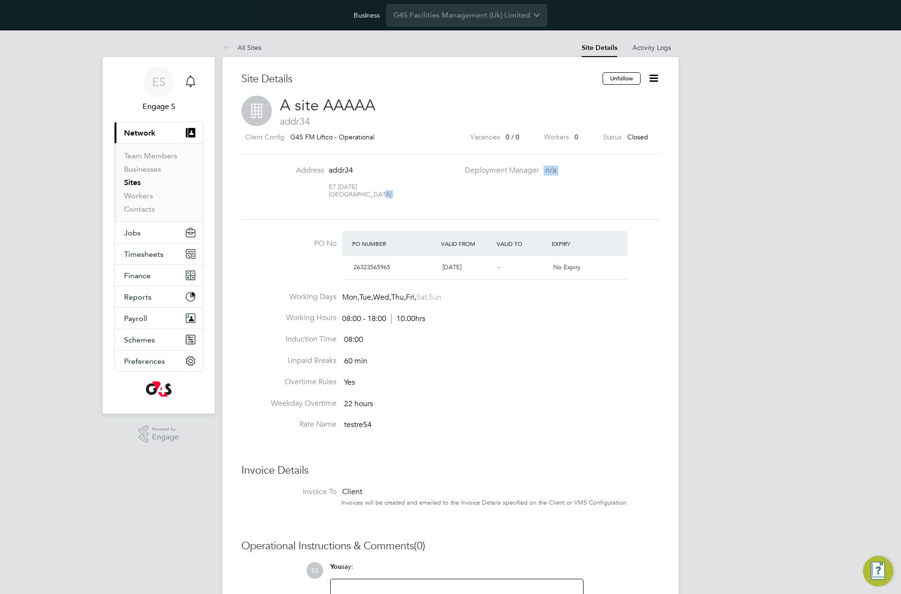
click at [354, 168] on div "Address addr34 E7 1AD United Kingdom Deployment Manager n/a" at bounding box center [451, 186] width 426 height 42
drag, startPoint x: 329, startPoint y: 169, endPoint x: 407, endPoint y: 203, distance: 85.0
click at [406, 202] on li "Address addr34 E7 1AD United Kingdom" at bounding box center [365, 186] width 187 height 42
drag, startPoint x: 337, startPoint y: 187, endPoint x: 274, endPoint y: 101, distance: 106.2
click at [274, 102] on div "Site Details Unfollow A site AAAAA addr34 Client Config G4S FM Liftco - Operati…" at bounding box center [451, 381] width 418 height 618
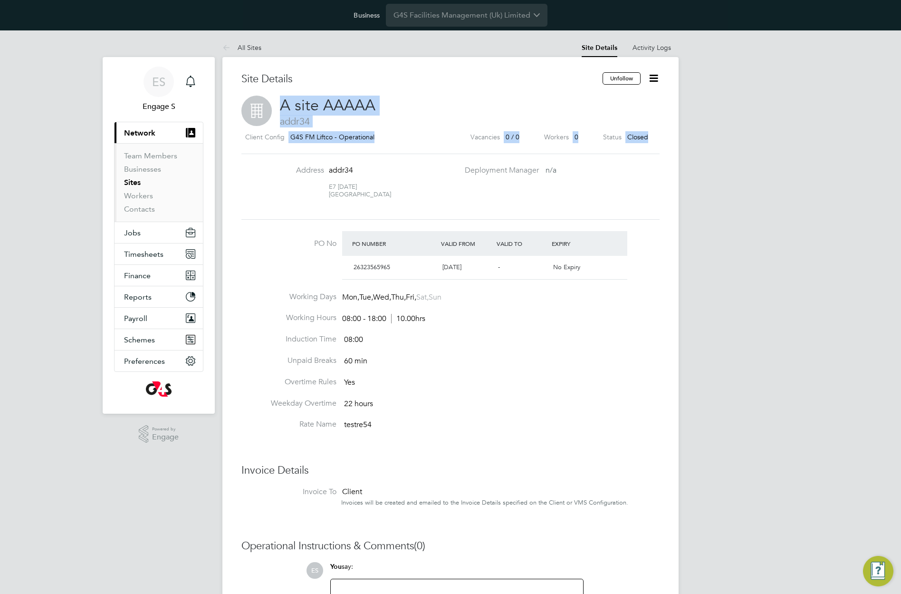
drag, startPoint x: 277, startPoint y: 99, endPoint x: 750, endPoint y: 165, distance: 477.6
click at [750, 165] on div "ES Engage S Notifications Applications: Current page: Network Team Members Busi…" at bounding box center [450, 377] width 901 height 694
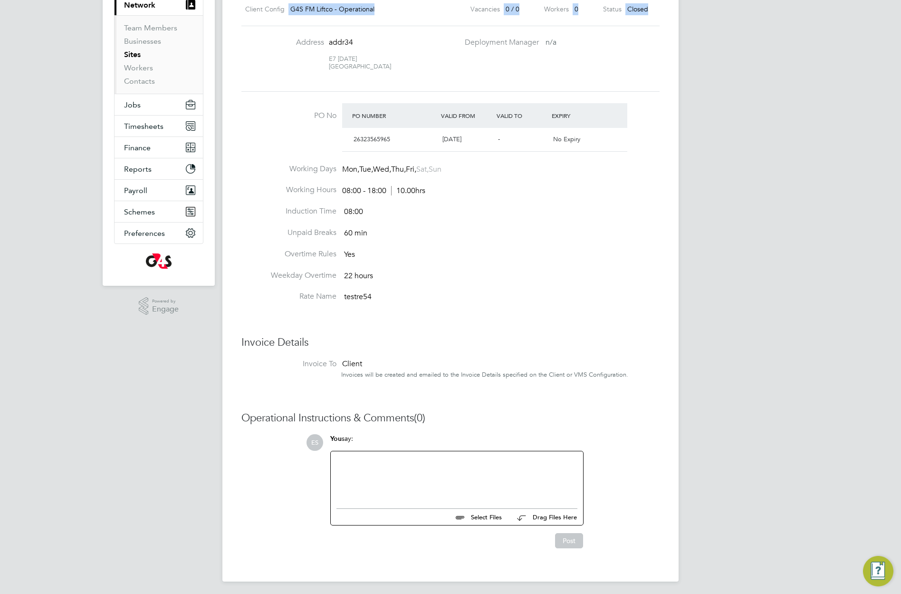
scroll to position [131, 0]
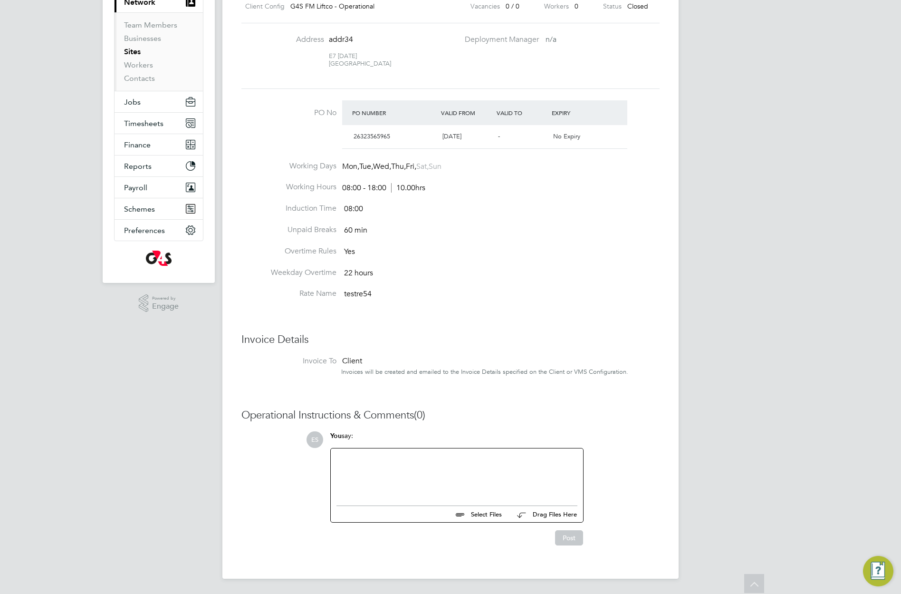
click at [479, 475] on div at bounding box center [457, 474] width 241 height 41
click at [391, 455] on div "tested site" at bounding box center [457, 474] width 241 height 41
click at [380, 457] on div "tested site @" at bounding box center [457, 474] width 241 height 41
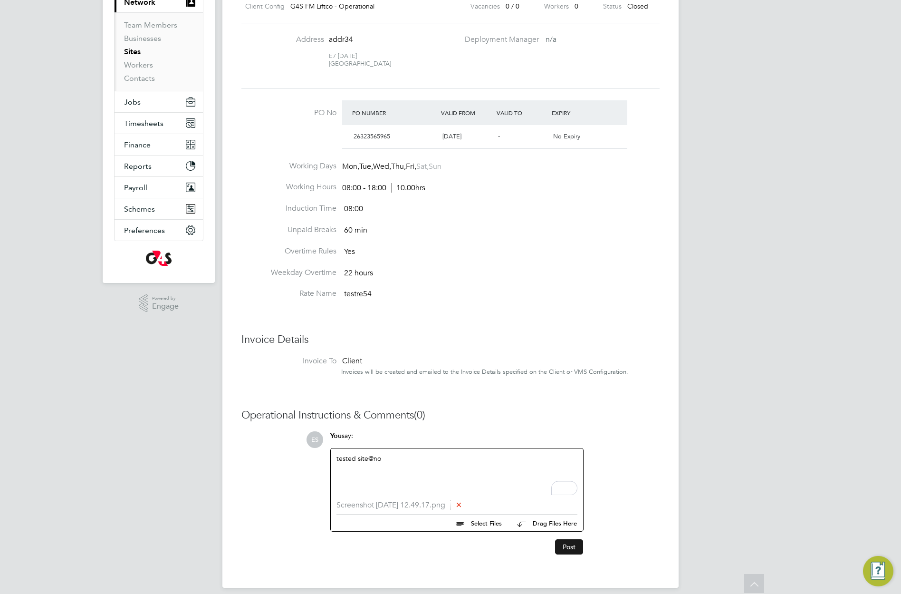
click at [570, 549] on button "Post" at bounding box center [569, 546] width 28 height 15
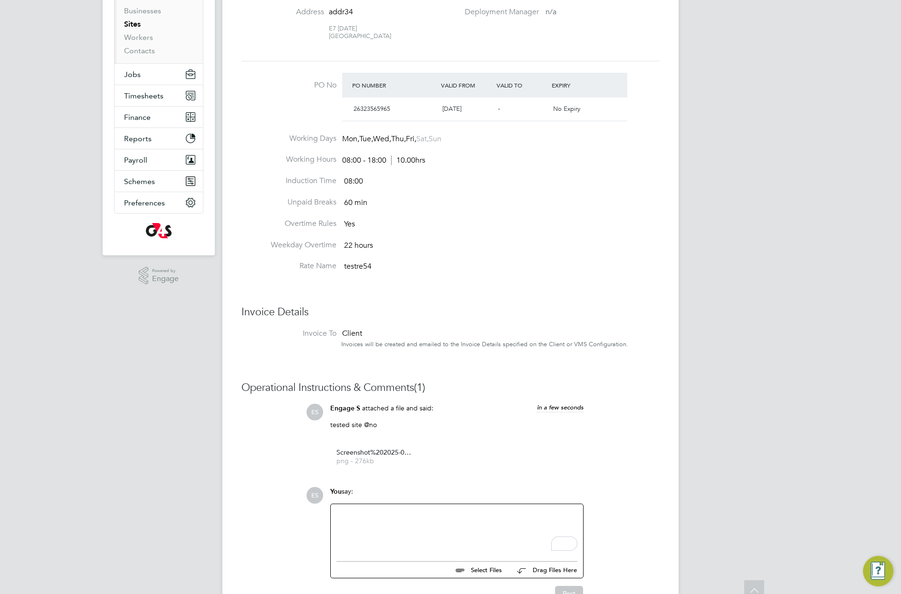
scroll to position [159, 0]
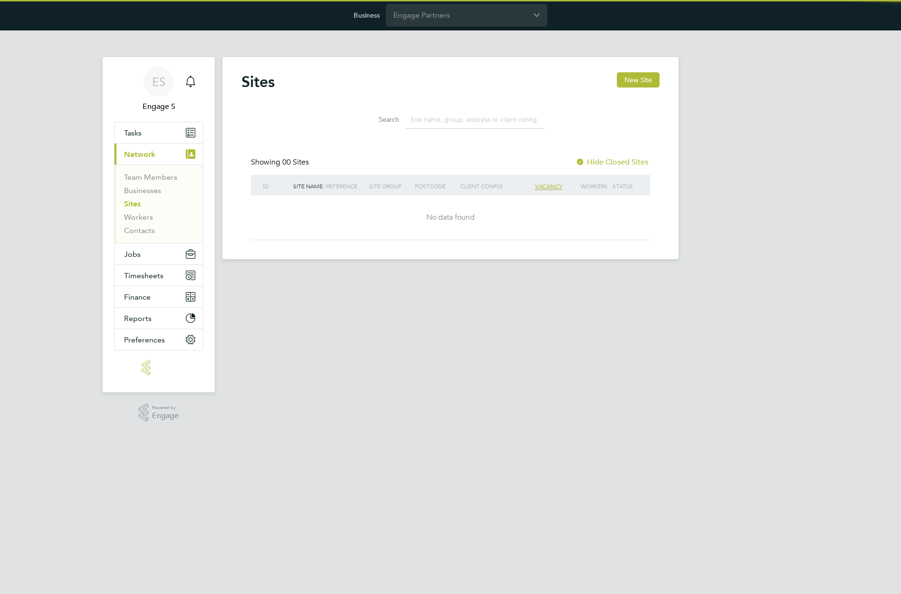
click at [486, 15] on input "Engage Partners" at bounding box center [467, 15] width 162 height 22
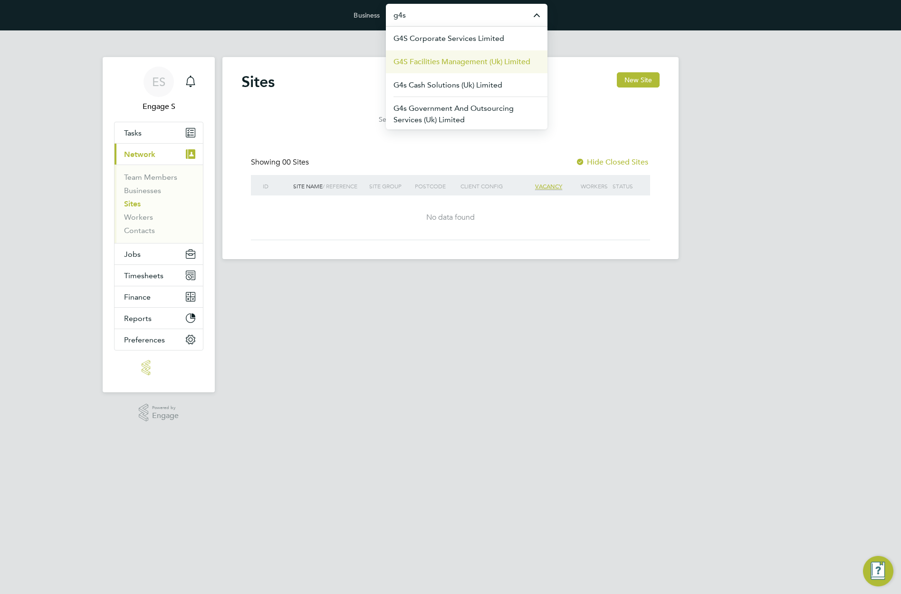
click at [464, 61] on span "G4S Facilities Management (Uk) Limited" at bounding box center [462, 61] width 137 height 11
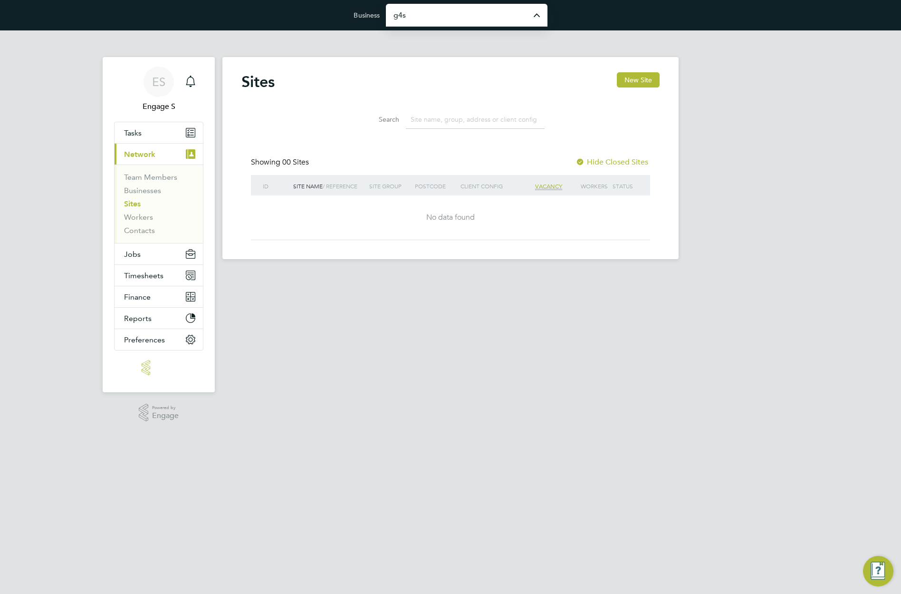
type input "G4S Facilities Management (Uk) Limited"
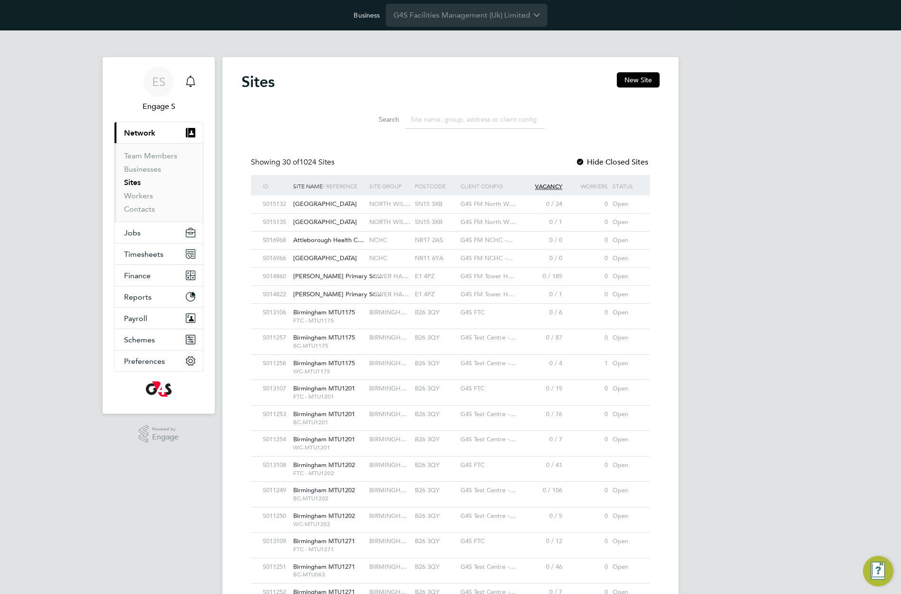
click at [446, 125] on input at bounding box center [475, 119] width 139 height 19
click at [456, 154] on div "Sites New Site Search Showing 30 of 1024 Sites Hide Closed Sites ID Site Name /…" at bounding box center [451, 499] width 418 height 855
click at [441, 153] on div "Sites New Site Search Showing 30 of 1024 Sites Hide Closed Sites ID Site Name /…" at bounding box center [451, 499] width 418 height 855
click at [401, 202] on span "NORTH WIL…" at bounding box center [389, 204] width 41 height 8
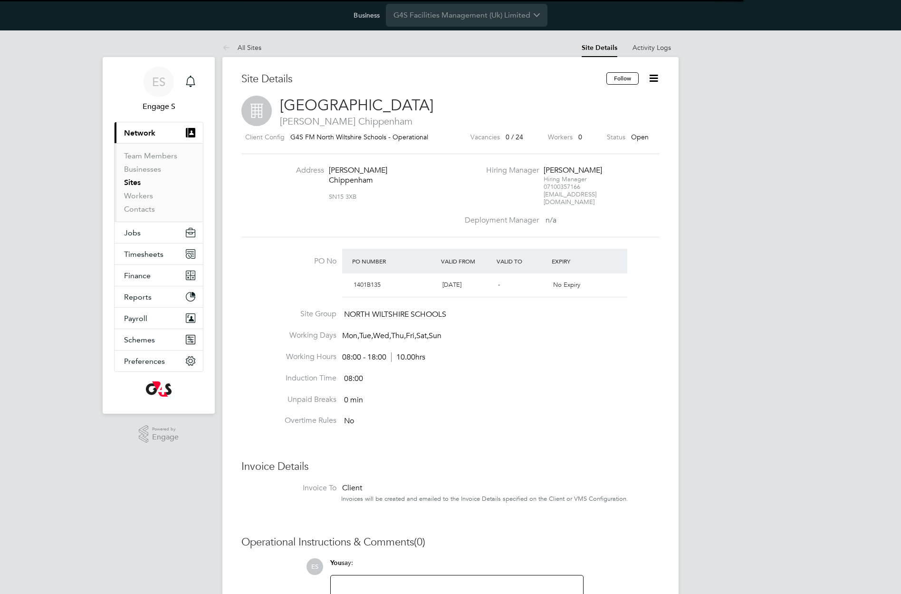
scroll to position [16, 89]
click at [713, 78] on div "ES Engage S Notifications Applications: Current page: Network Team Members Busi…" at bounding box center [450, 375] width 901 height 690
drag, startPoint x: 602, startPoint y: 191, endPoint x: 520, endPoint y: 165, distance: 85.6
click at [521, 168] on li "Hiring Manager [PERSON_NAME] a Hiring Manager 07100357166 [EMAIL_ADDRESS][DOMAI…" at bounding box center [561, 190] width 204 height 50
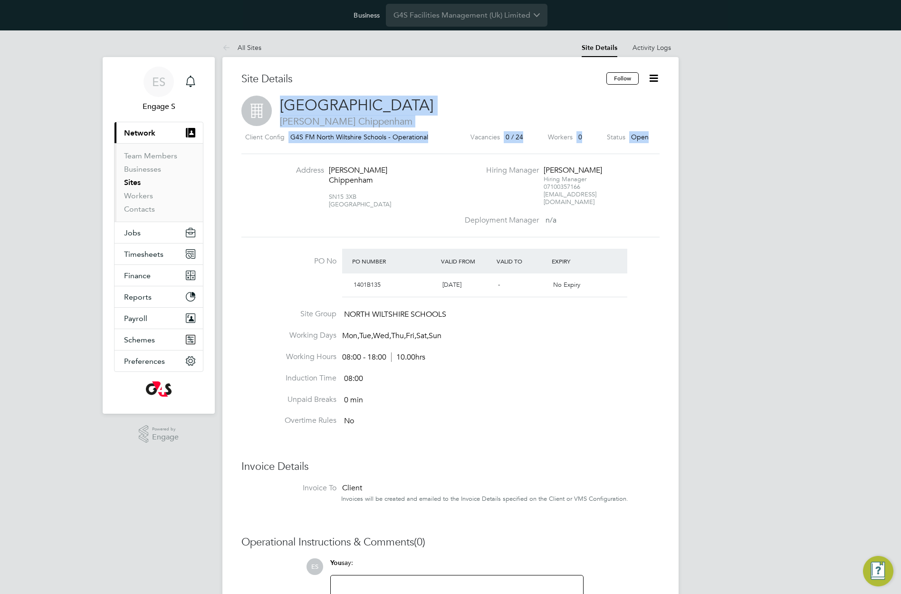
drag, startPoint x: 699, startPoint y: 136, endPoint x: 279, endPoint y: 98, distance: 421.5
click at [278, 97] on div "ES Engage S Notifications Applications: Current page: Network Team Members Busi…" at bounding box center [450, 375] width 901 height 690
click at [585, 101] on h2 "[GEOGRAPHIC_DATA] [PERSON_NAME][GEOGRAPHIC_DATA]" at bounding box center [451, 112] width 418 height 32
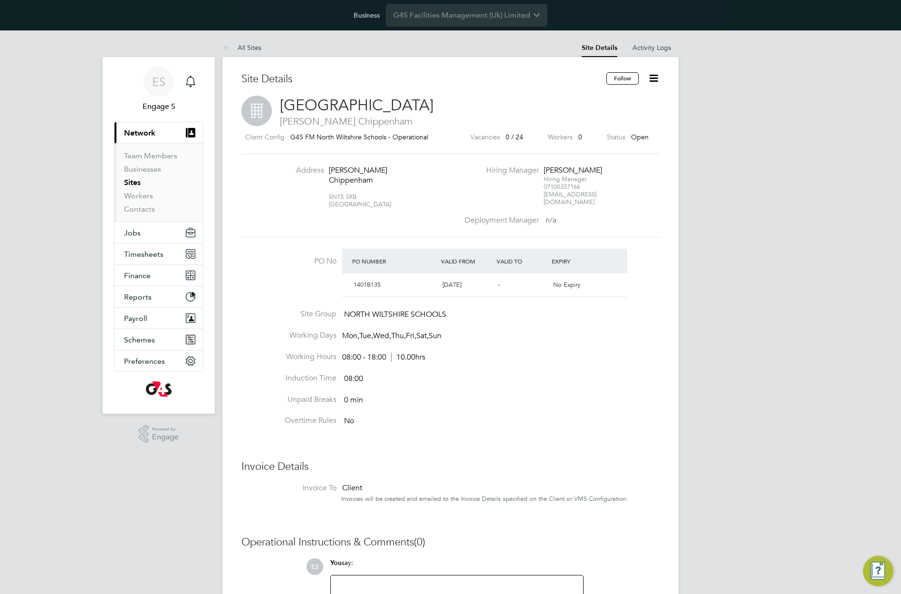
drag, startPoint x: 585, startPoint y: 101, endPoint x: 605, endPoint y: 92, distance: 21.5
click at [587, 100] on h2 "[GEOGRAPHIC_DATA] [PERSON_NAME][GEOGRAPHIC_DATA]" at bounding box center [451, 112] width 418 height 32
click at [628, 83] on button "Follow" at bounding box center [623, 78] width 32 height 12
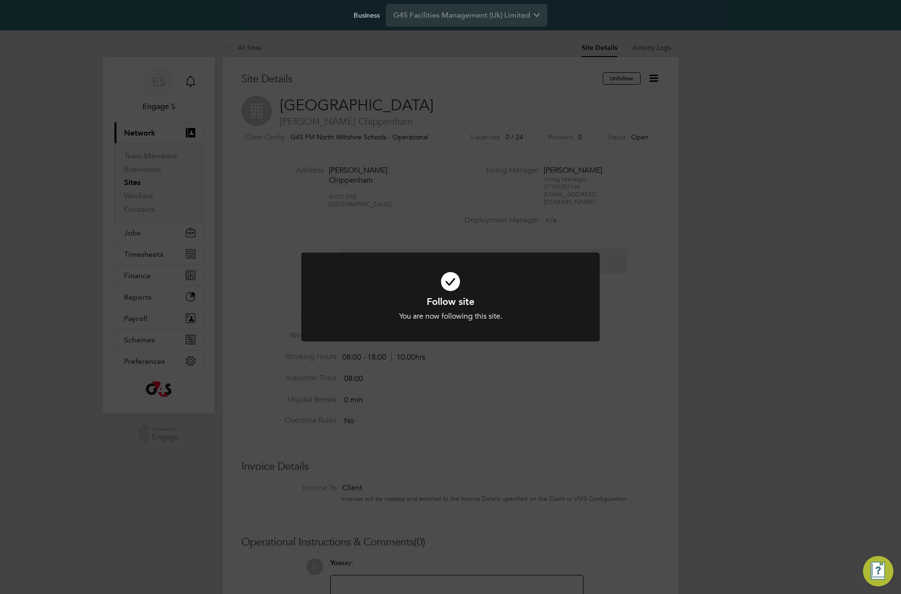
click at [641, 135] on div "Follow site You are now following this site. Cancel Okay" at bounding box center [450, 297] width 901 height 594
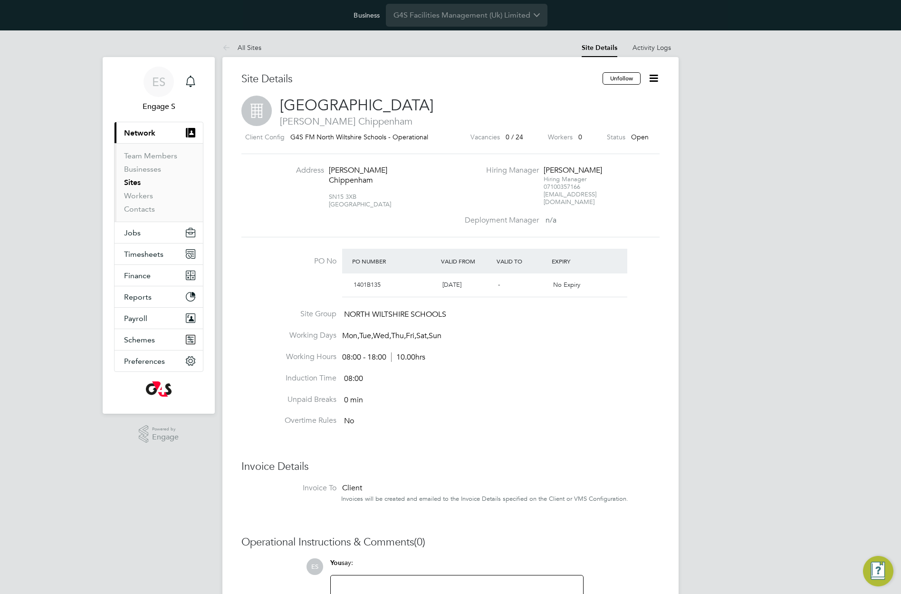
click at [656, 79] on icon at bounding box center [654, 78] width 12 height 12
click at [578, 126] on li "Close Site" at bounding box center [607, 127] width 103 height 13
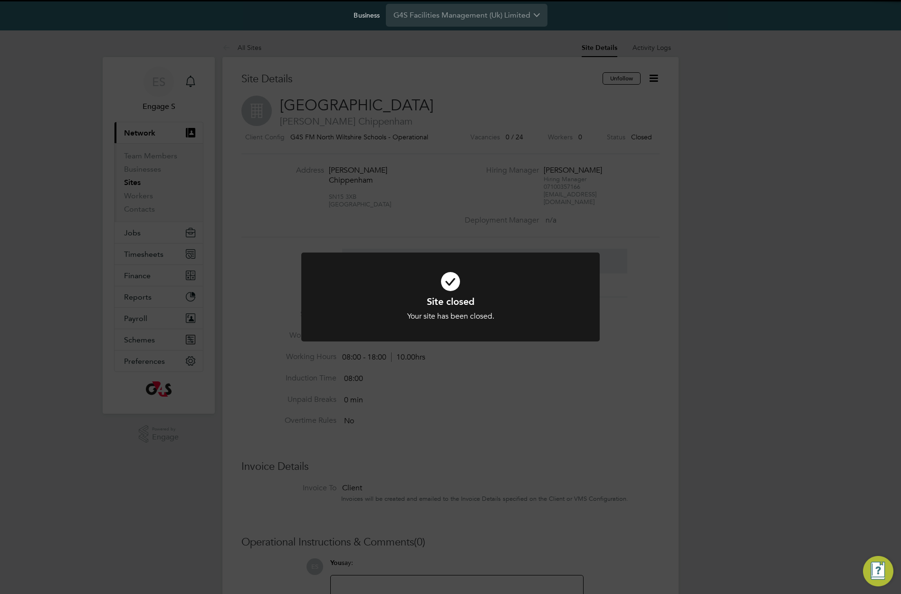
click at [635, 89] on div "Site closed Your site has been closed. Cancel Okay" at bounding box center [450, 297] width 901 height 594
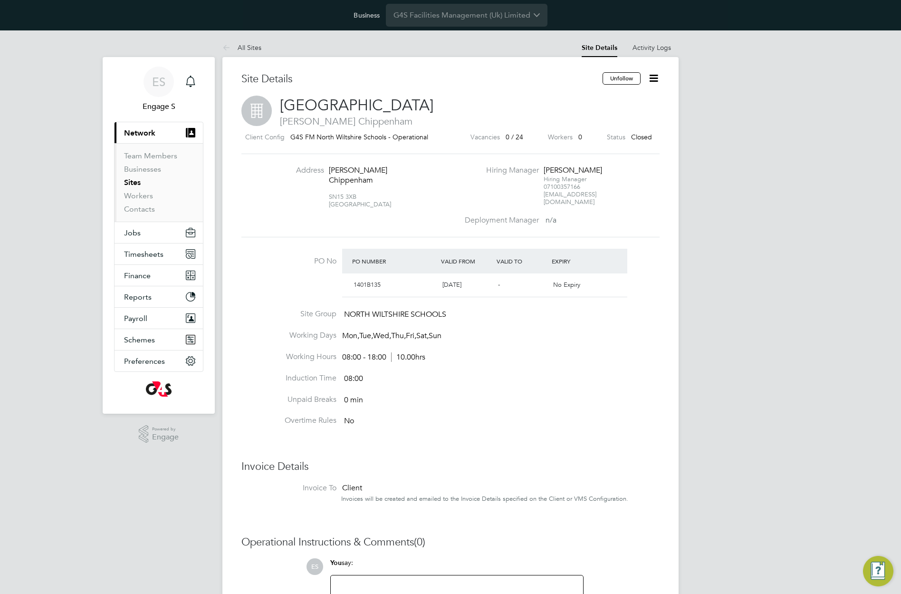
click at [652, 78] on icon at bounding box center [654, 78] width 12 height 12
click at [572, 140] on li "Open Site" at bounding box center [607, 141] width 103 height 13
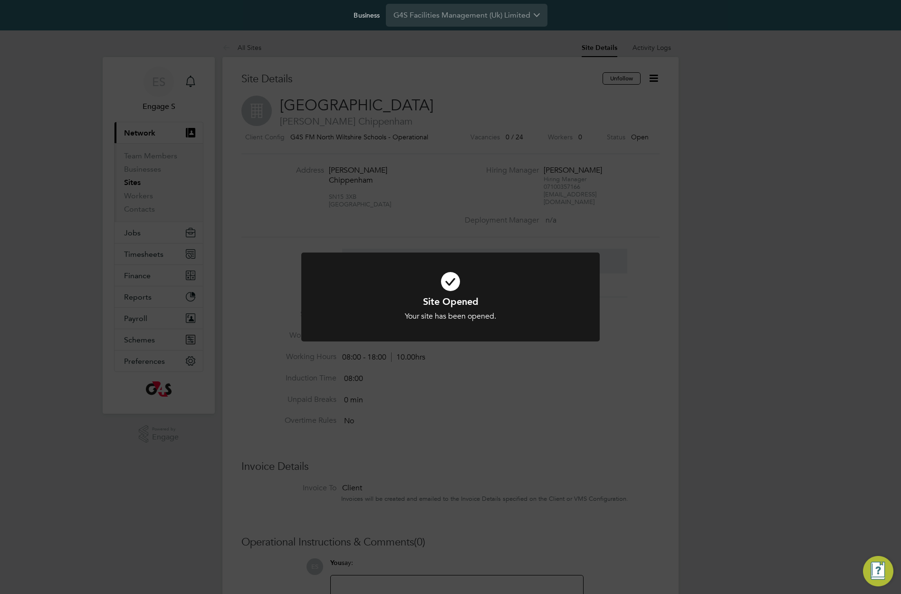
click at [583, 139] on div "Site Opened Your site has been opened. Cancel Okay" at bounding box center [450, 297] width 901 height 594
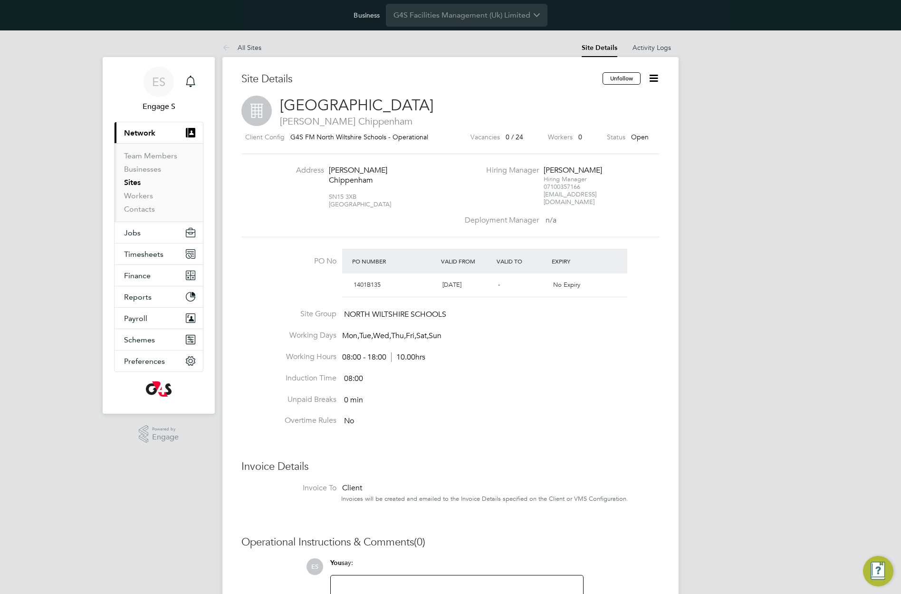
drag, startPoint x: 544, startPoint y: 132, endPoint x: 288, endPoint y: 108, distance: 257.3
click at [289, 108] on div "Site Details [GEOGRAPHIC_DATA] [PERSON_NAME] [GEOGRAPHIC_DATA] Client Config G4…" at bounding box center [451, 379] width 418 height 614
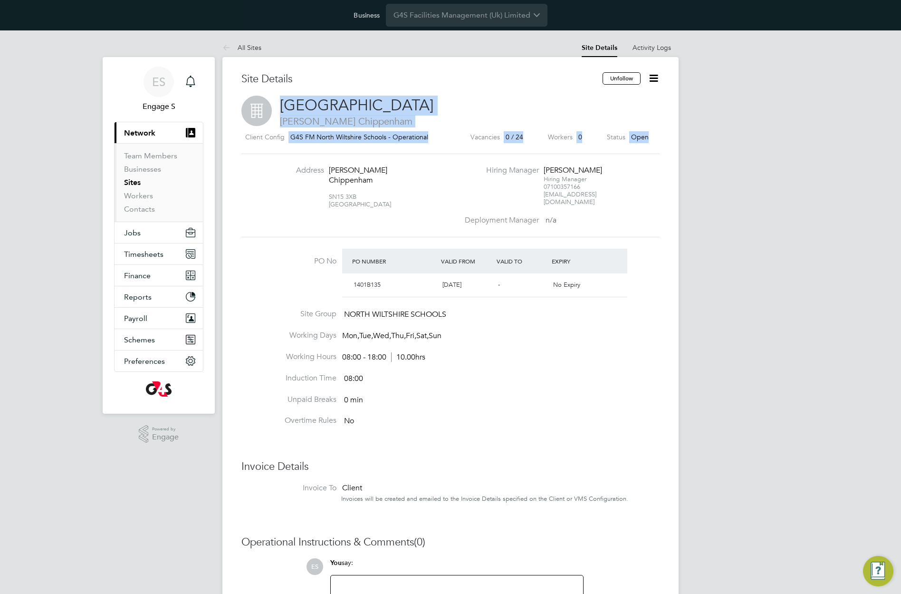
drag, startPoint x: 279, startPoint y: 97, endPoint x: 761, endPoint y: 158, distance: 485.9
click at [761, 158] on div "ES Engage S Notifications Applications: Current page: Network Team Members Busi…" at bounding box center [450, 375] width 901 height 690
drag, startPoint x: 481, startPoint y: 138, endPoint x: 333, endPoint y: 118, distance: 149.2
click at [336, 119] on div "Site Details [GEOGRAPHIC_DATA] [PERSON_NAME] [GEOGRAPHIC_DATA] Client Config G4…" at bounding box center [451, 379] width 418 height 614
click at [308, 110] on span "[GEOGRAPHIC_DATA]" at bounding box center [357, 105] width 154 height 19
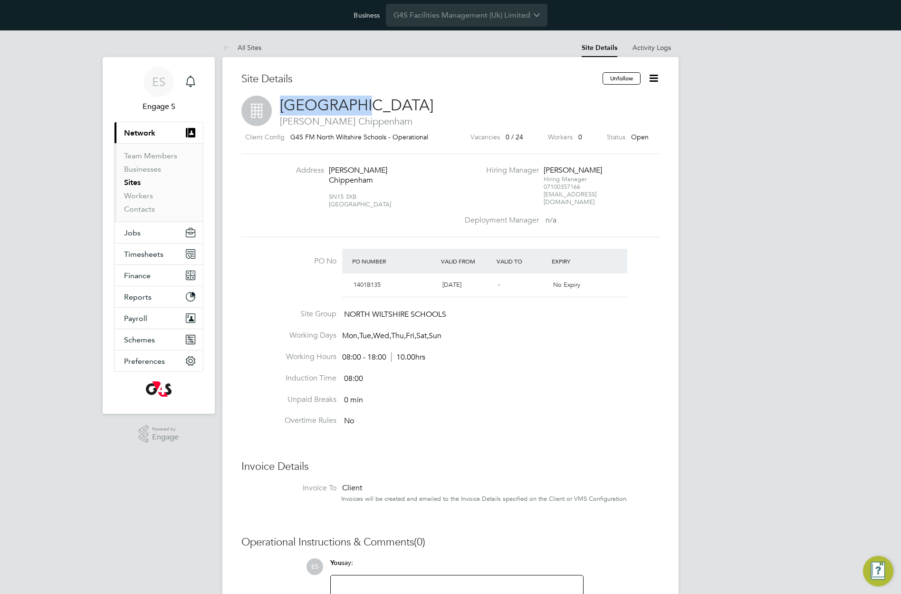
click at [308, 110] on span "[GEOGRAPHIC_DATA]" at bounding box center [357, 105] width 154 height 19
click at [300, 106] on span "[GEOGRAPHIC_DATA]" at bounding box center [357, 105] width 154 height 19
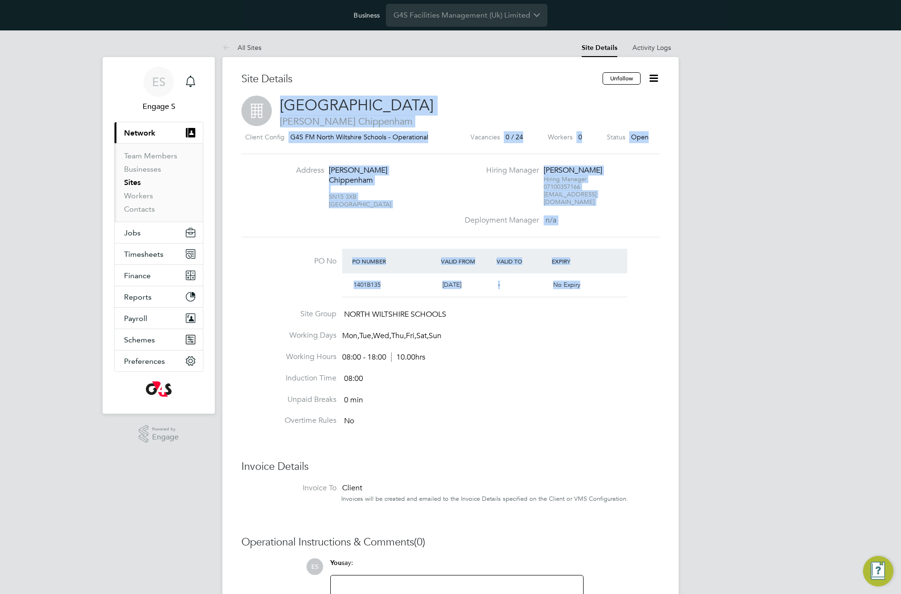
drag, startPoint x: 280, startPoint y: 99, endPoint x: 749, endPoint y: 261, distance: 496.5
click at [749, 261] on div "ES Engage S Notifications Applications: Current page: Network Team Members Busi…" at bounding box center [450, 375] width 901 height 690
drag, startPoint x: 335, startPoint y: 305, endPoint x: 537, endPoint y: 429, distance: 236.5
click at [546, 435] on ng-form "PO No PO Number Valid From Valid To Expiry 1401B135 [DATE] - No Expiry Site Gro…" at bounding box center [451, 381] width 418 height 264
drag, startPoint x: 346, startPoint y: 303, endPoint x: 440, endPoint y: 464, distance: 186.0
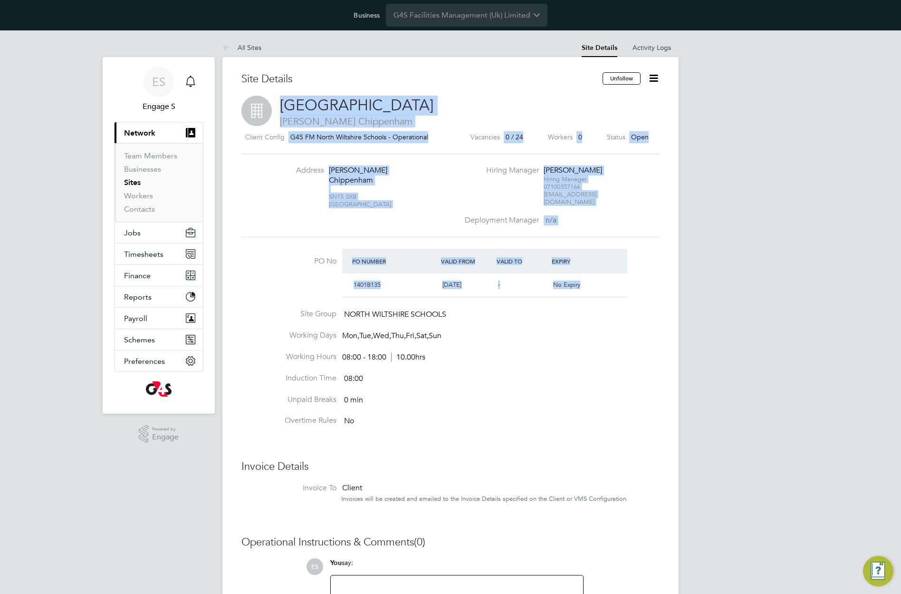
click at [439, 460] on ng-form "PO No PO Number Valid From Valid To Expiry 1401B135 [DATE] - No Expiry Site Gro…" at bounding box center [451, 381] width 418 height 264
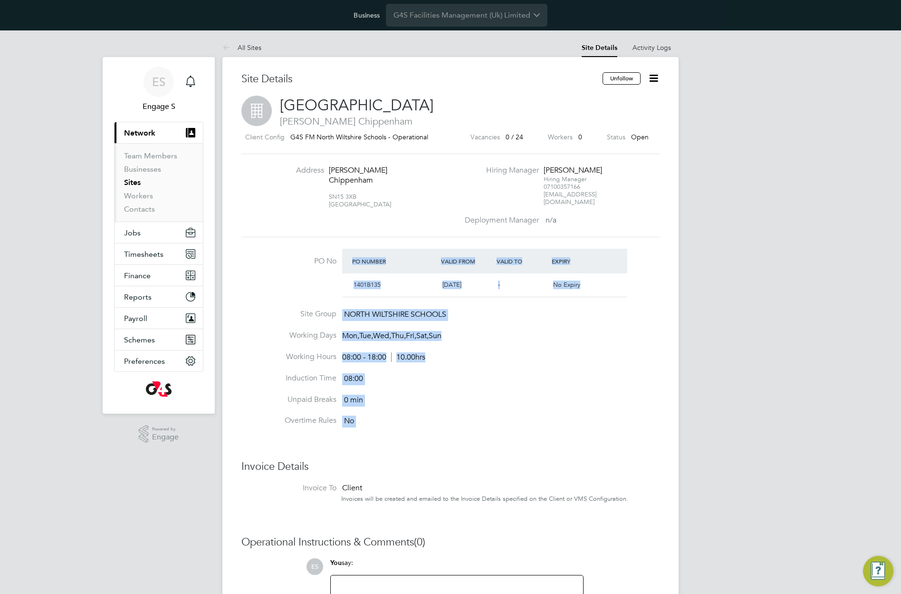
drag, startPoint x: 381, startPoint y: 409, endPoint x: 296, endPoint y: 280, distance: 154.6
click at [296, 280] on ng-form "PO No PO Number Valid From Valid To Expiry 1401B135 [DATE] - No Expiry Site Gro…" at bounding box center [451, 381] width 418 height 264
click at [475, 283] on div "[DATE]" at bounding box center [467, 285] width 56 height 16
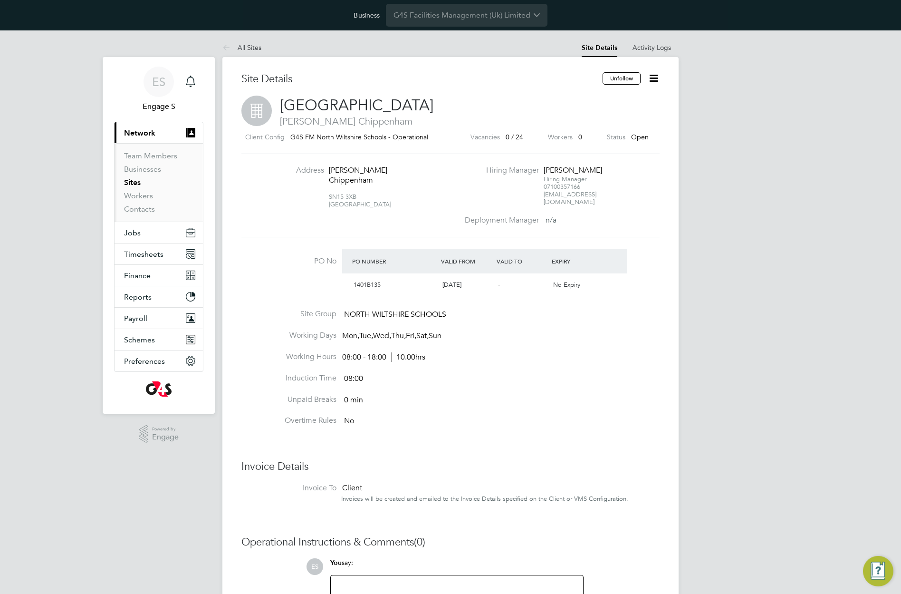
click at [475, 283] on div "[DATE]" at bounding box center [467, 285] width 56 height 16
drag, startPoint x: 491, startPoint y: 304, endPoint x: 419, endPoint y: 327, distance: 74.9
click at [417, 331] on span "Fri," at bounding box center [411, 336] width 10 height 10
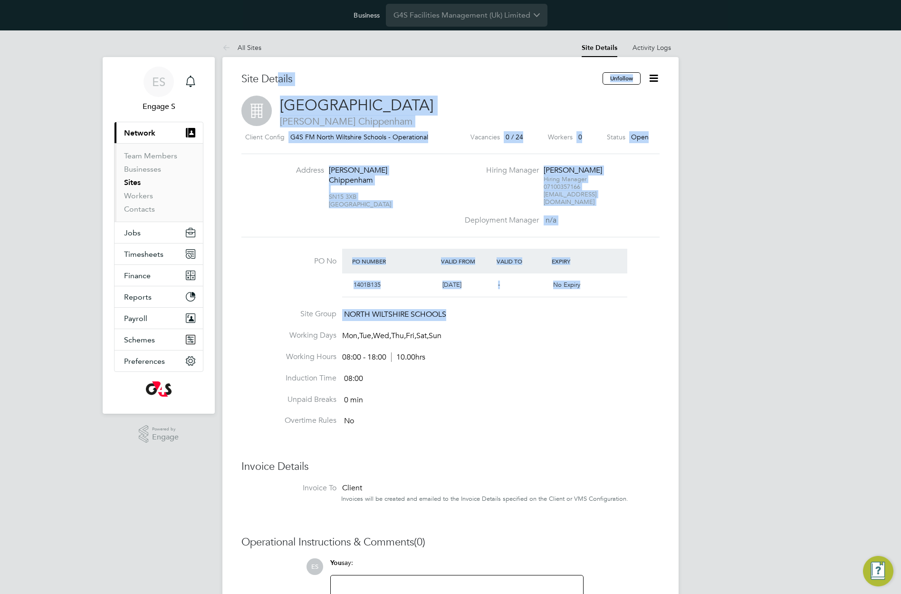
drag, startPoint x: 483, startPoint y: 312, endPoint x: 280, endPoint y: 85, distance: 304.7
click at [280, 85] on div "Site Details [GEOGRAPHIC_DATA] [PERSON_NAME] [GEOGRAPHIC_DATA] Client Config G4…" at bounding box center [451, 379] width 418 height 614
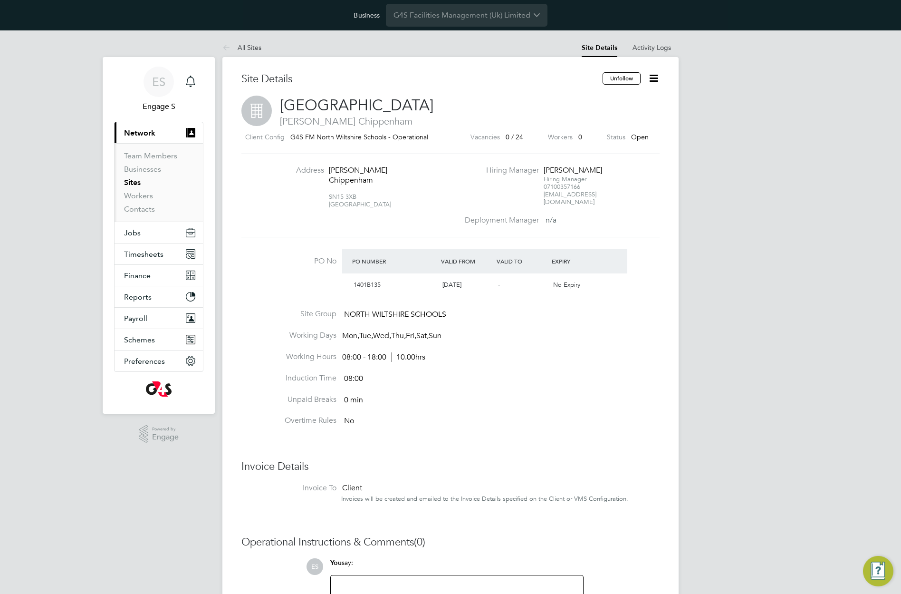
click at [233, 76] on div "Site Details [GEOGRAPHIC_DATA] [PERSON_NAME] [GEOGRAPHIC_DATA] Client Config G4…" at bounding box center [451, 381] width 456 height 649
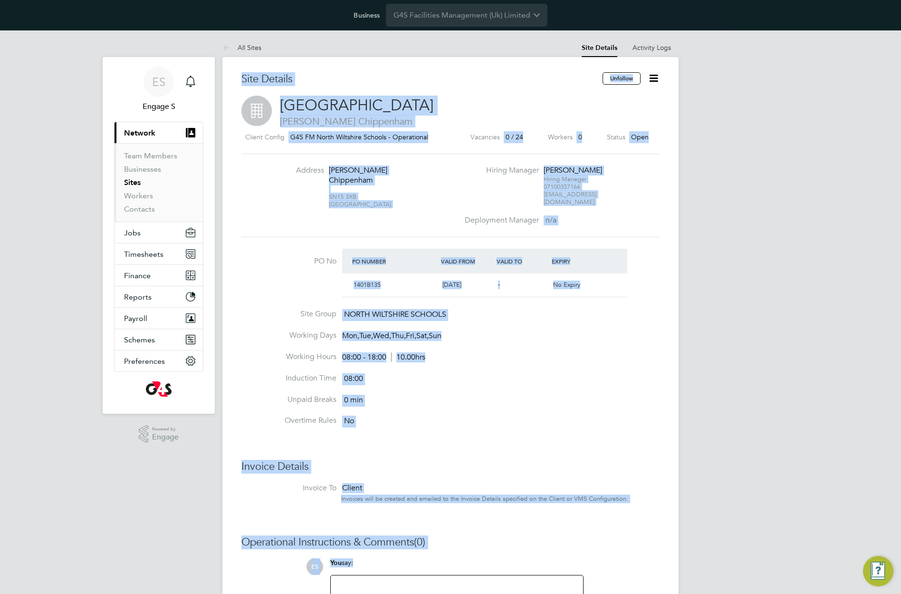
scroll to position [119, 0]
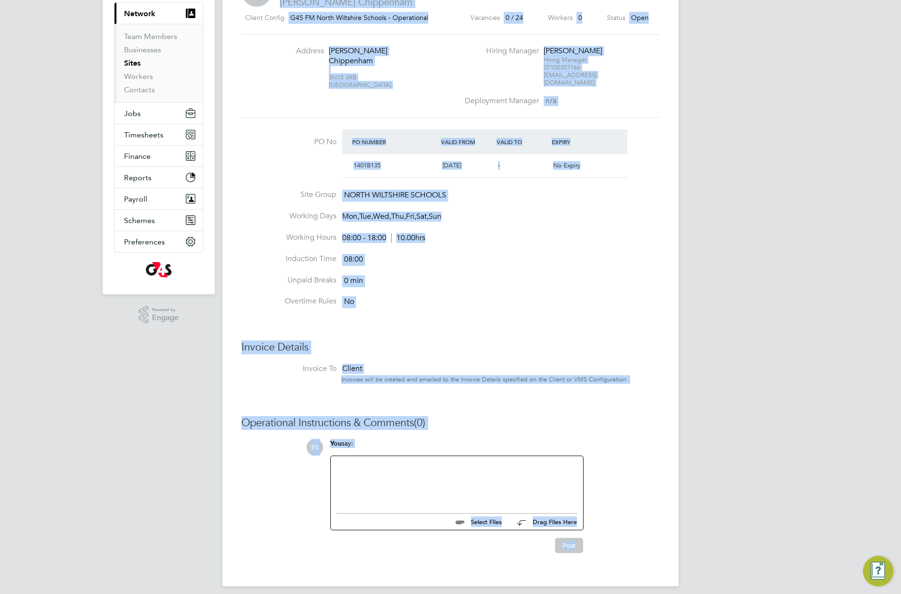
drag, startPoint x: 241, startPoint y: 78, endPoint x: 728, endPoint y: 618, distance: 727.5
click at [728, 593] on html "Business G4S Facilities Management (Uk) Limited ES Engage S Notifications Appli…" at bounding box center [450, 241] width 901 height 721
click at [503, 475] on div at bounding box center [457, 482] width 241 height 41
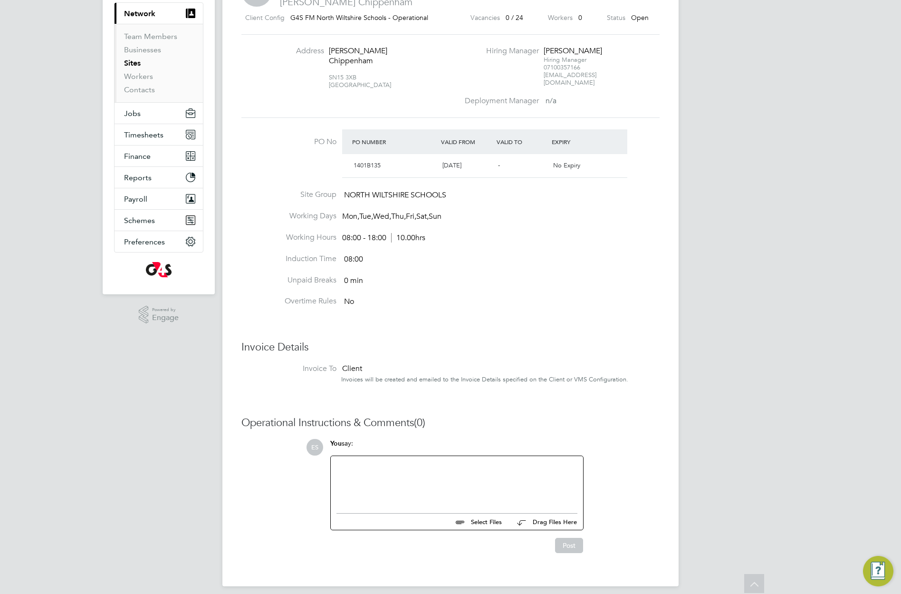
click at [503, 475] on div at bounding box center [457, 482] width 241 height 41
click at [484, 517] on input "file" at bounding box center [506, 520] width 143 height 13
click at [545, 517] on button "Drag Files Here" at bounding box center [544, 522] width 68 height 20
click at [546, 513] on button "Drag Files Here" at bounding box center [544, 522] width 68 height 20
click at [546, 517] on button "Drag Files Here" at bounding box center [544, 522] width 68 height 20
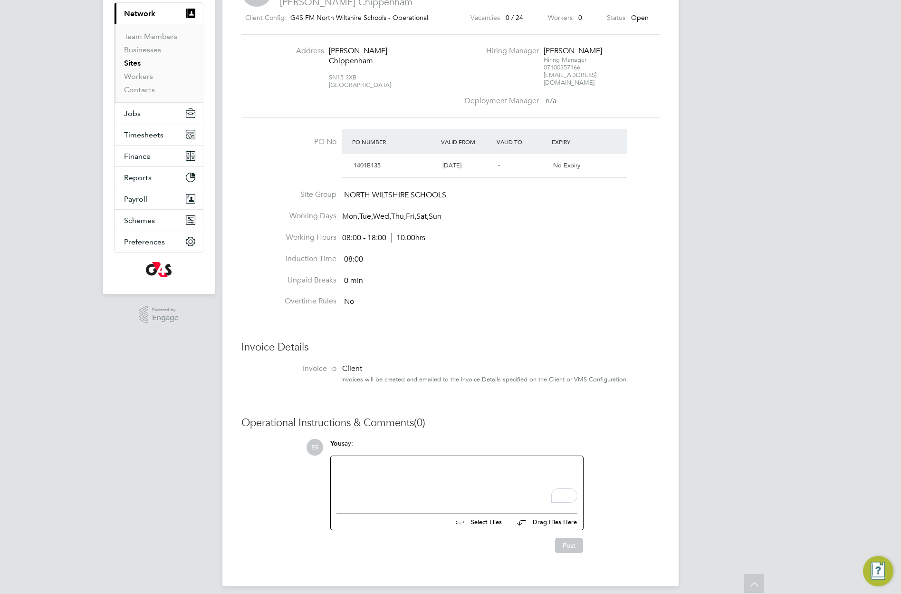
click at [539, 512] on button "Drag Files Here" at bounding box center [544, 522] width 68 height 20
click at [522, 439] on div "You say:" at bounding box center [456, 447] width 253 height 17
click at [498, 465] on div "To enrich screen reader interactions, please activate Accessibility in Grammarl…" at bounding box center [457, 482] width 241 height 41
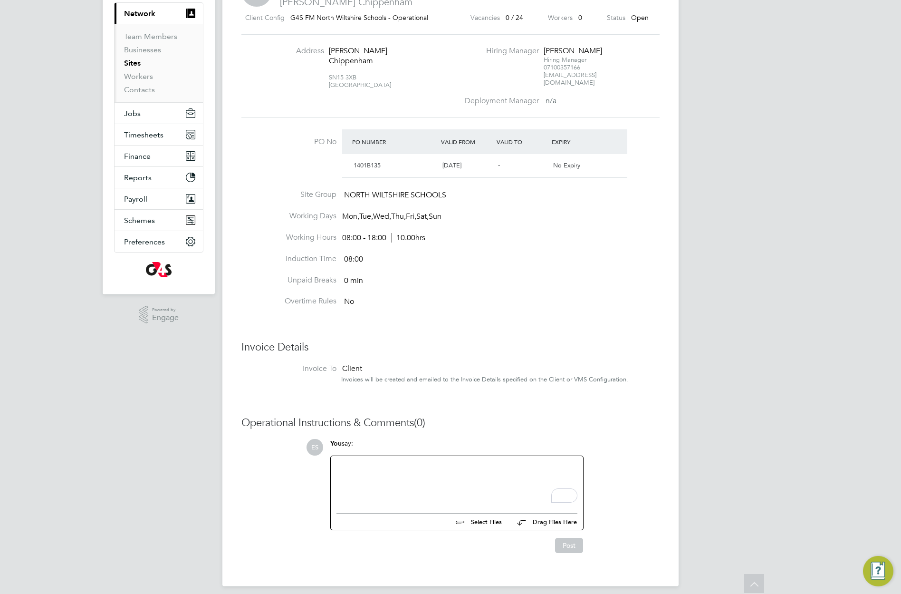
drag, startPoint x: 498, startPoint y: 465, endPoint x: 461, endPoint y: 466, distance: 36.6
click at [461, 466] on div "To enrich screen reader interactions, please activate Accessibility in Grammarl…" at bounding box center [457, 482] width 241 height 41
click at [484, 515] on input "file" at bounding box center [506, 520] width 143 height 13
click at [442, 465] on div "To enrich screen reader interactions, please activate Accessibility in Grammarl…" at bounding box center [457, 482] width 241 height 41
click at [442, 465] on div "test an" at bounding box center [457, 482] width 241 height 41
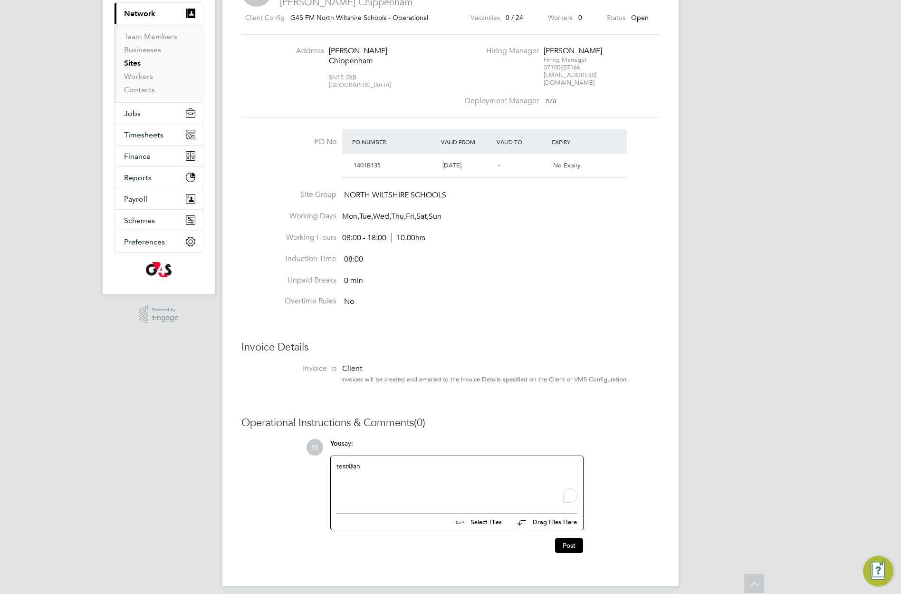
click at [442, 465] on div "test @an" at bounding box center [457, 482] width 241 height 41
click at [416, 467] on div "test @an" at bounding box center [457, 482] width 241 height 41
drag, startPoint x: 352, startPoint y: 459, endPoint x: 378, endPoint y: 459, distance: 26.2
click at [378, 462] on div "test @an" at bounding box center [457, 482] width 241 height 41
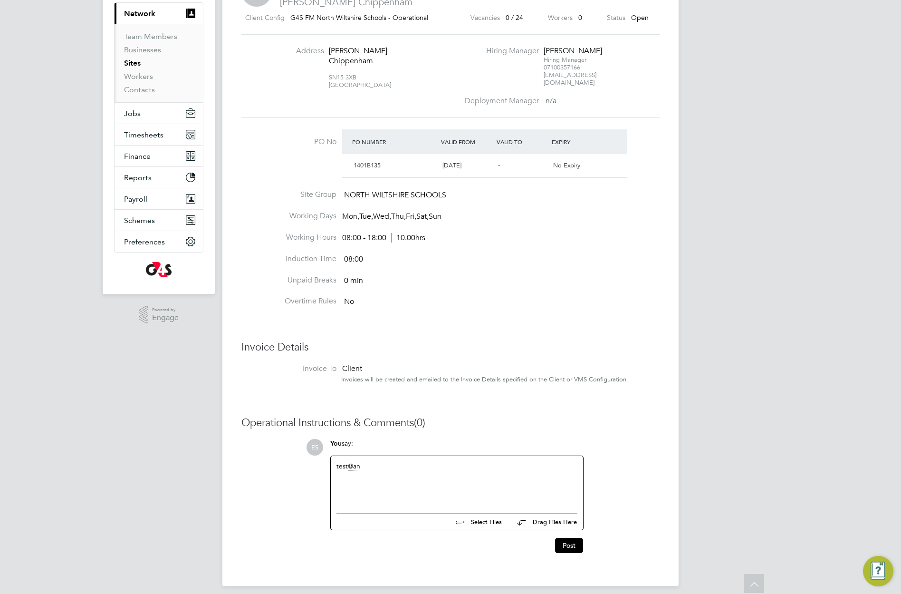
drag, startPoint x: 493, startPoint y: 412, endPoint x: 416, endPoint y: 468, distance: 95.6
click at [416, 468] on div "test an" at bounding box center [457, 482] width 241 height 41
click at [411, 462] on div "test @an" at bounding box center [457, 482] width 241 height 41
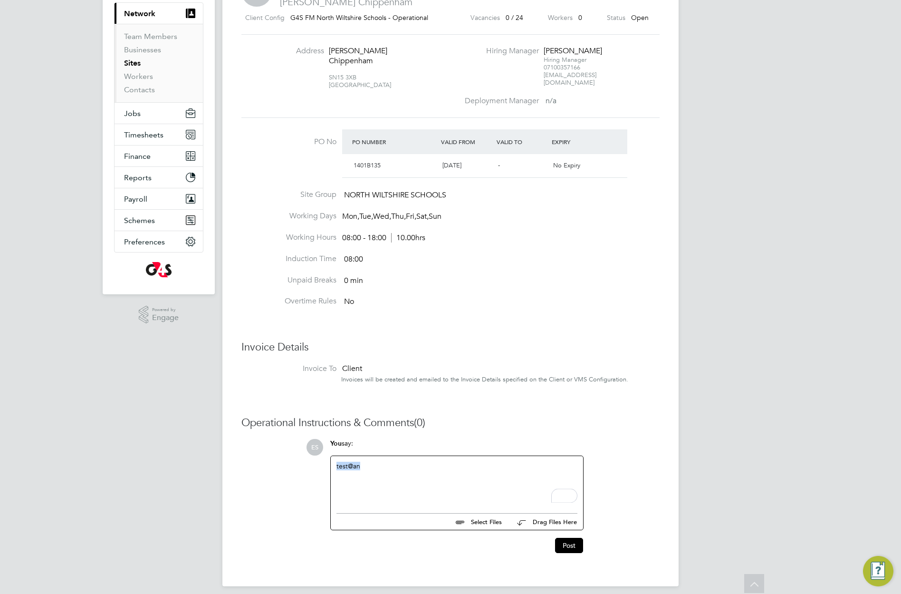
click at [411, 462] on div "test @an" at bounding box center [457, 482] width 241 height 41
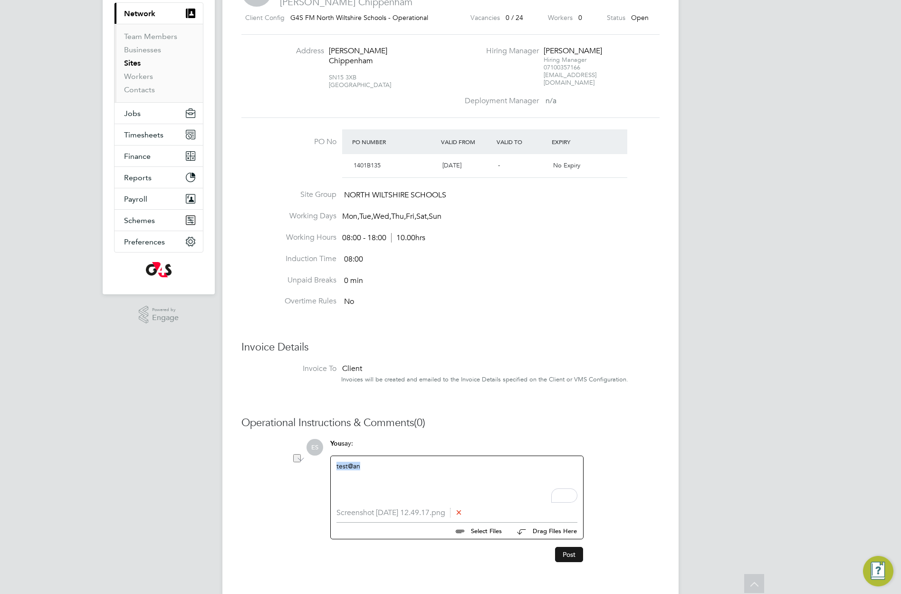
click at [573, 552] on button "Post" at bounding box center [569, 554] width 28 height 15
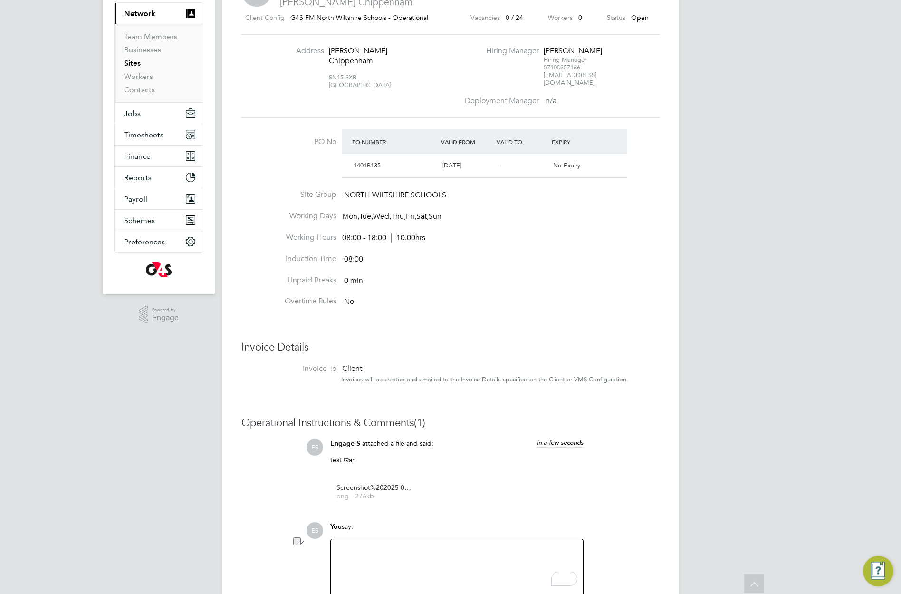
click at [534, 555] on div "To enrich screen reader interactions, please activate Accessibility in Grammarl…" at bounding box center [457, 565] width 241 height 41
click at [831, 365] on div "ES Engage S Notifications Applications: Current page: Network Team Members Busi…" at bounding box center [450, 298] width 901 height 774
